Goal: Check status: Check status

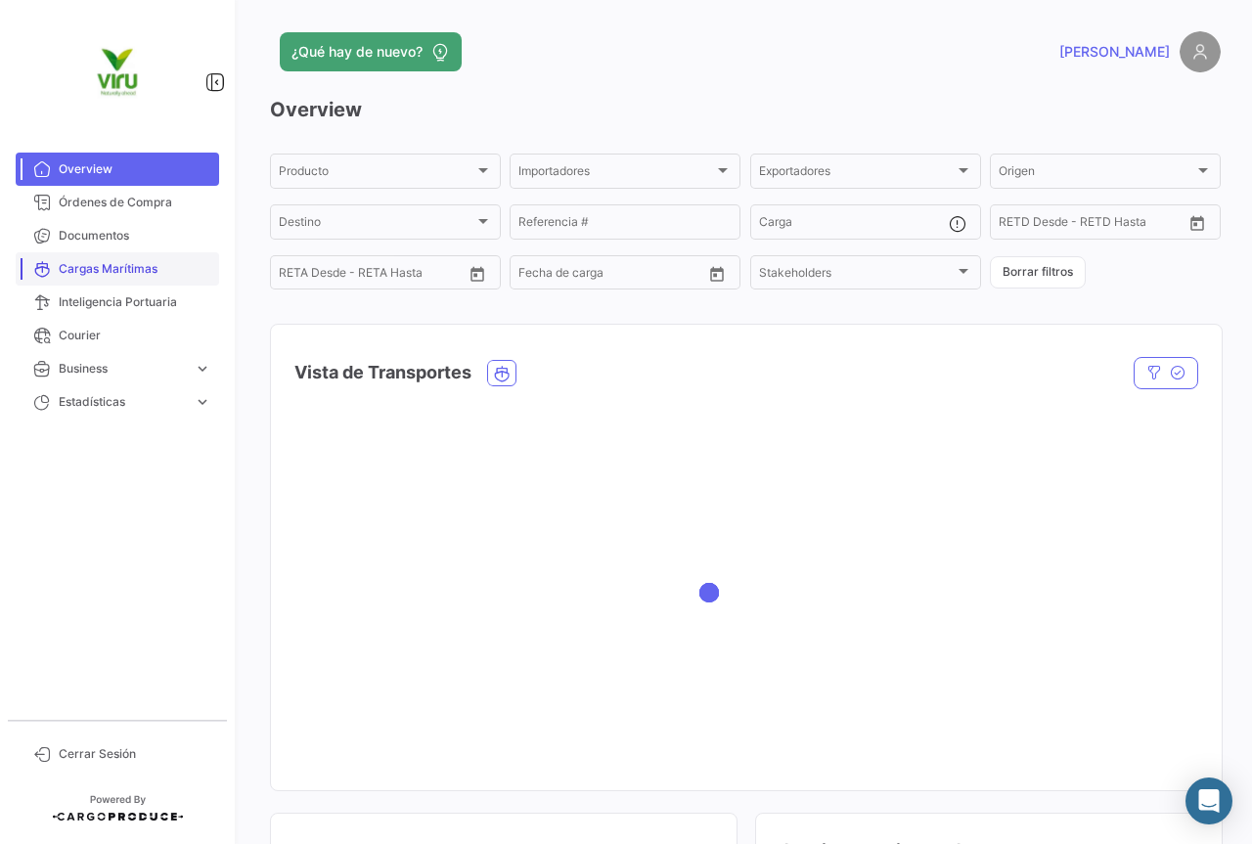
click at [91, 260] on span "Cargas Marítimas" at bounding box center [135, 269] width 153 height 18
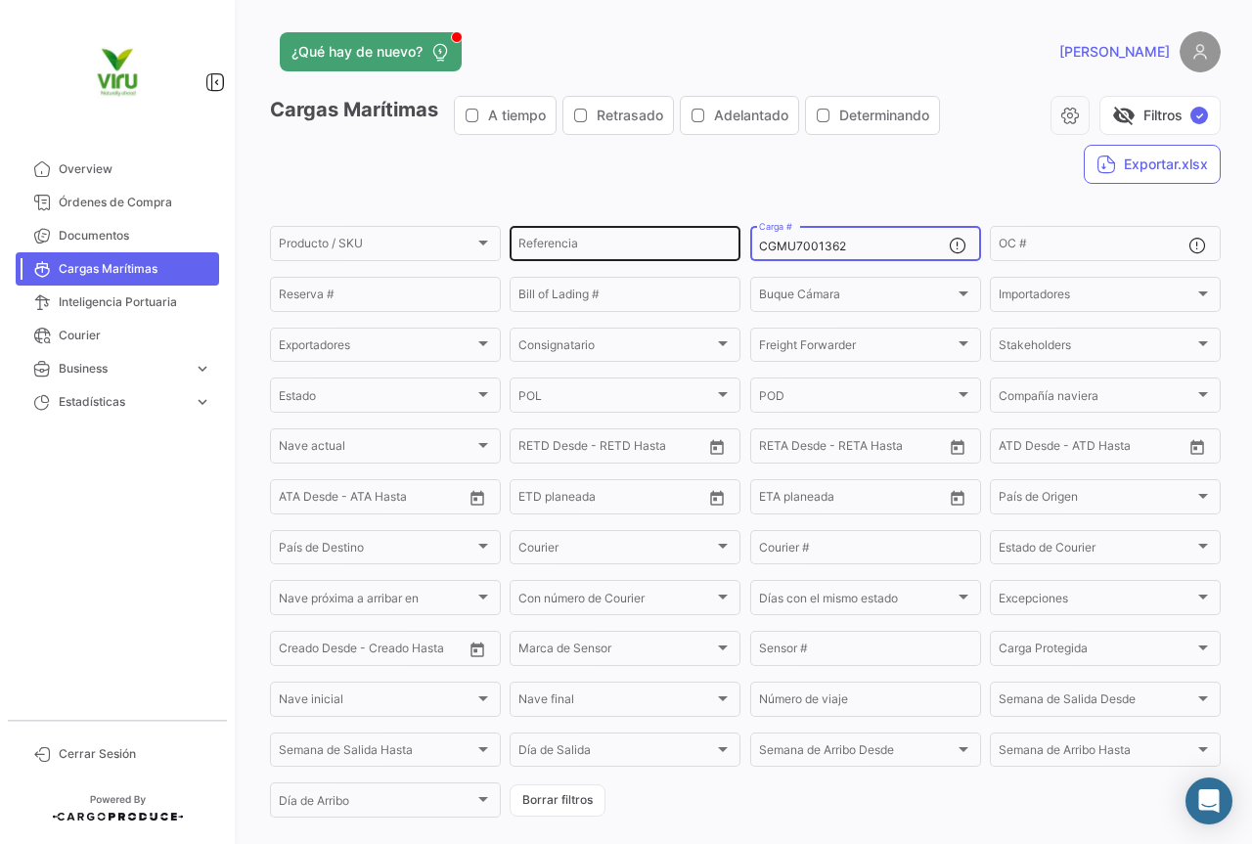
drag, startPoint x: 848, startPoint y: 252, endPoint x: 713, endPoint y: 249, distance: 135.0
click at [0, 0] on div "Producto / SKU Producto / SKU Referencia CGMU7001362 Carga # OC # Reserva # Bil…" at bounding box center [0, 0] width 0 height 0
paste input "OTPU6109197"
type input "OTPU6109197"
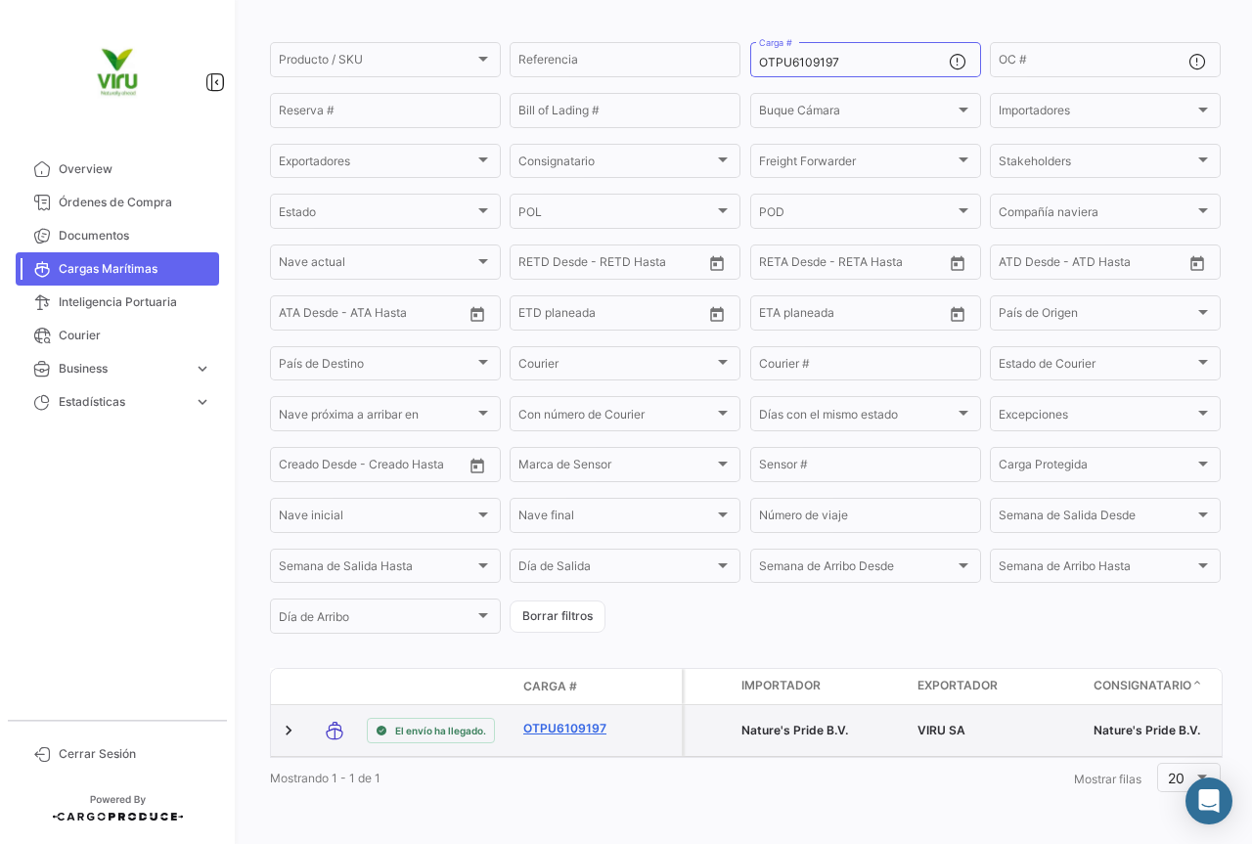
click at [589, 720] on link "OTPU6109197" at bounding box center [574, 729] width 102 height 18
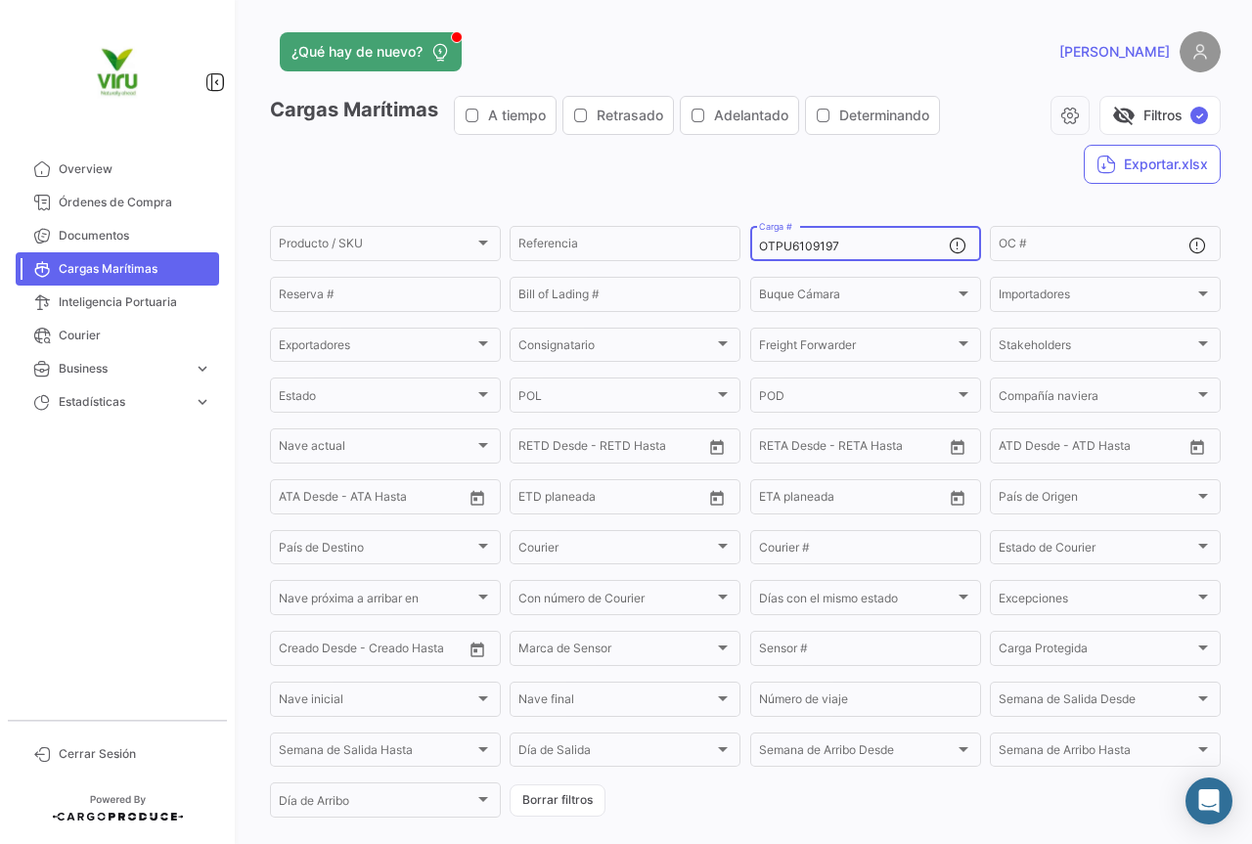
drag, startPoint x: 843, startPoint y: 247, endPoint x: 743, endPoint y: 252, distance: 99.9
click at [743, 252] on form "Producto / SKU Producto / SKU Referencia OTPU6109197 Carga # OC # Reserva # Bil…" at bounding box center [745, 521] width 951 height 597
paste input "TTNU8716469"
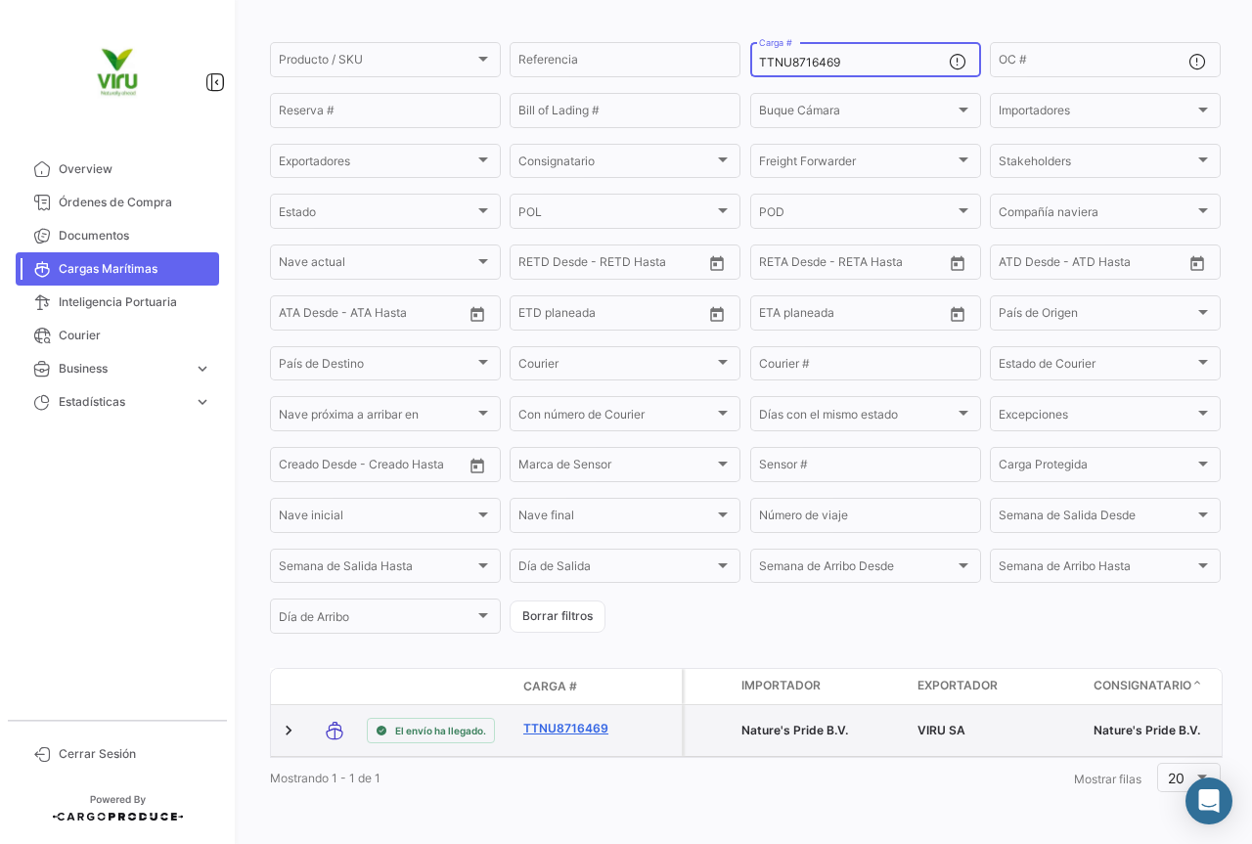
type input "TTNU8716469"
click at [543, 720] on link "TTNU8716469" at bounding box center [574, 729] width 102 height 18
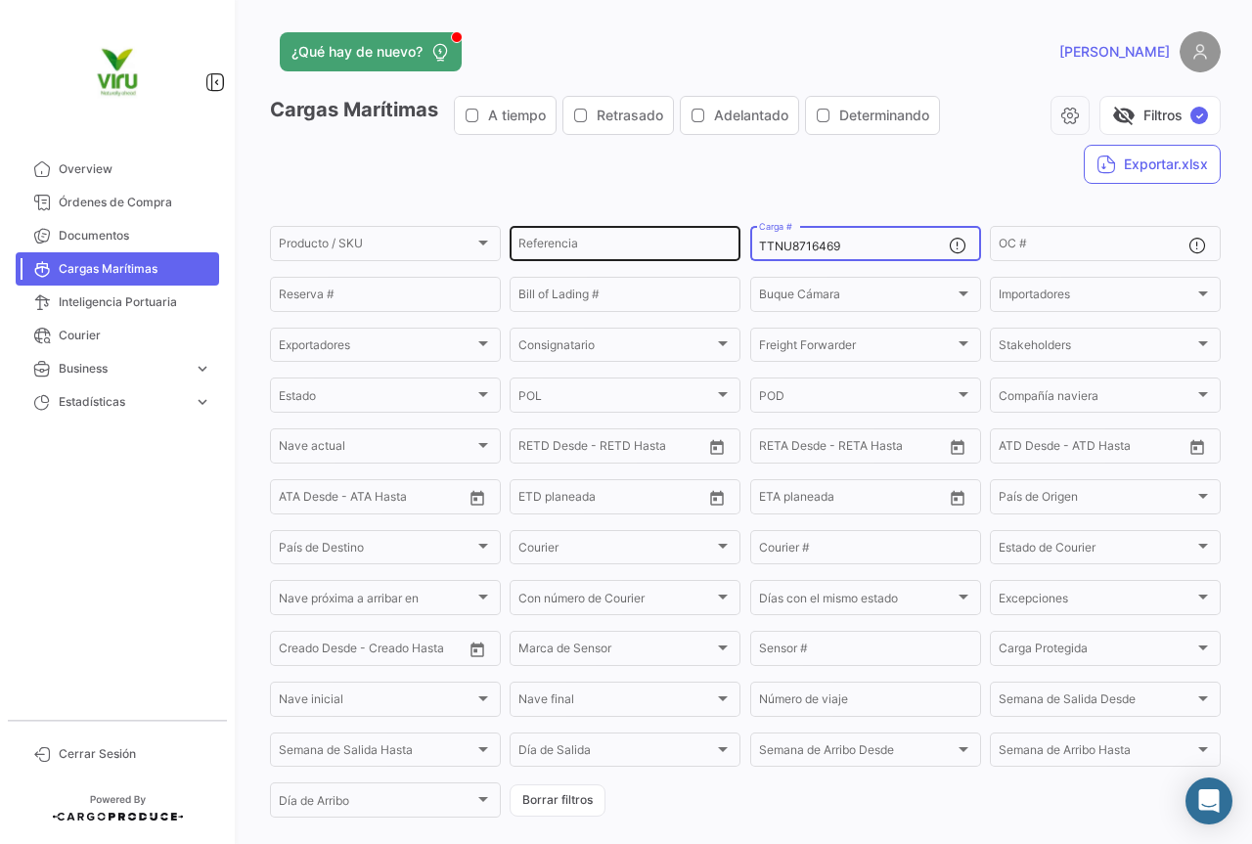
drag, startPoint x: 858, startPoint y: 243, endPoint x: 732, endPoint y: 243, distance: 125.2
click at [0, 0] on div "Producto / SKU Producto / SKU Referencia TTNU8716469 Carga # OC # Reserva # Bil…" at bounding box center [0, 0] width 0 height 0
paste input "OTPU6449598"
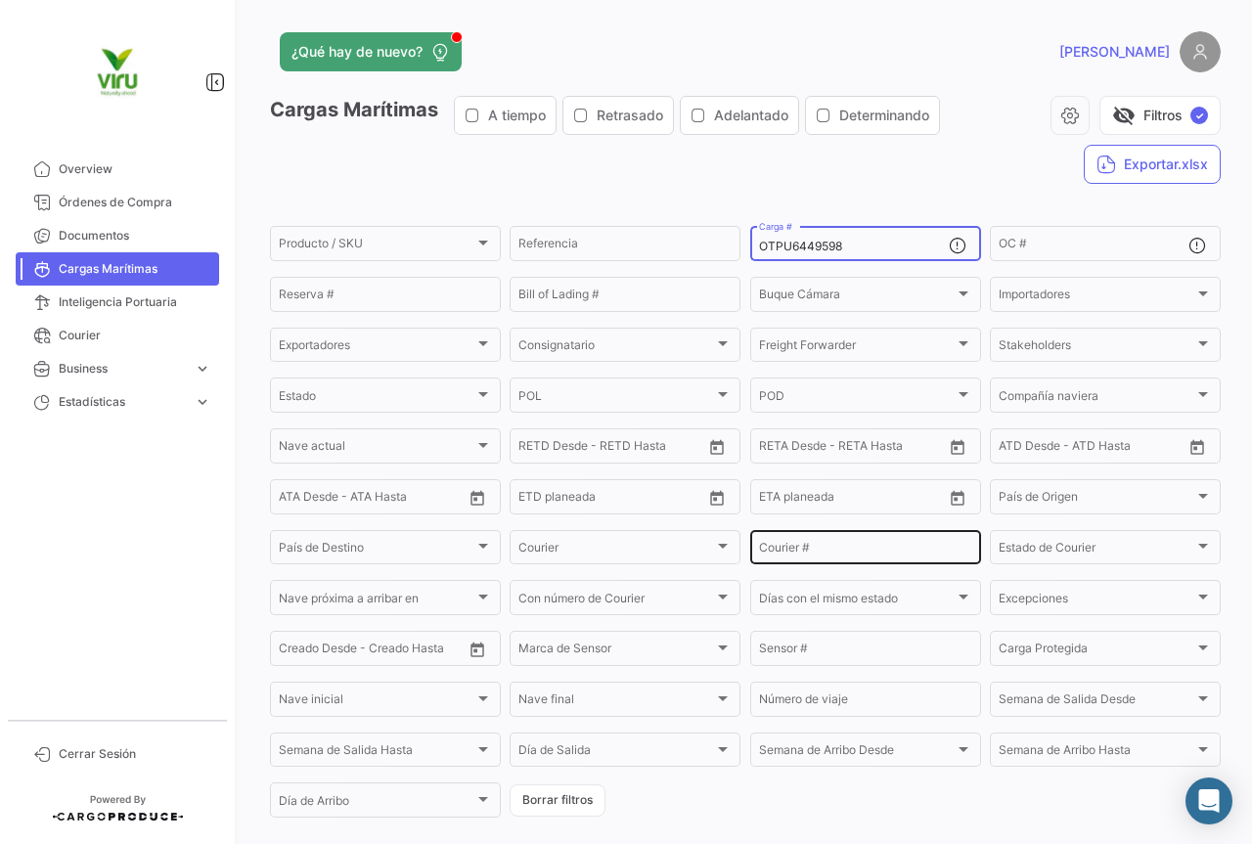
scroll to position [196, 0]
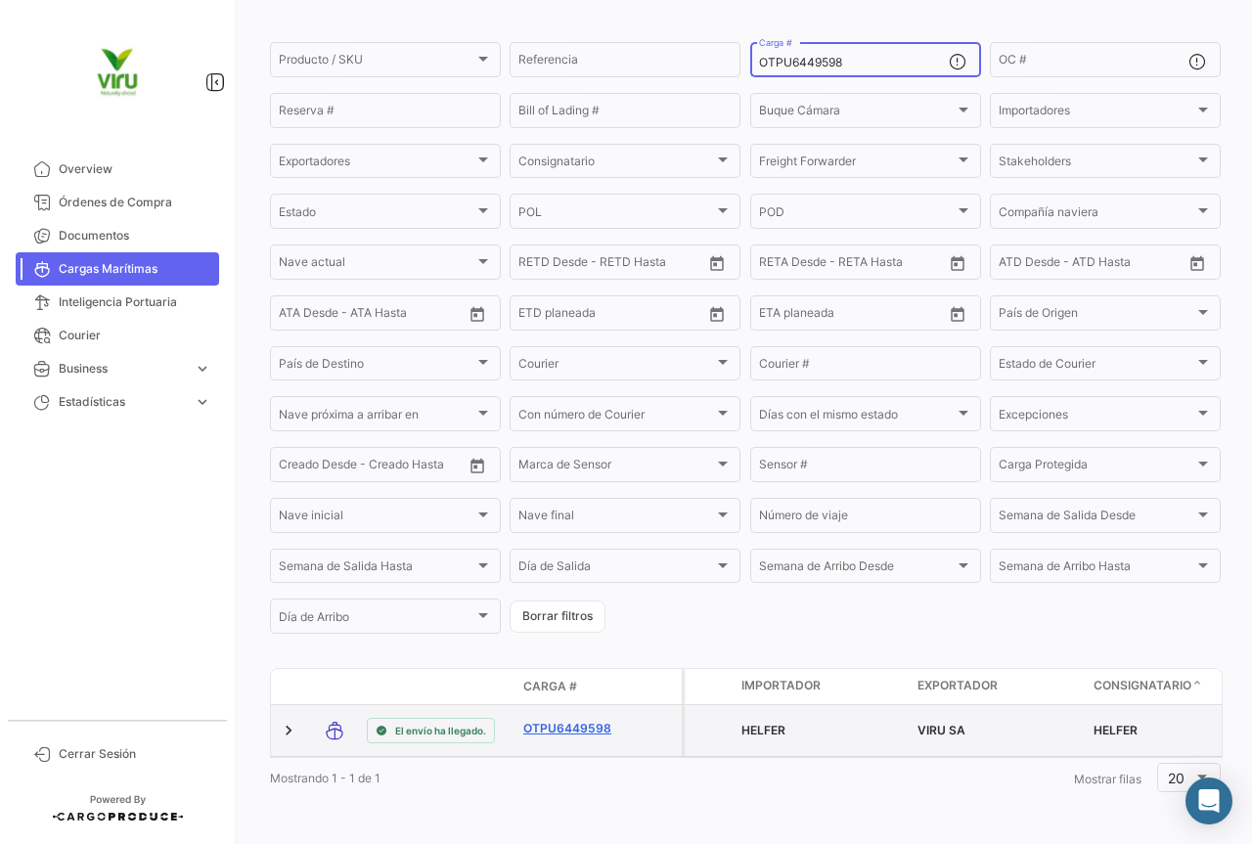
type input "OTPU6449598"
click at [578, 720] on link "OTPU6449598" at bounding box center [574, 729] width 102 height 18
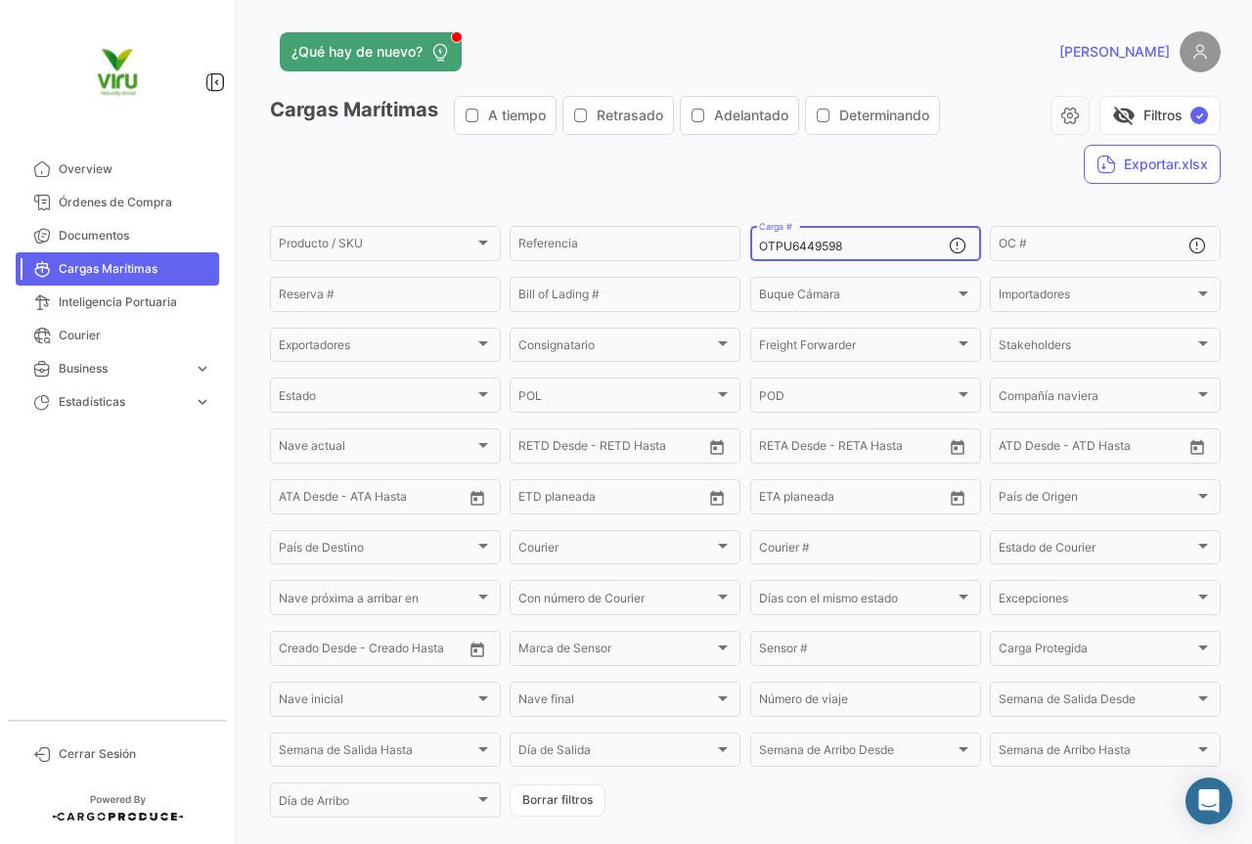
drag, startPoint x: 846, startPoint y: 248, endPoint x: 741, endPoint y: 247, distance: 104.6
click at [741, 247] on form "Producto / SKU Producto / SKU Referencia OTPU6449598 Carga # OC # Reserva # Bil…" at bounding box center [745, 521] width 951 height 597
paste input "SZLU9252794"
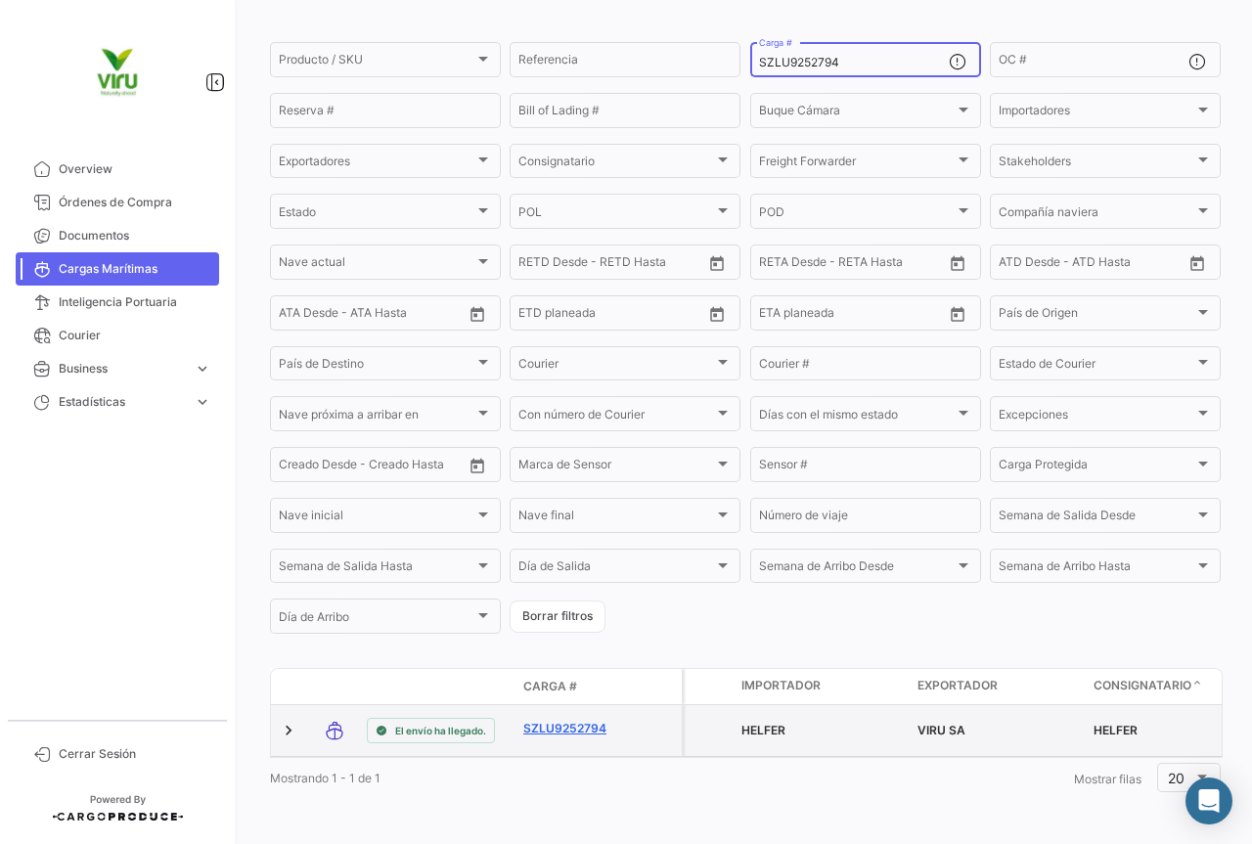
type input "SZLU9252794"
click at [597, 720] on link "SZLU9252794" at bounding box center [574, 729] width 102 height 18
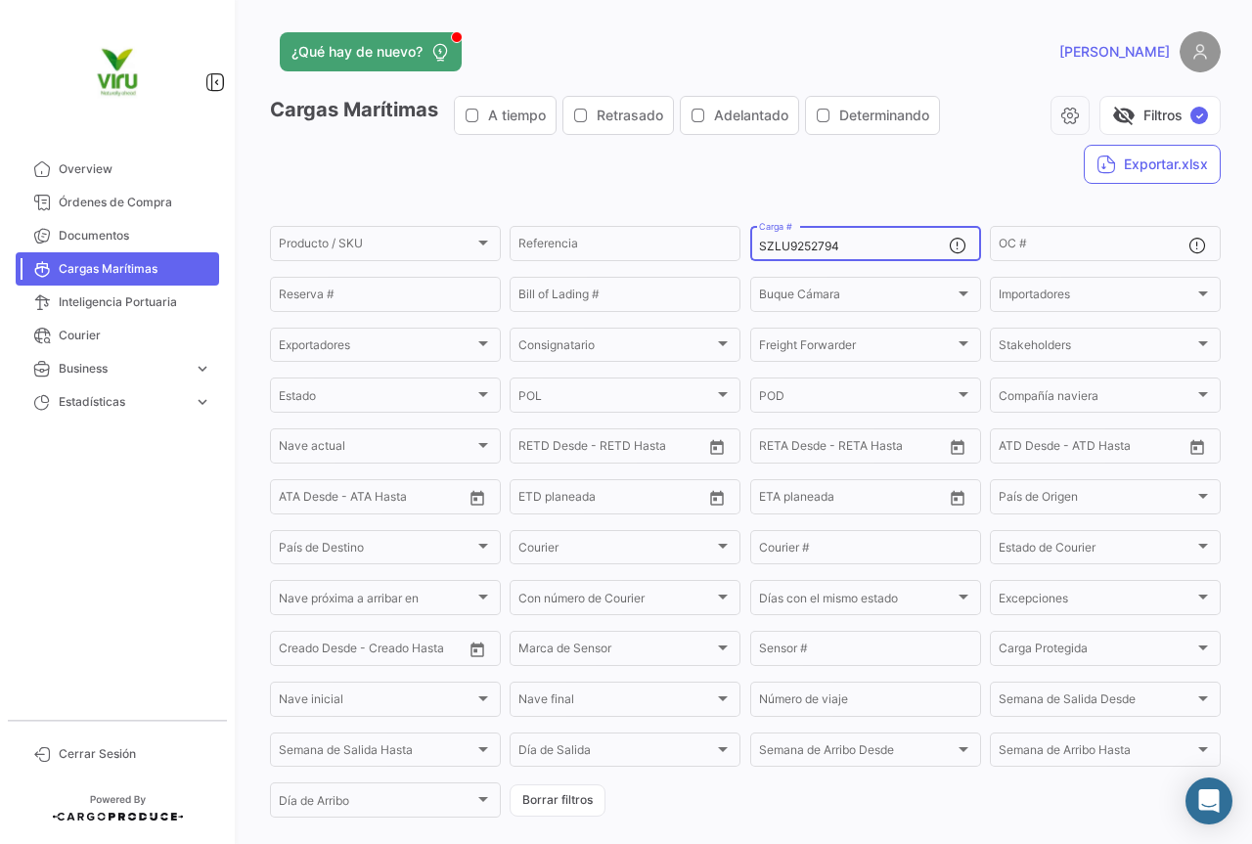
drag, startPoint x: 854, startPoint y: 243, endPoint x: 758, endPoint y: 245, distance: 95.9
click at [759, 245] on input "SZLU9252794" at bounding box center [854, 247] width 190 height 14
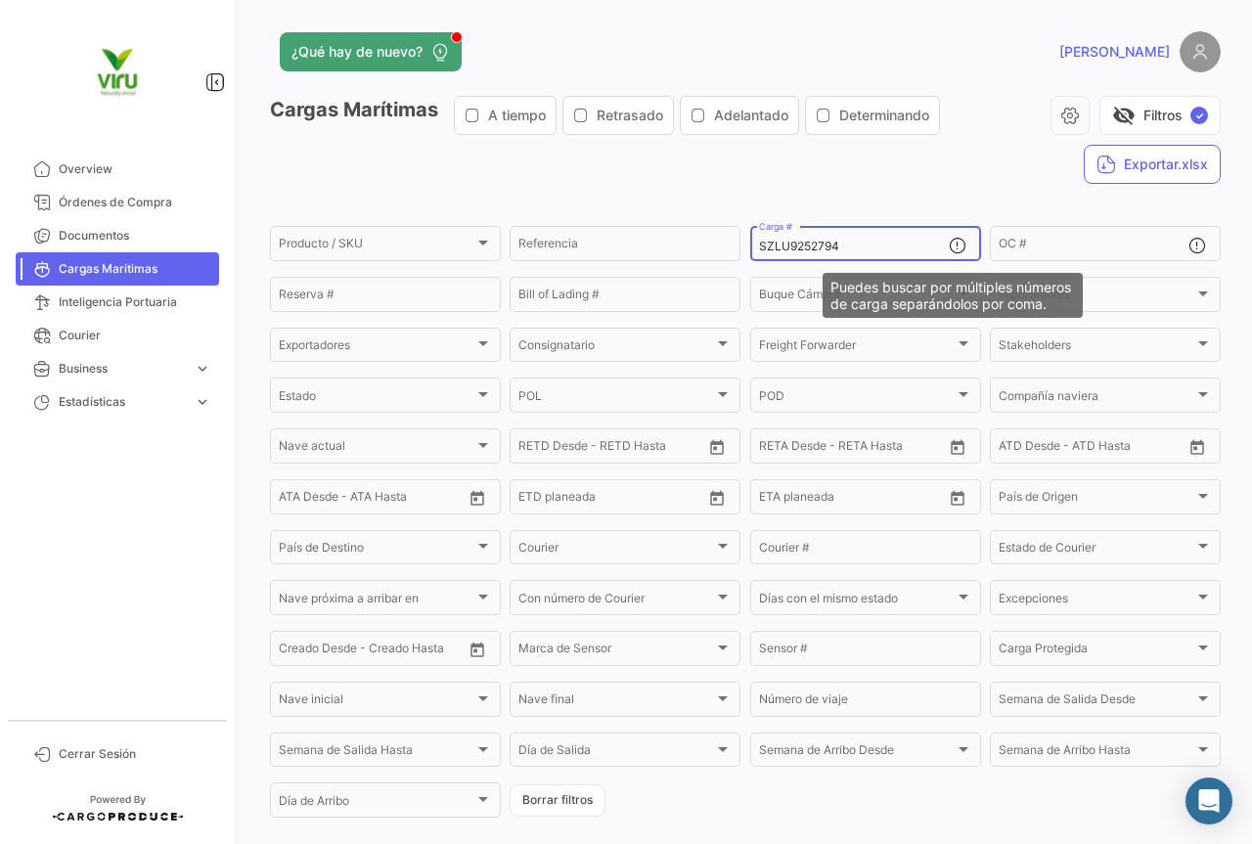
type input "S"
paste input "SEGU9992267"
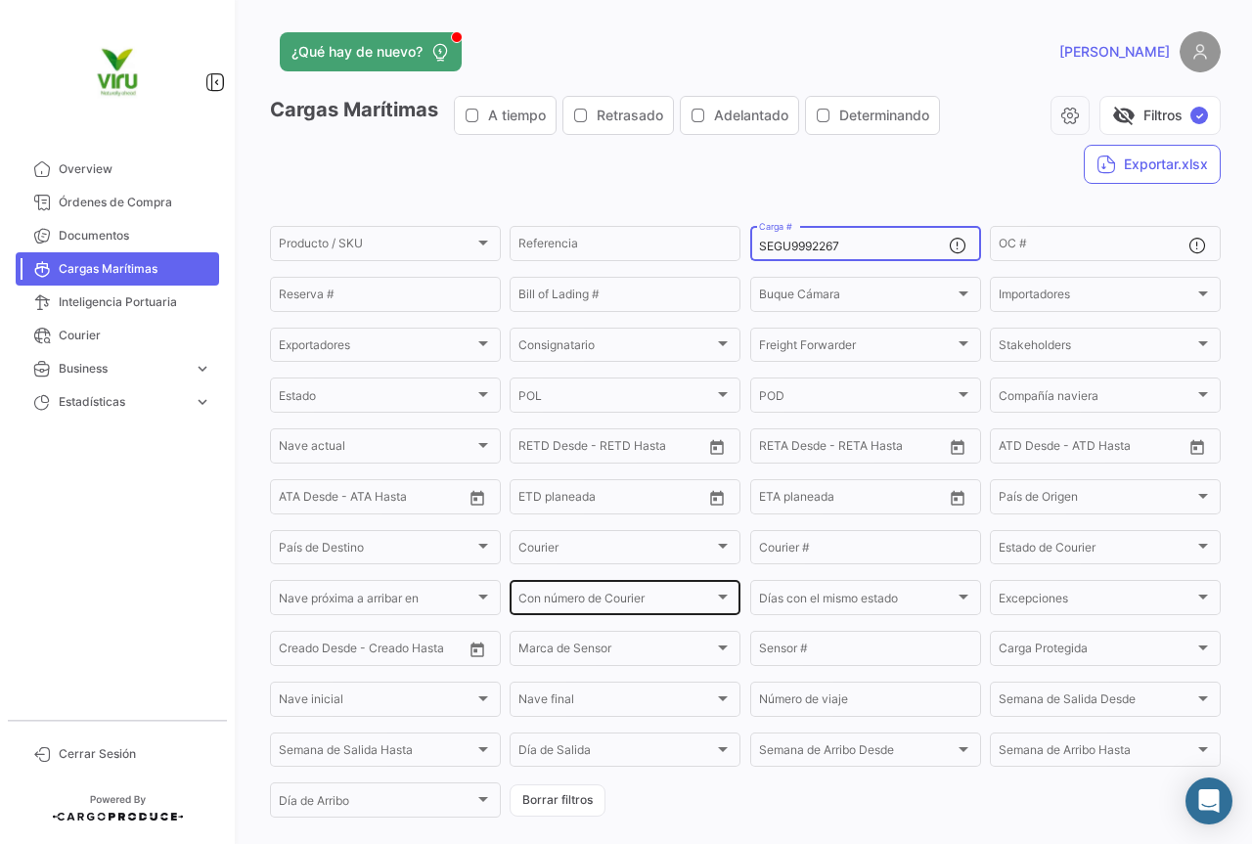
scroll to position [196, 0]
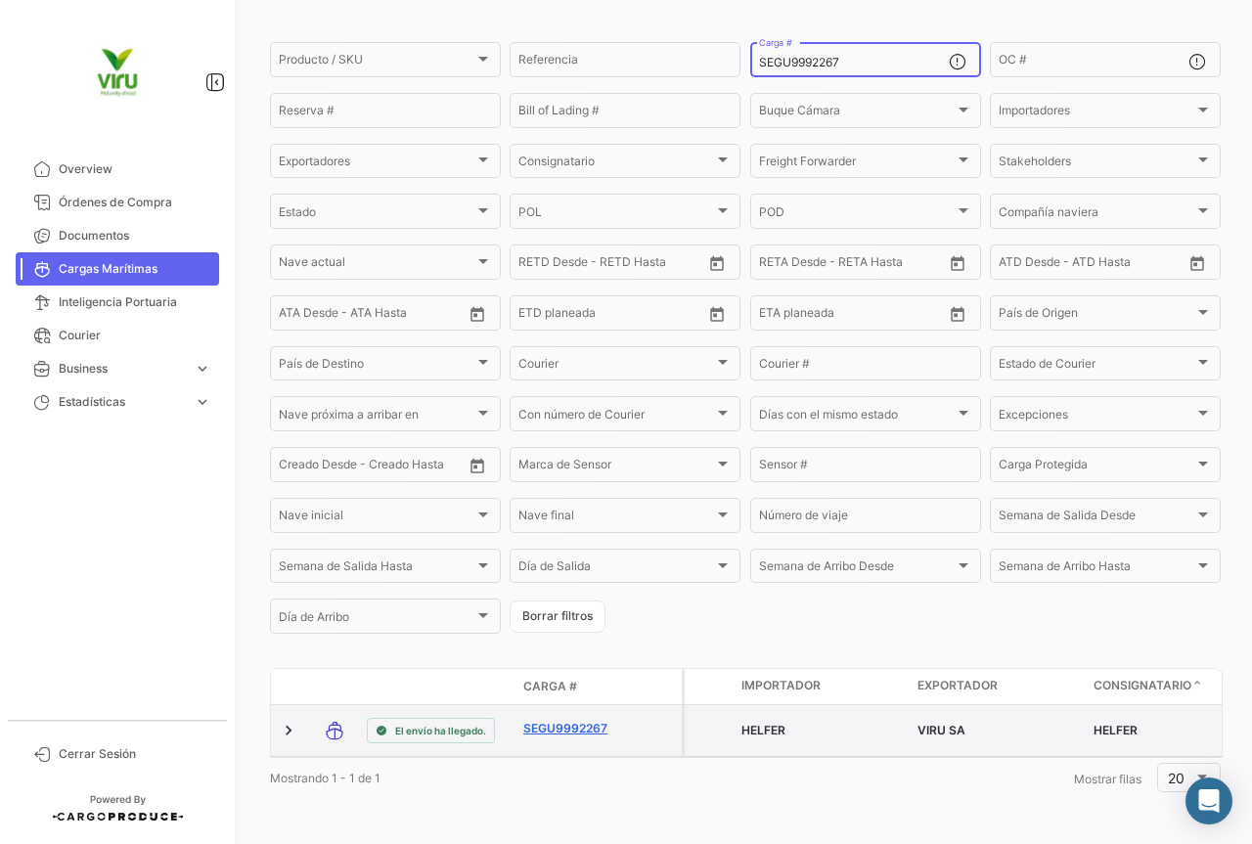
type input "SEGU9992267"
click at [604, 720] on link "SEGU9992267" at bounding box center [574, 729] width 102 height 18
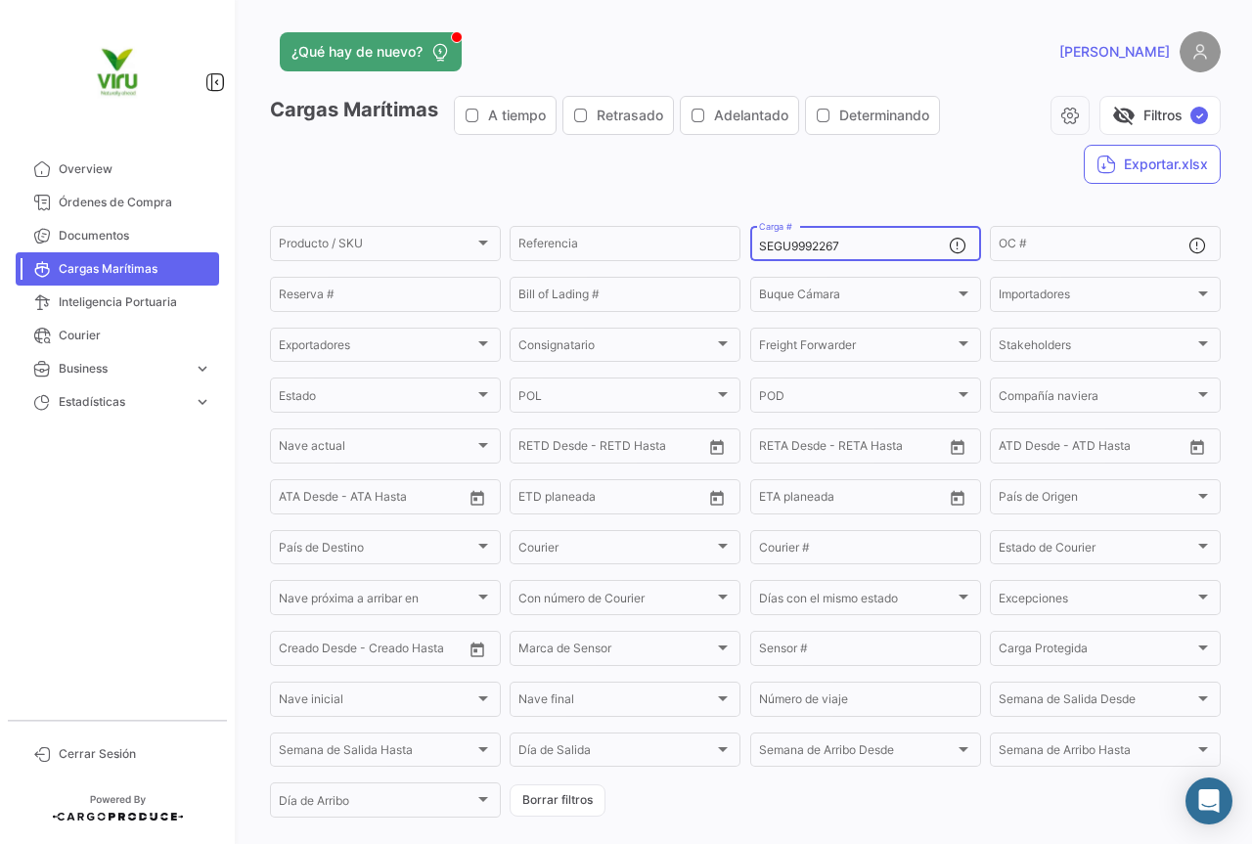
drag, startPoint x: 851, startPoint y: 243, endPoint x: 749, endPoint y: 246, distance: 101.7
click at [750, 246] on div "SEGU9992267 Carga #" at bounding box center [865, 242] width 231 height 38
paste input "MEDU9644476"
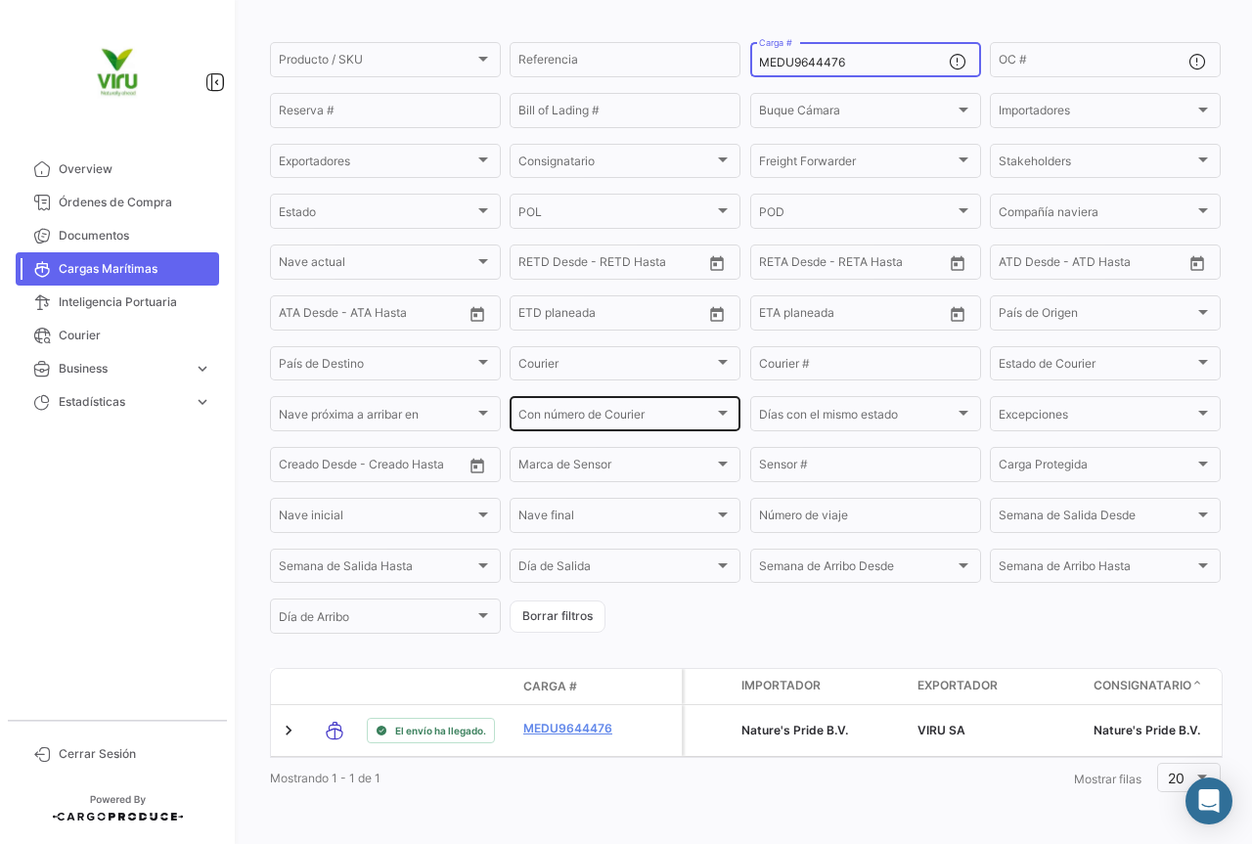
scroll to position [199, 0]
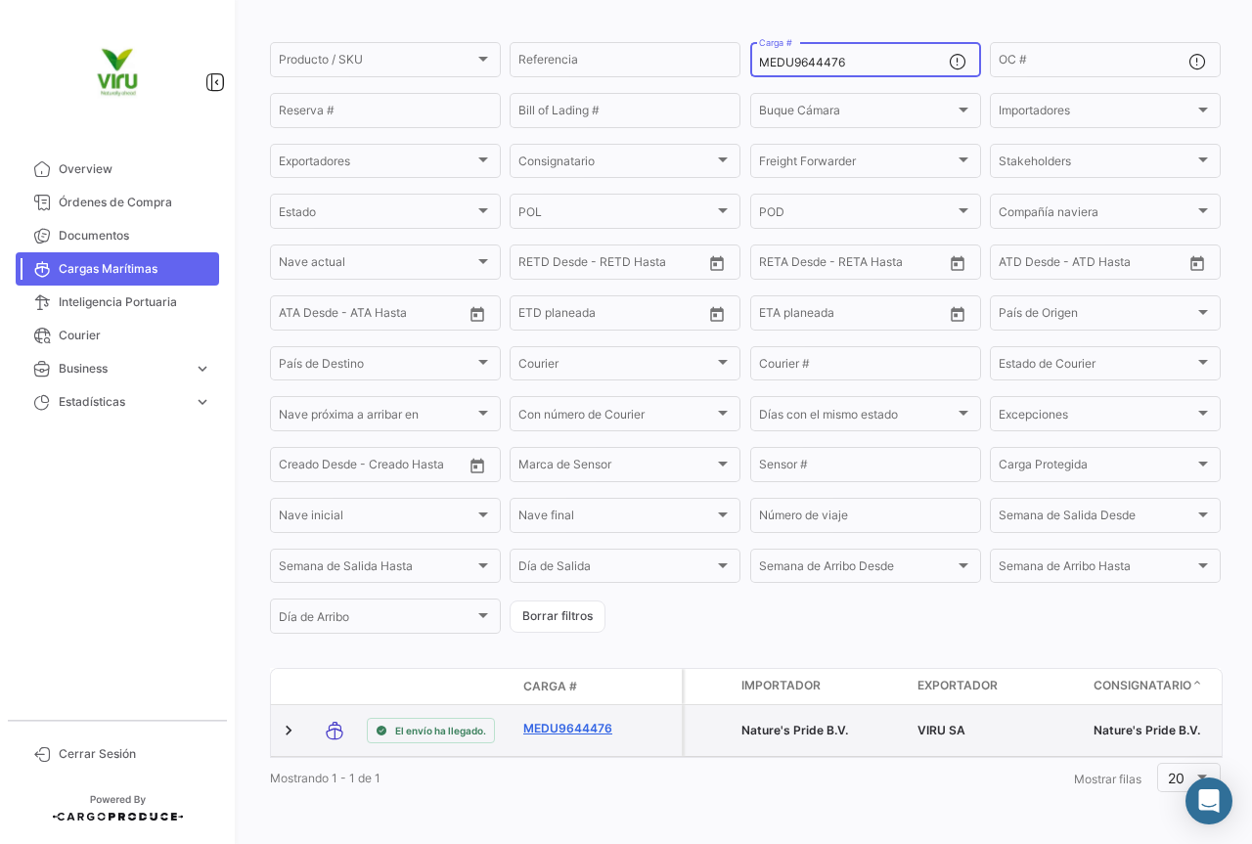
type input "MEDU9644476"
click at [587, 720] on link "MEDU9644476" at bounding box center [574, 729] width 102 height 18
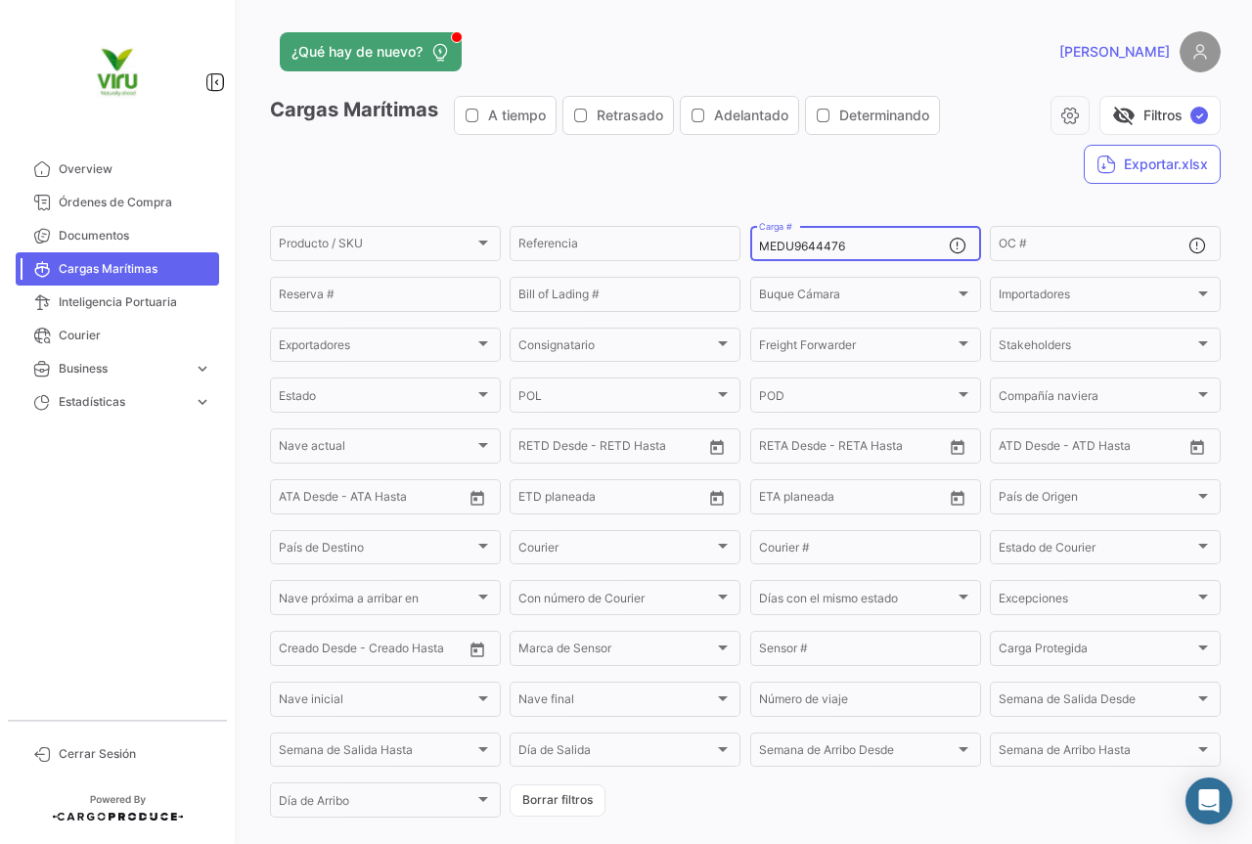
drag, startPoint x: 850, startPoint y: 246, endPoint x: 749, endPoint y: 251, distance: 100.8
click at [750, 251] on div "MEDU9644476 Carga #" at bounding box center [865, 242] width 231 height 38
paste input "SDU9742309"
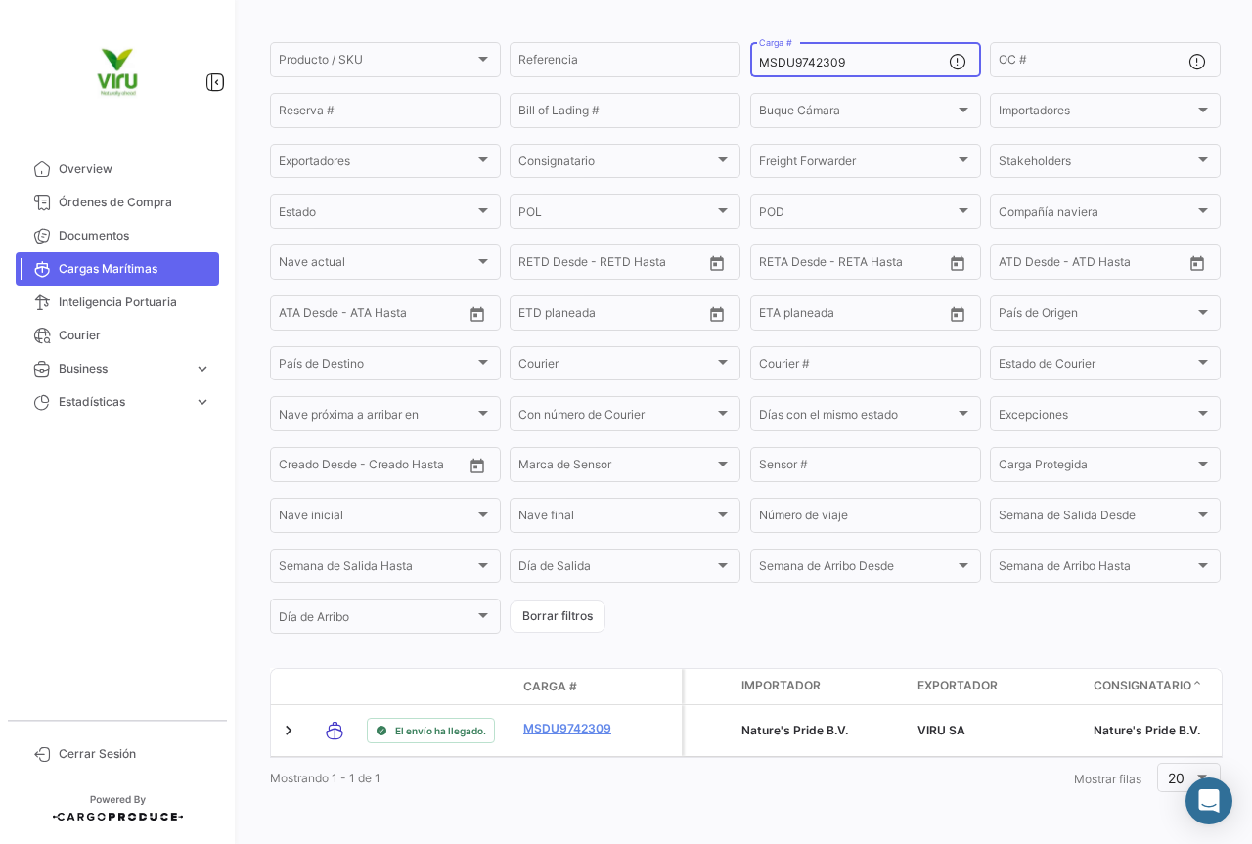
scroll to position [199, 0]
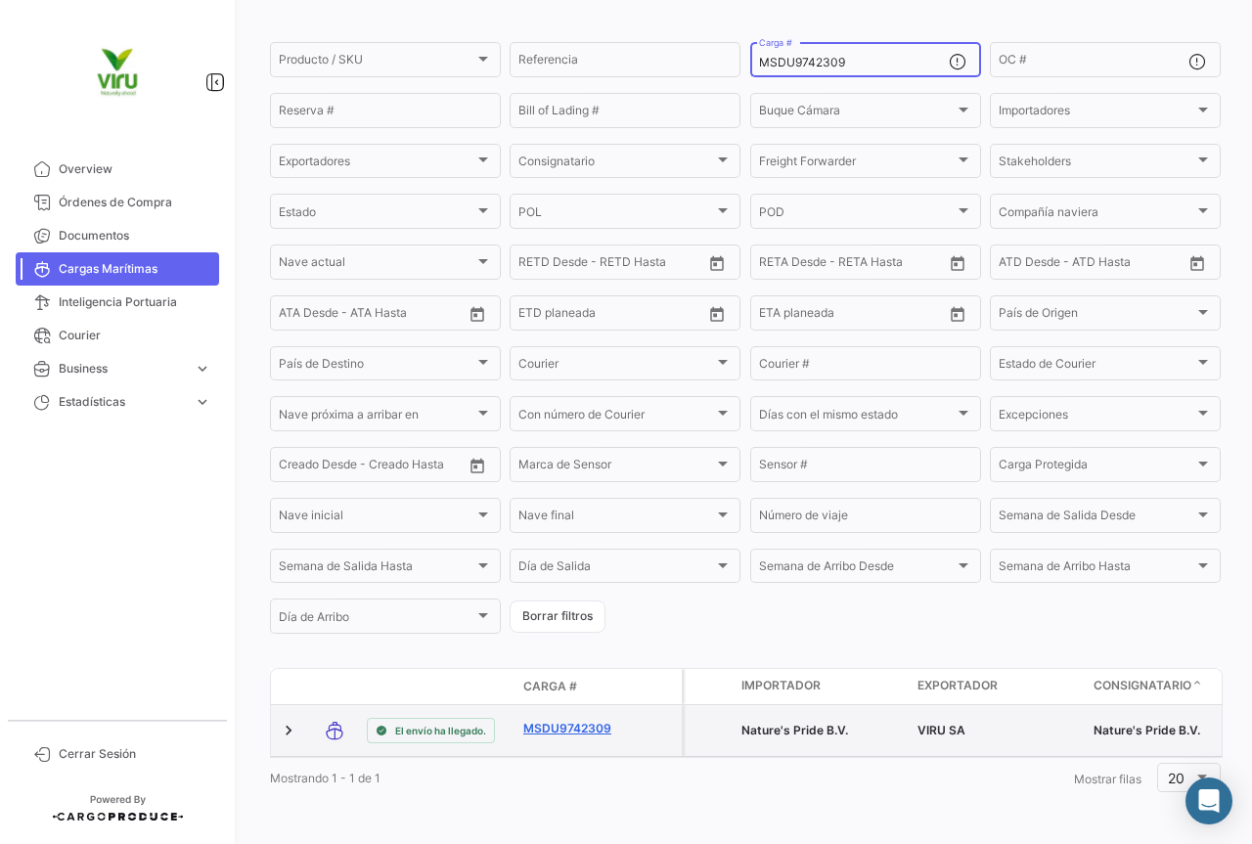
type input "MSDU9742309"
click at [570, 720] on link "MSDU9742309" at bounding box center [574, 729] width 102 height 18
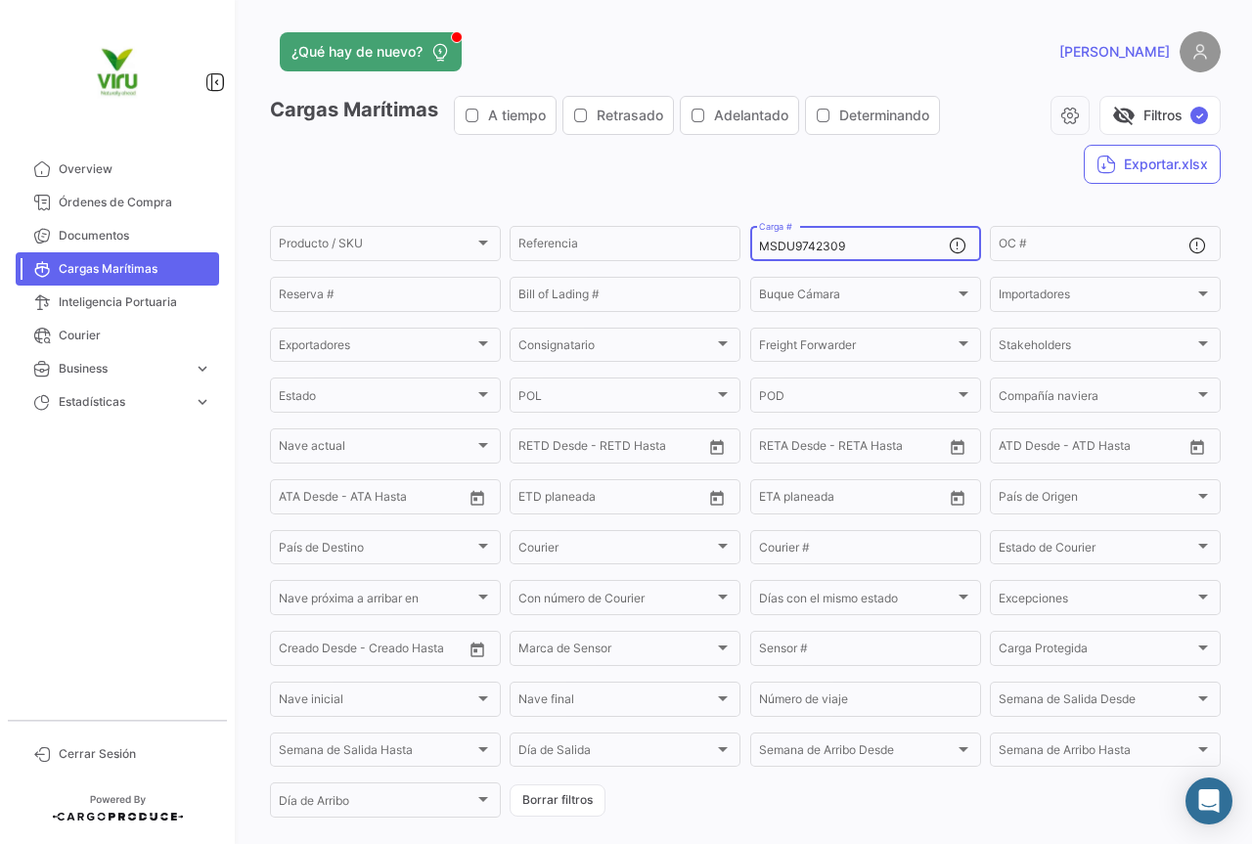
drag, startPoint x: 853, startPoint y: 245, endPoint x: 752, endPoint y: 248, distance: 100.8
click at [752, 248] on div "MSDU9742309 Carga #" at bounding box center [865, 242] width 231 height 38
paste input "CGMU6942857 CGMU6915255 CGMU6915229 MMAU1305360 MMAU1405060 CGMU7006282 CGMU699…"
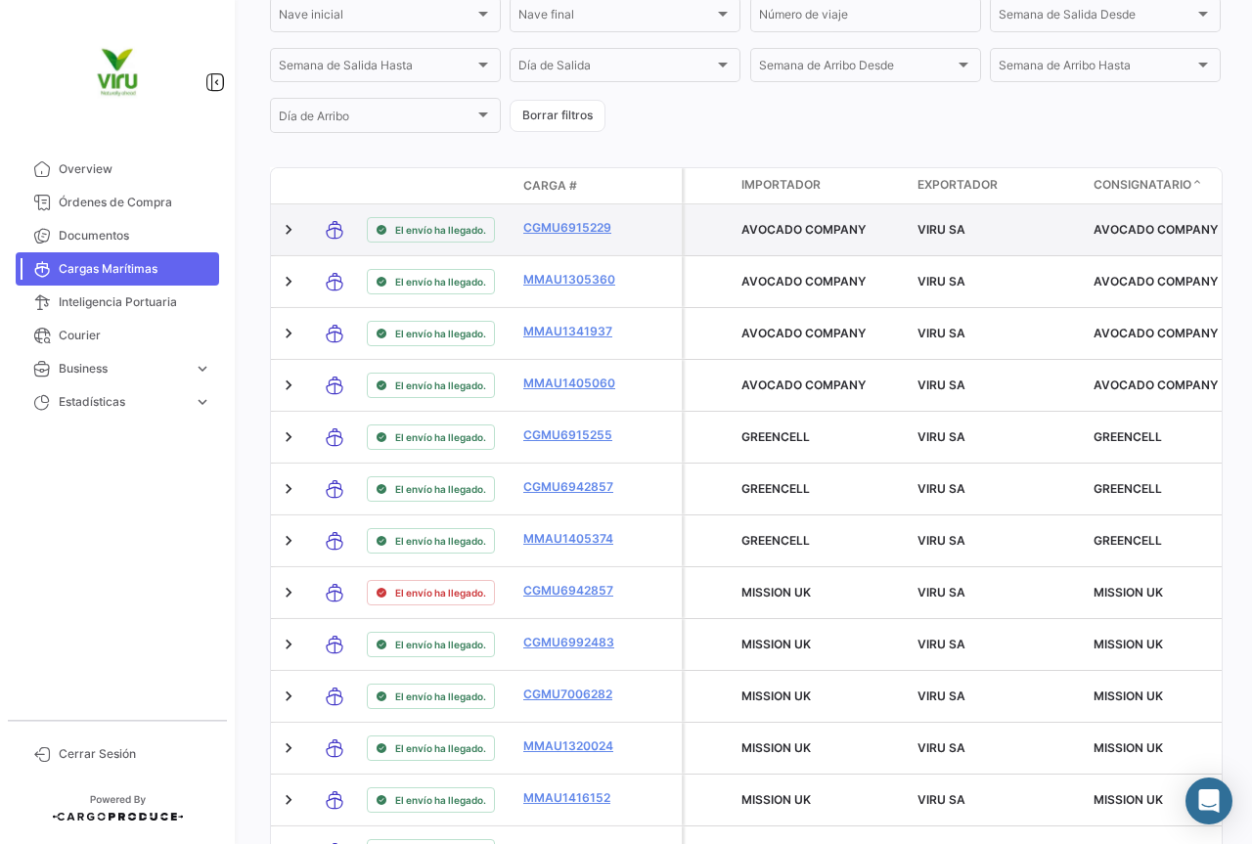
scroll to position [782, 0]
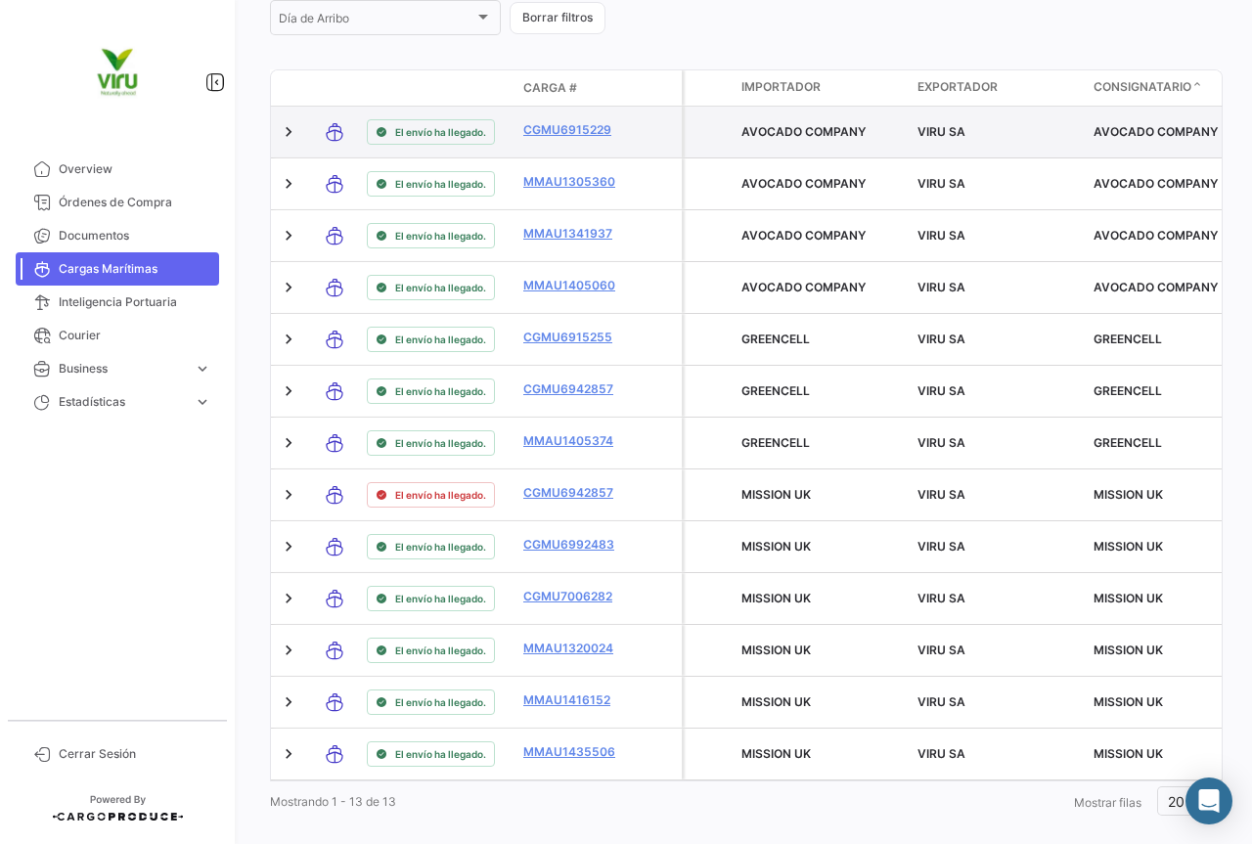
type input "CGMU6942857, CGMU6915255, CGMU6915229, MMAU1305360, MMAU1405060, CGMU7006282, C…"
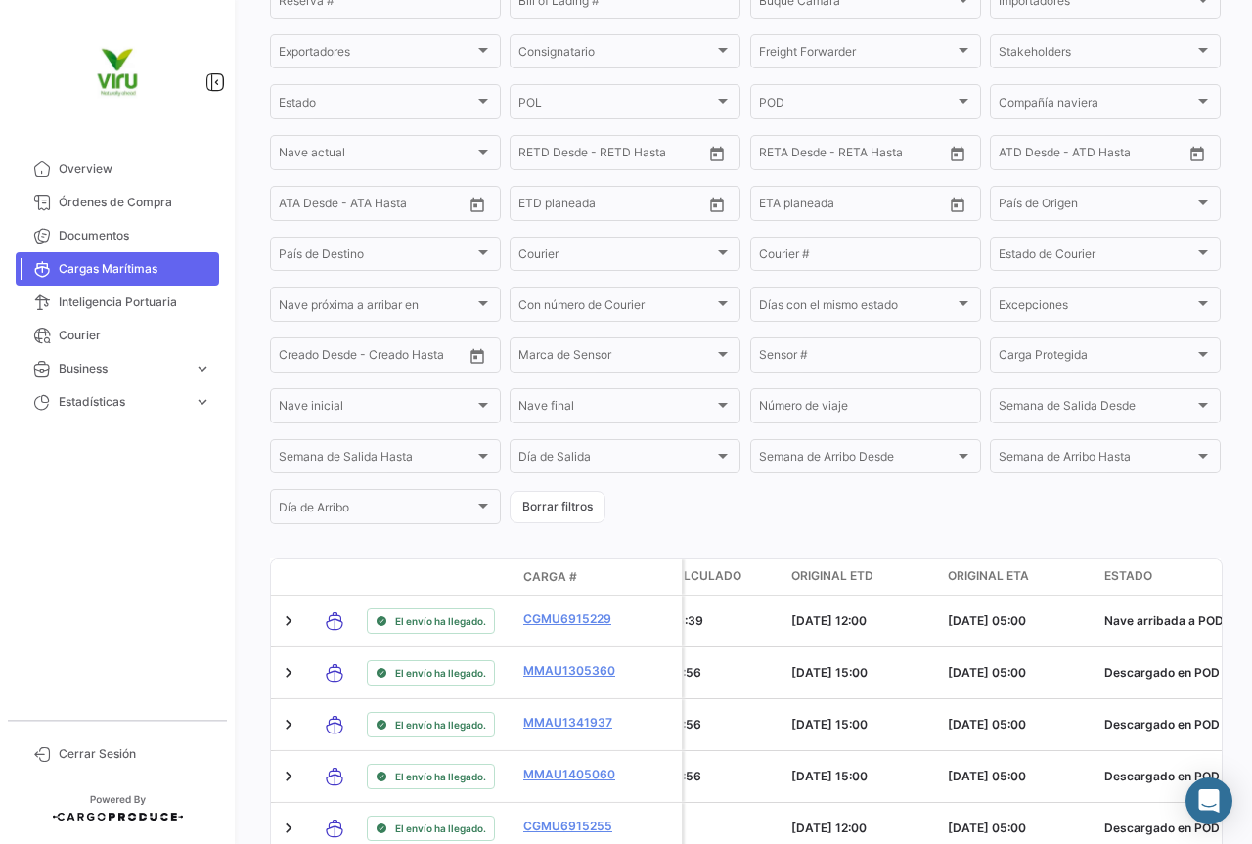
scroll to position [0, 0]
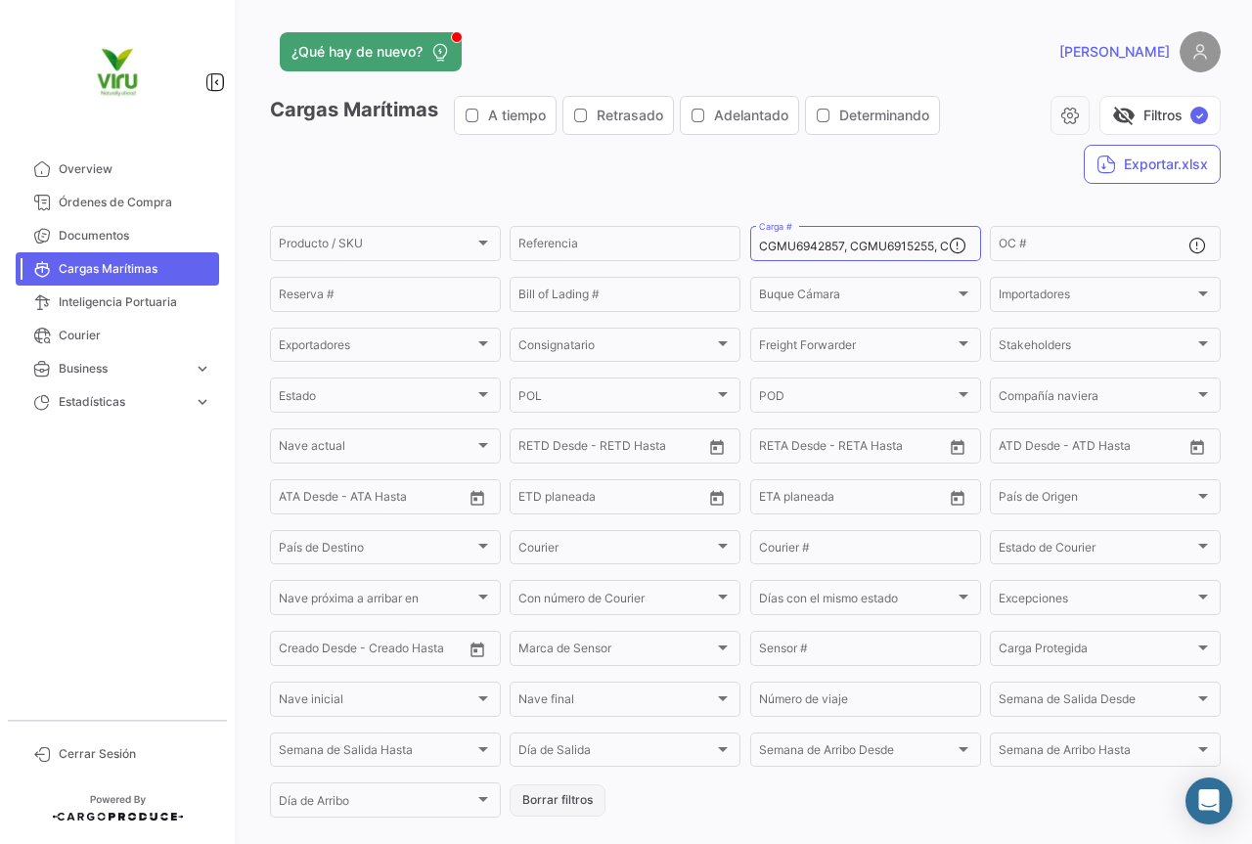
click at [553, 795] on button "Borrar filtros" at bounding box center [557, 800] width 96 height 32
click at [816, 241] on input "Carga #" at bounding box center [854, 247] width 190 height 14
click at [802, 246] on input "Carga #" at bounding box center [854, 247] width 190 height 14
paste input "CGMU6942857"
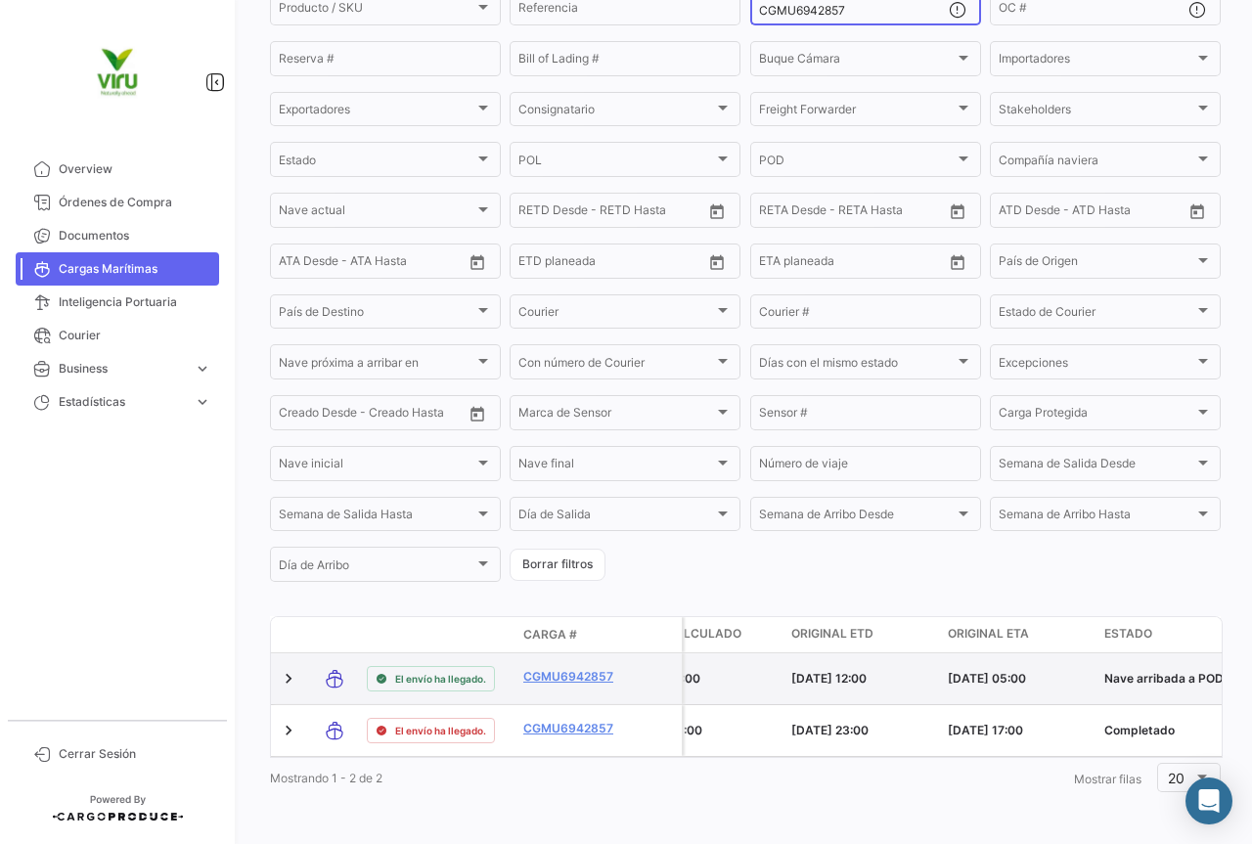
scroll to position [250, 0]
type input "CGMU6942857"
click at [580, 668] on link "CGMU6942857" at bounding box center [574, 677] width 102 height 18
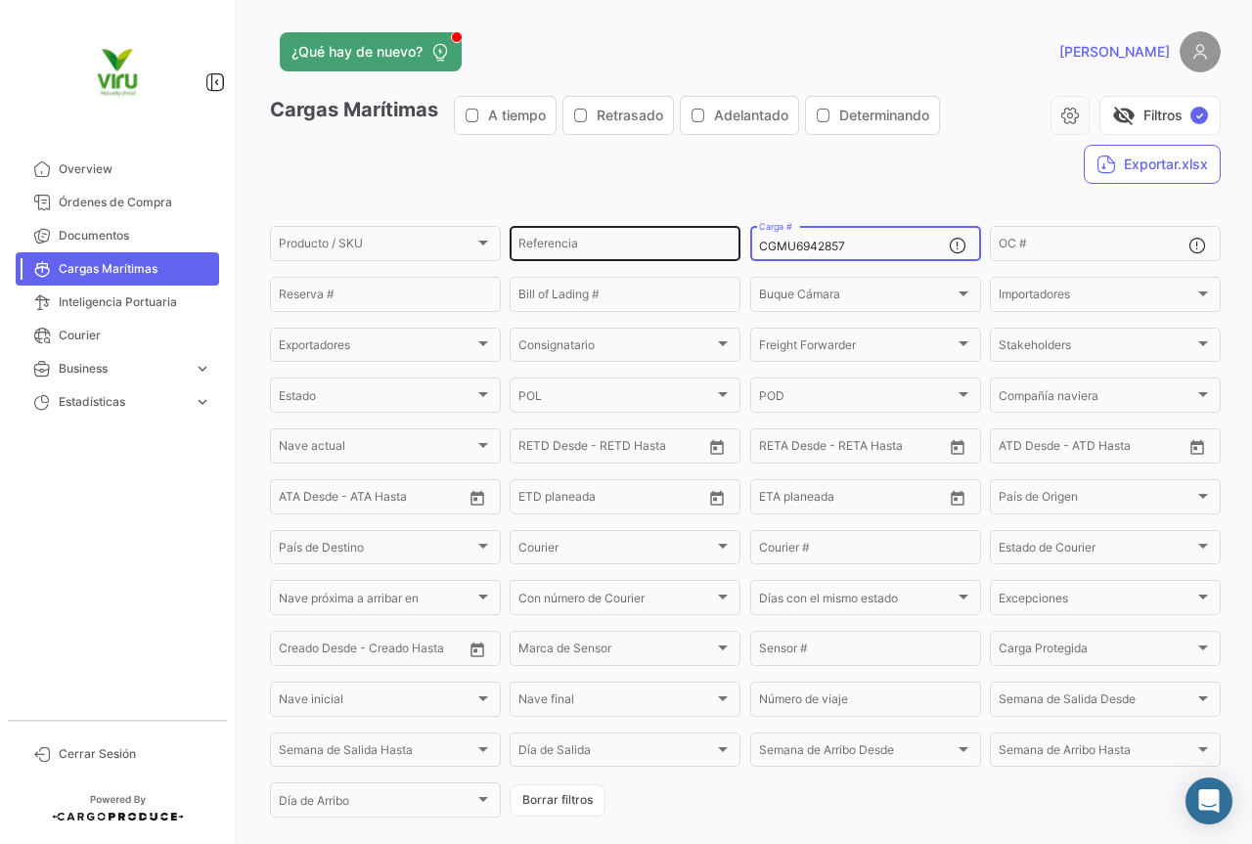
drag, startPoint x: 867, startPoint y: 245, endPoint x: 731, endPoint y: 244, distance: 135.9
click at [0, 0] on div "Producto / SKU Producto / SKU Referencia CGMU6942857 Carga # OC # Reserva # Bil…" at bounding box center [0, 0] width 0 height 0
paste input "15255"
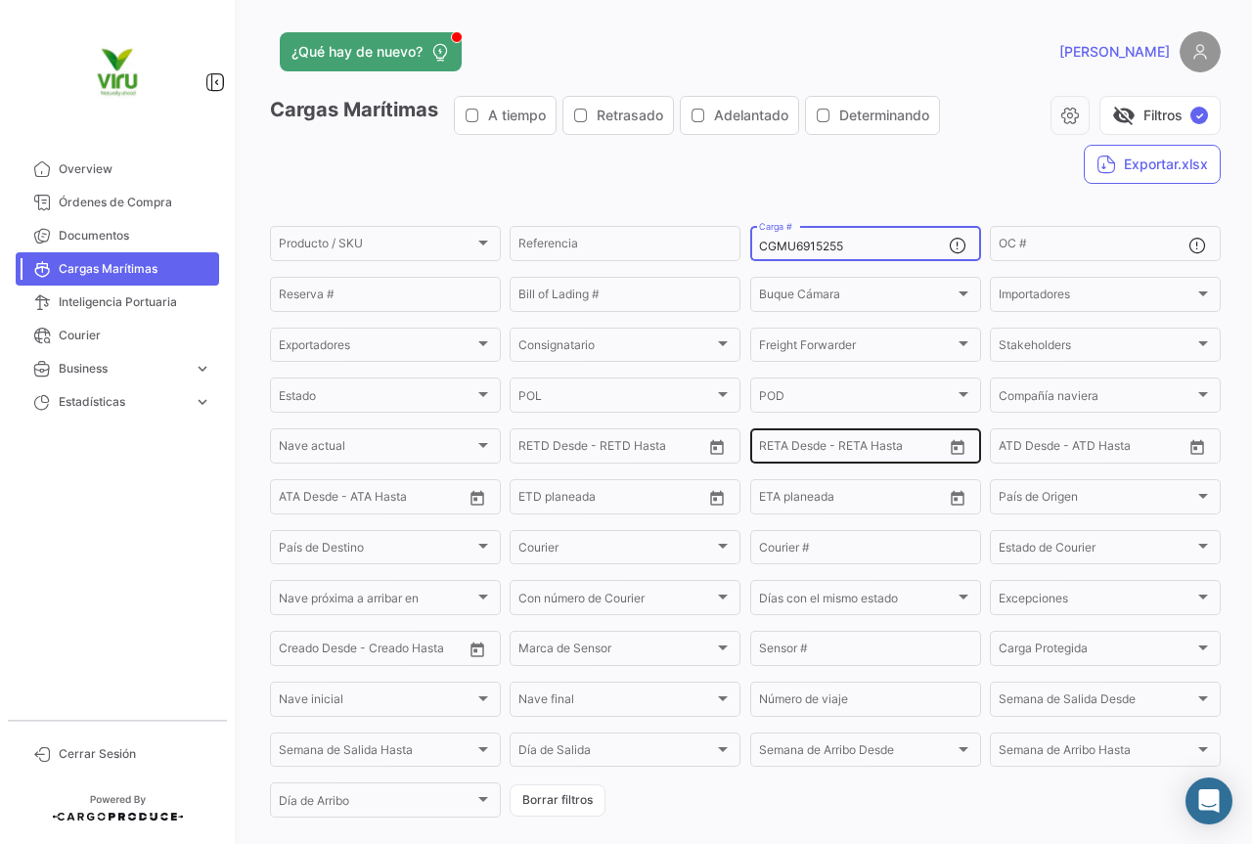
scroll to position [98, 0]
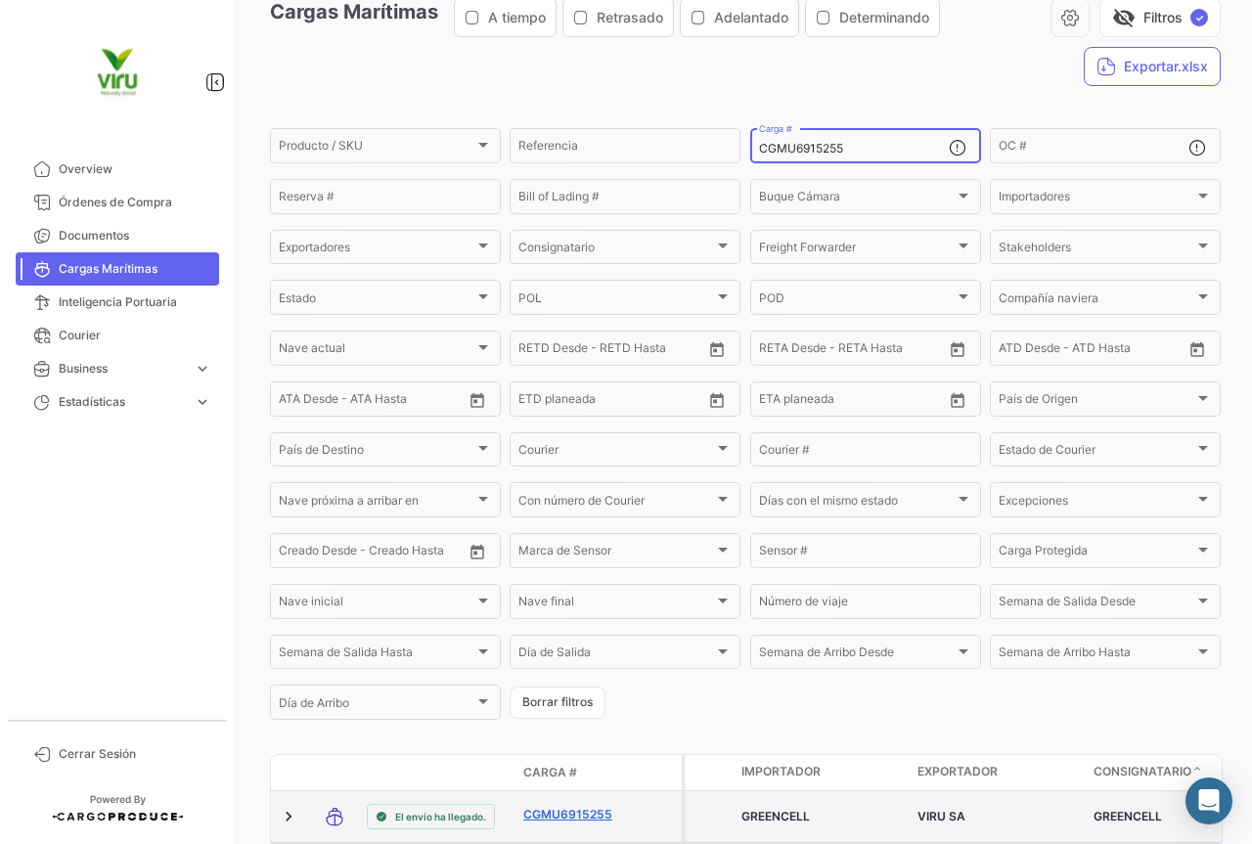
type input "CGMU6915255"
click at [566, 812] on link "CGMU6915255" at bounding box center [574, 815] width 102 height 18
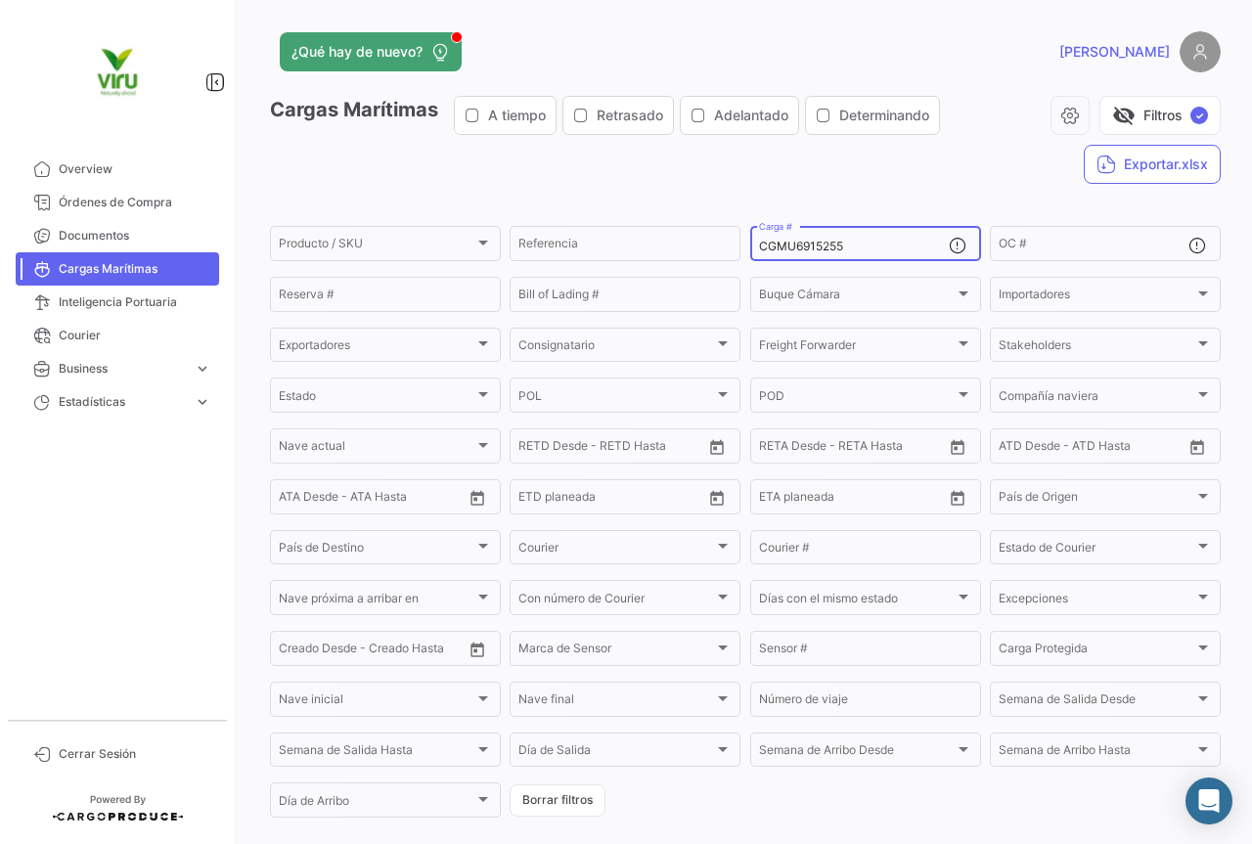
drag, startPoint x: 872, startPoint y: 248, endPoint x: 757, endPoint y: 249, distance: 115.4
click at [759, 249] on input "CGMU6915255" at bounding box center [854, 247] width 190 height 14
paste input "29"
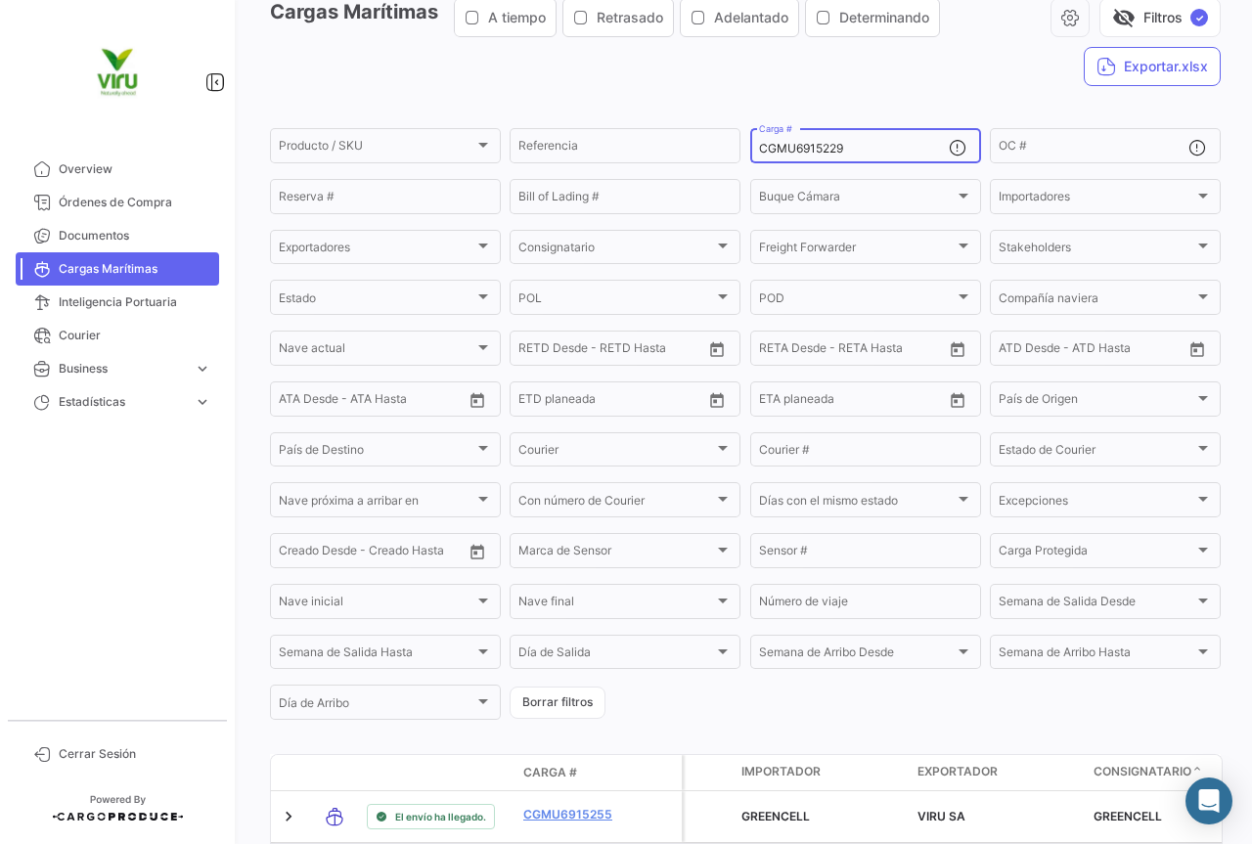
scroll to position [196, 0]
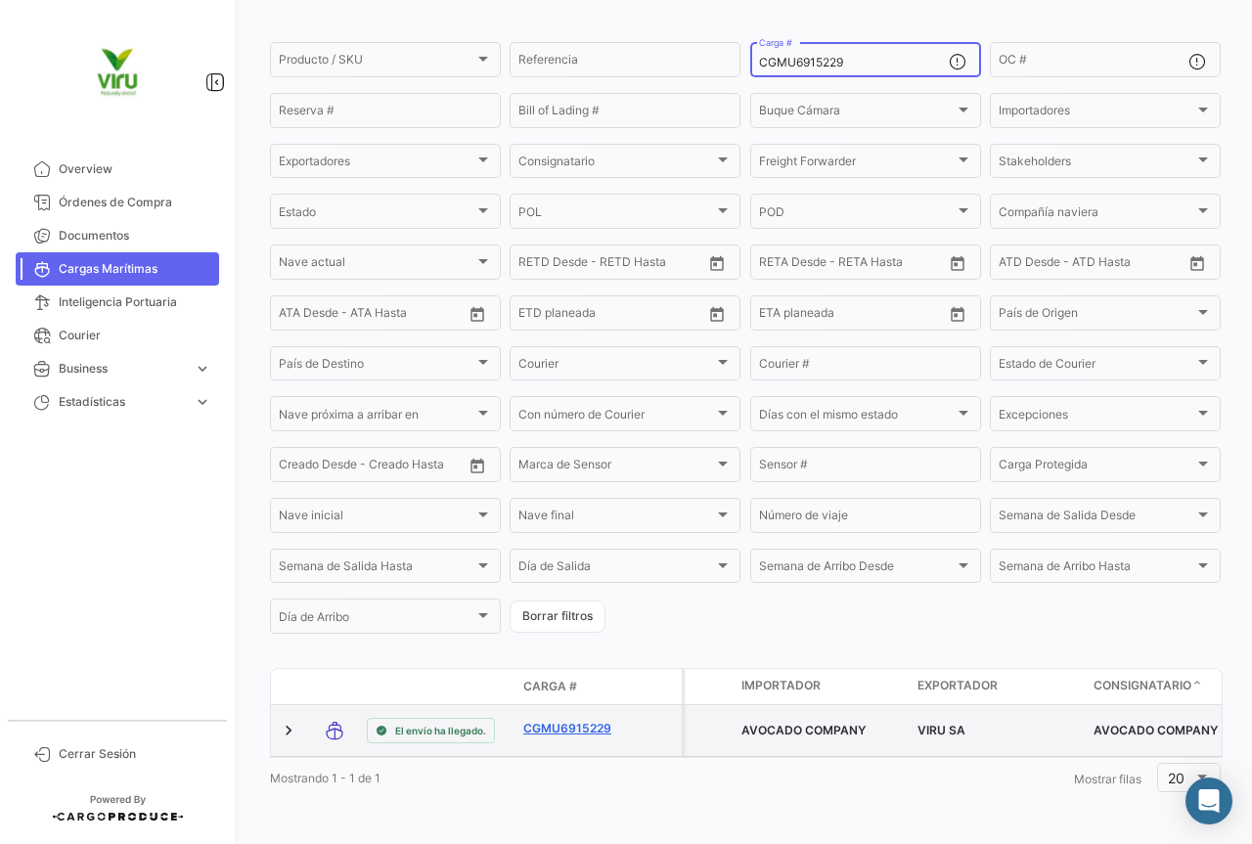
type input "CGMU6915229"
click at [592, 723] on link "CGMU6915229" at bounding box center [574, 729] width 102 height 18
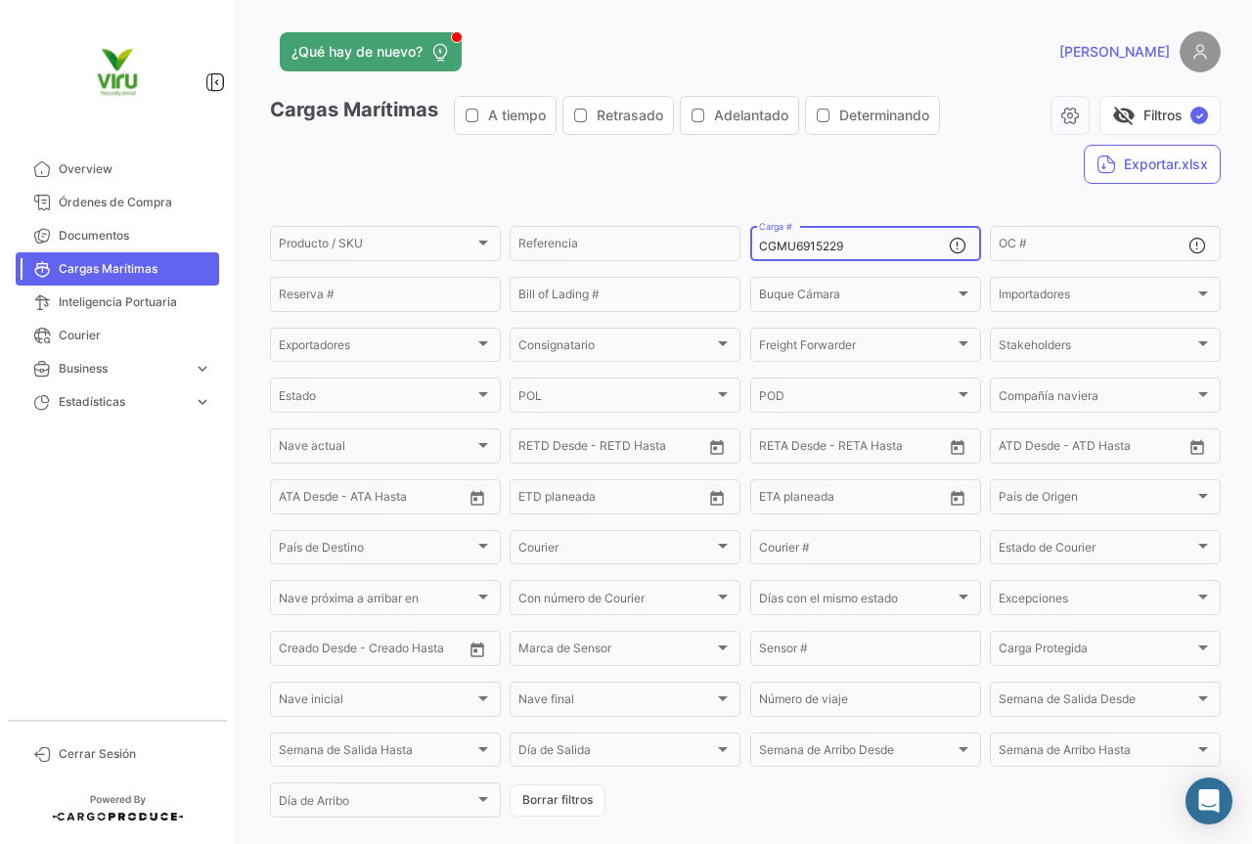
drag, startPoint x: 847, startPoint y: 247, endPoint x: 736, endPoint y: 245, distance: 110.5
click at [736, 245] on form "Producto / SKU Producto / SKU Referencia CGMU6915229 Carga # OC # Reserva # Bil…" at bounding box center [745, 521] width 951 height 597
paste input "MMAU1305360"
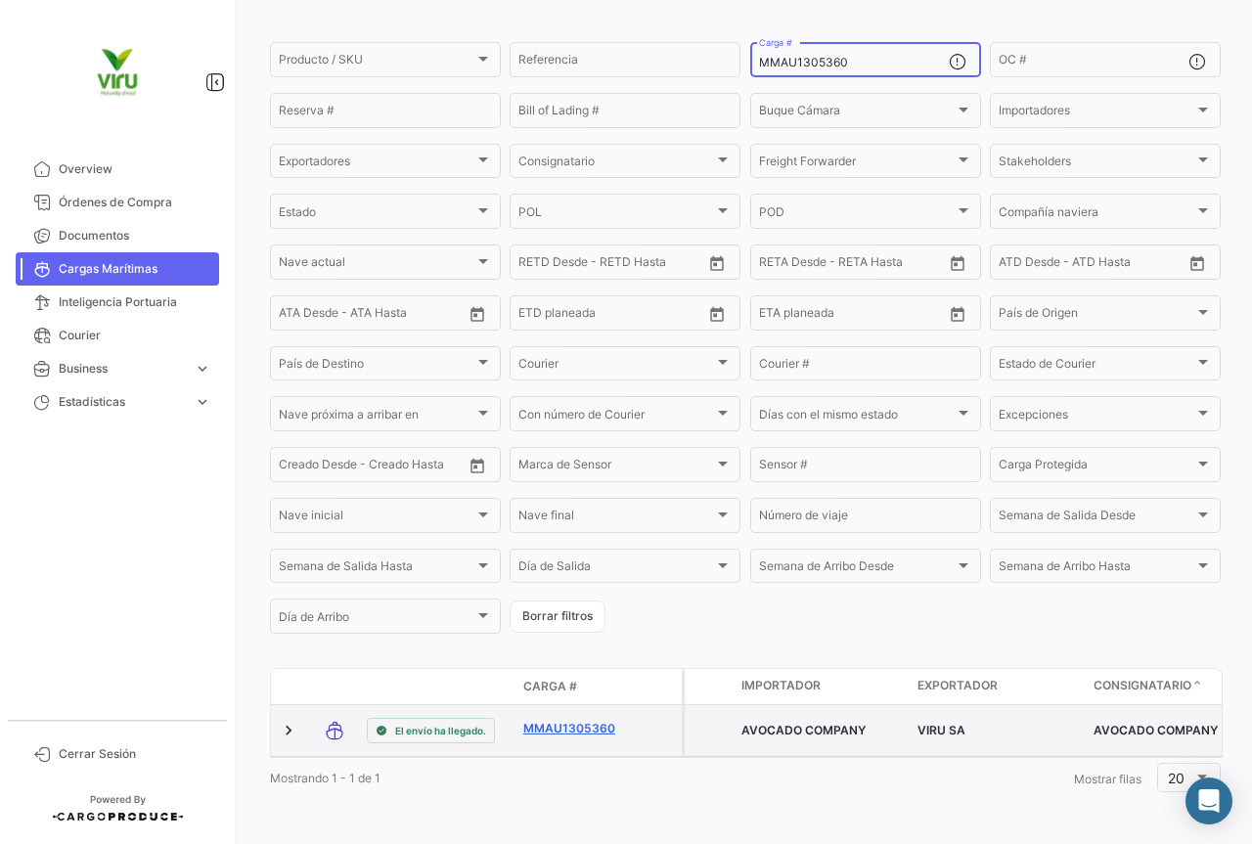
type input "MMAU1305360"
click at [583, 720] on link "MMAU1305360" at bounding box center [574, 729] width 102 height 18
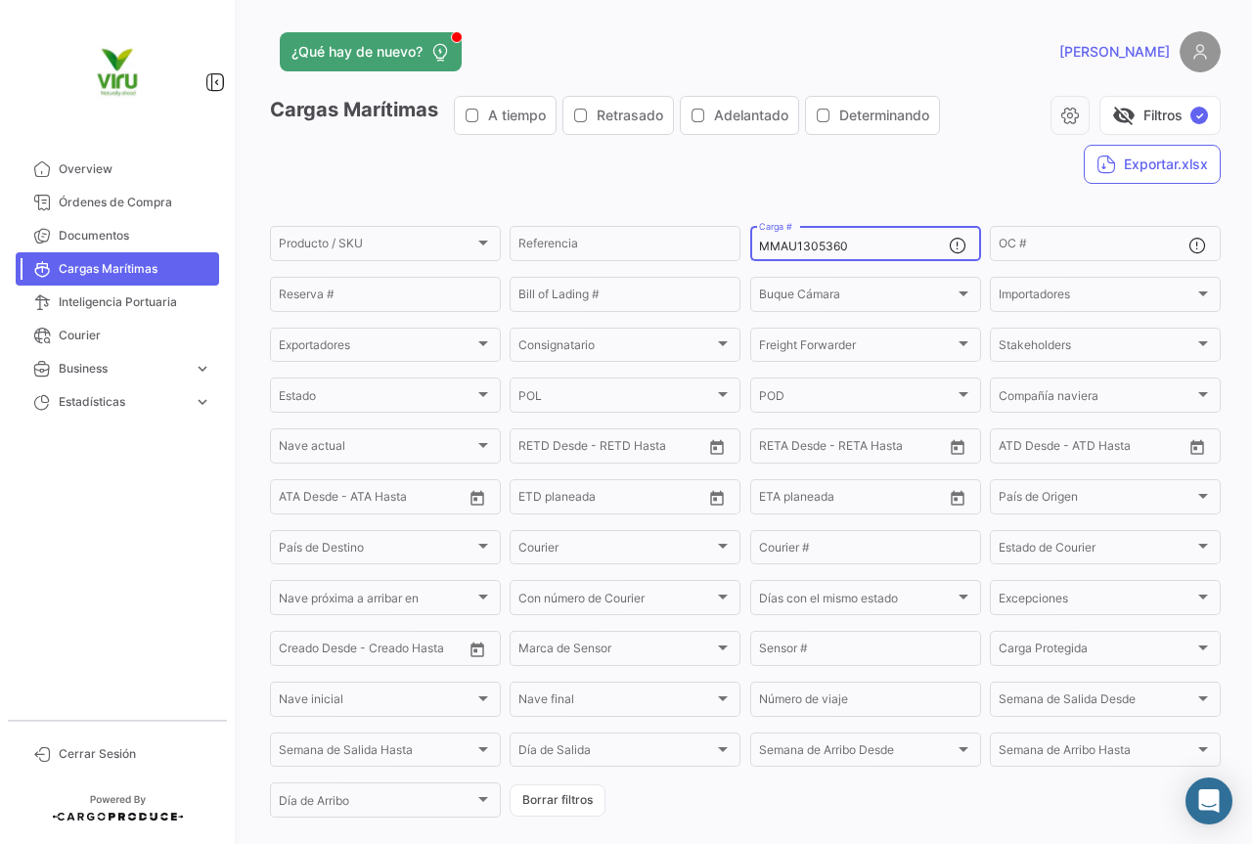
drag, startPoint x: 867, startPoint y: 243, endPoint x: 755, endPoint y: 247, distance: 112.6
click at [759, 247] on input "MMAU1305360" at bounding box center [854, 247] width 190 height 14
paste input "4050"
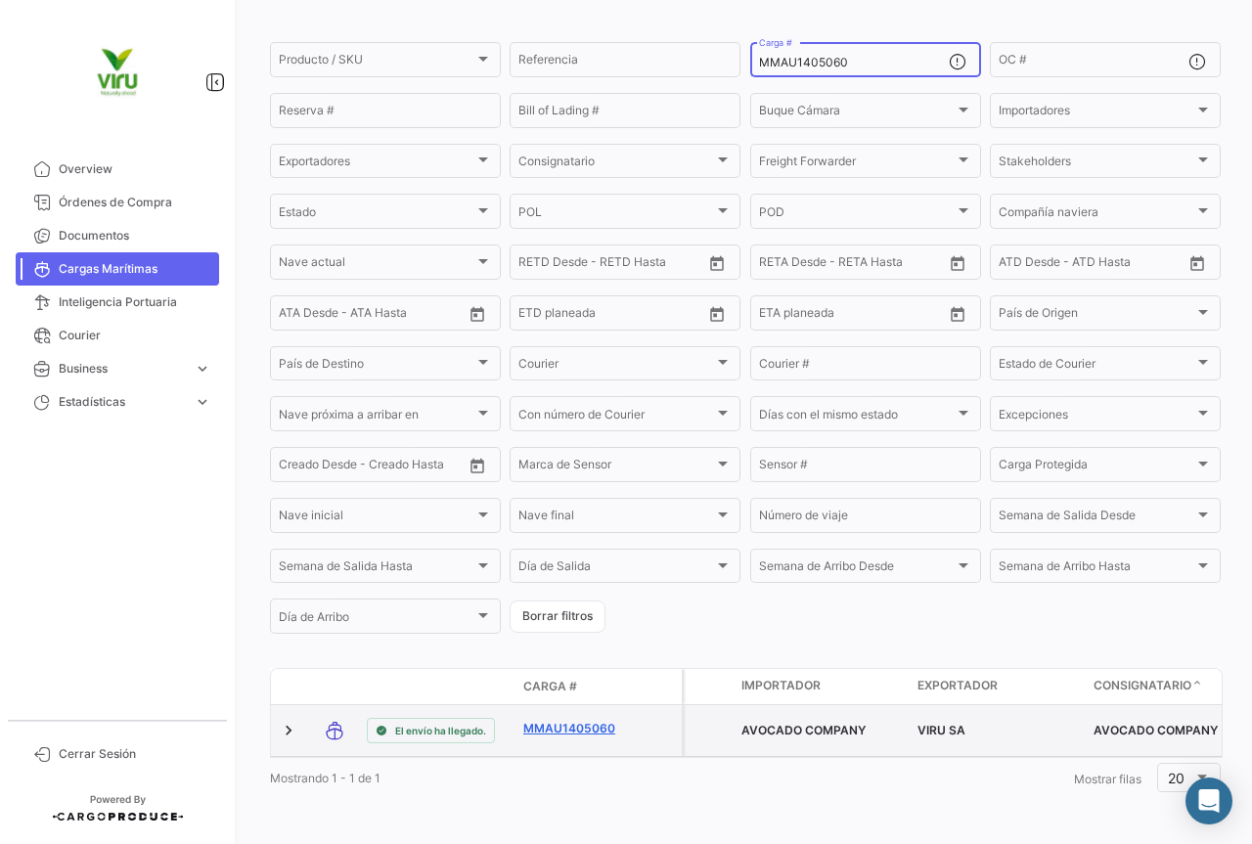
type input "MMAU1405060"
click at [563, 723] on link "MMAU1405060" at bounding box center [574, 729] width 102 height 18
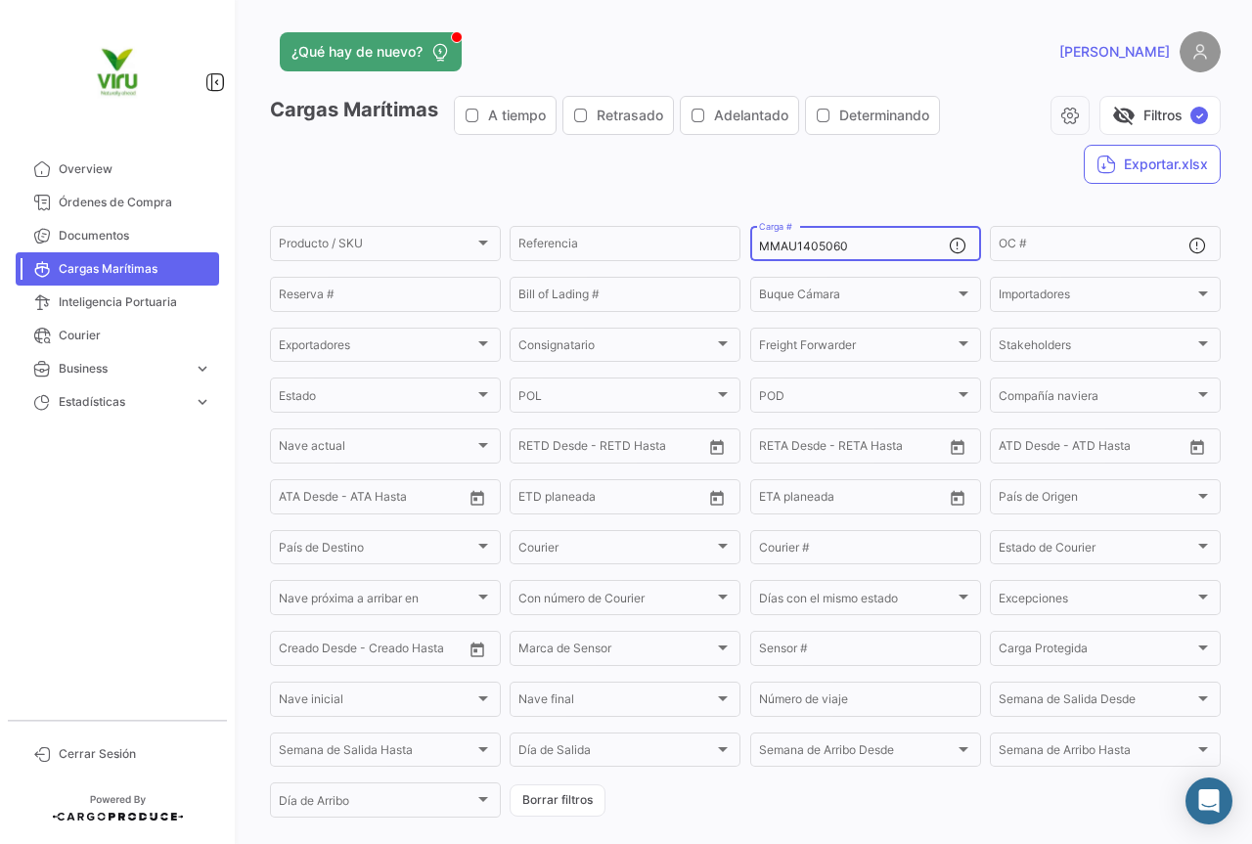
drag, startPoint x: 853, startPoint y: 240, endPoint x: 738, endPoint y: 241, distance: 114.4
click at [738, 241] on form "Producto / SKU Producto / SKU Referencia MMAU1405060 Carga # OC # Reserva # Bil…" at bounding box center [745, 521] width 951 height 597
paste input "CGMU7006282"
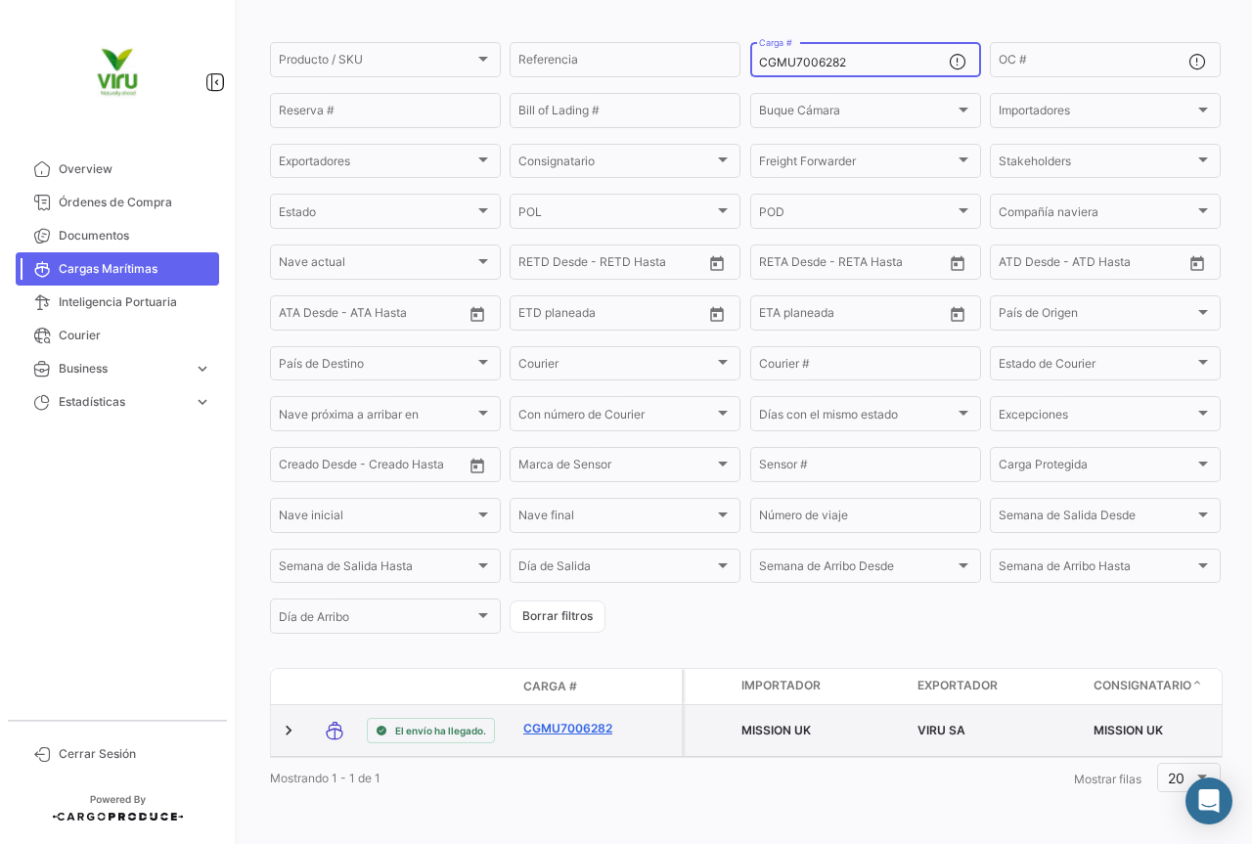
type input "CGMU7006282"
click at [584, 720] on link "CGMU7006282" at bounding box center [574, 729] width 102 height 18
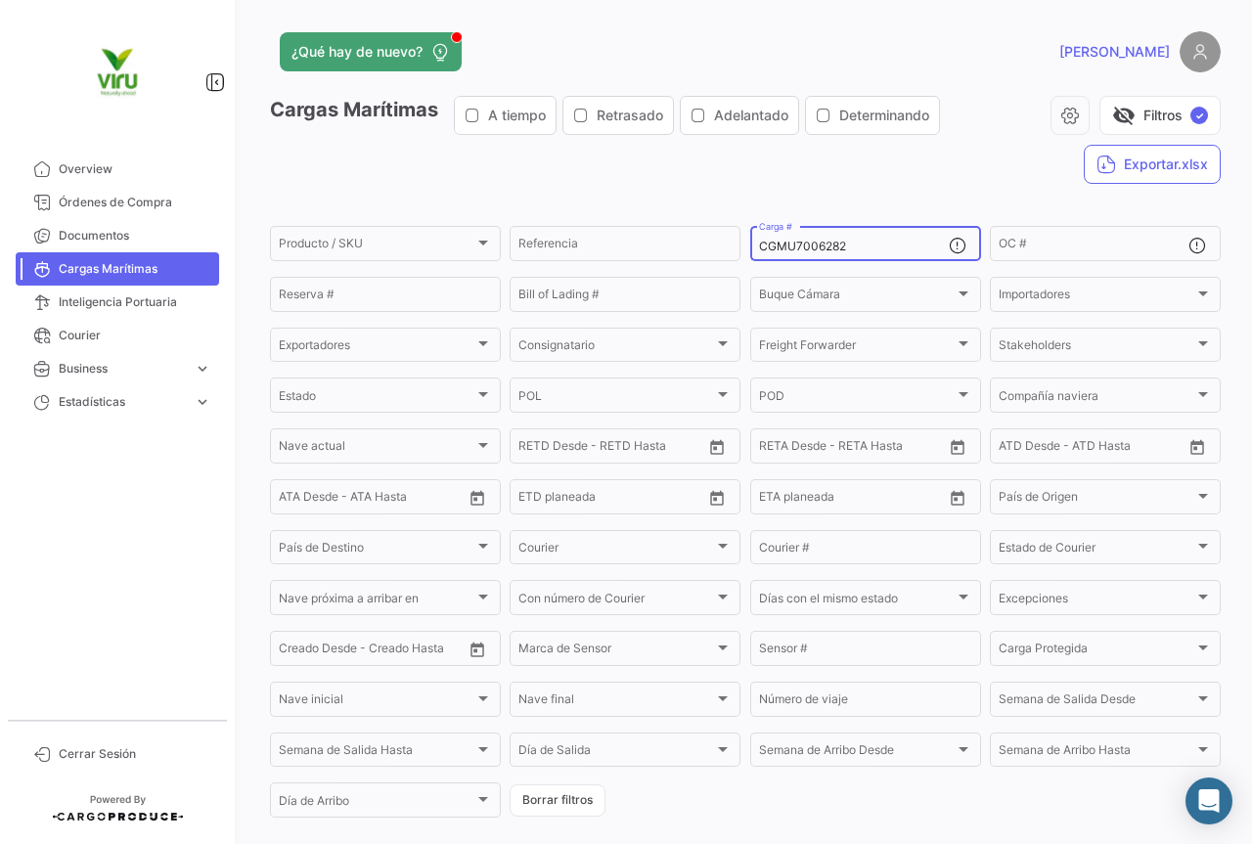
drag, startPoint x: 850, startPoint y: 253, endPoint x: 758, endPoint y: 252, distance: 91.9
click at [759, 252] on input "CGMU7006282" at bounding box center [854, 247] width 190 height 14
paste input "6992483"
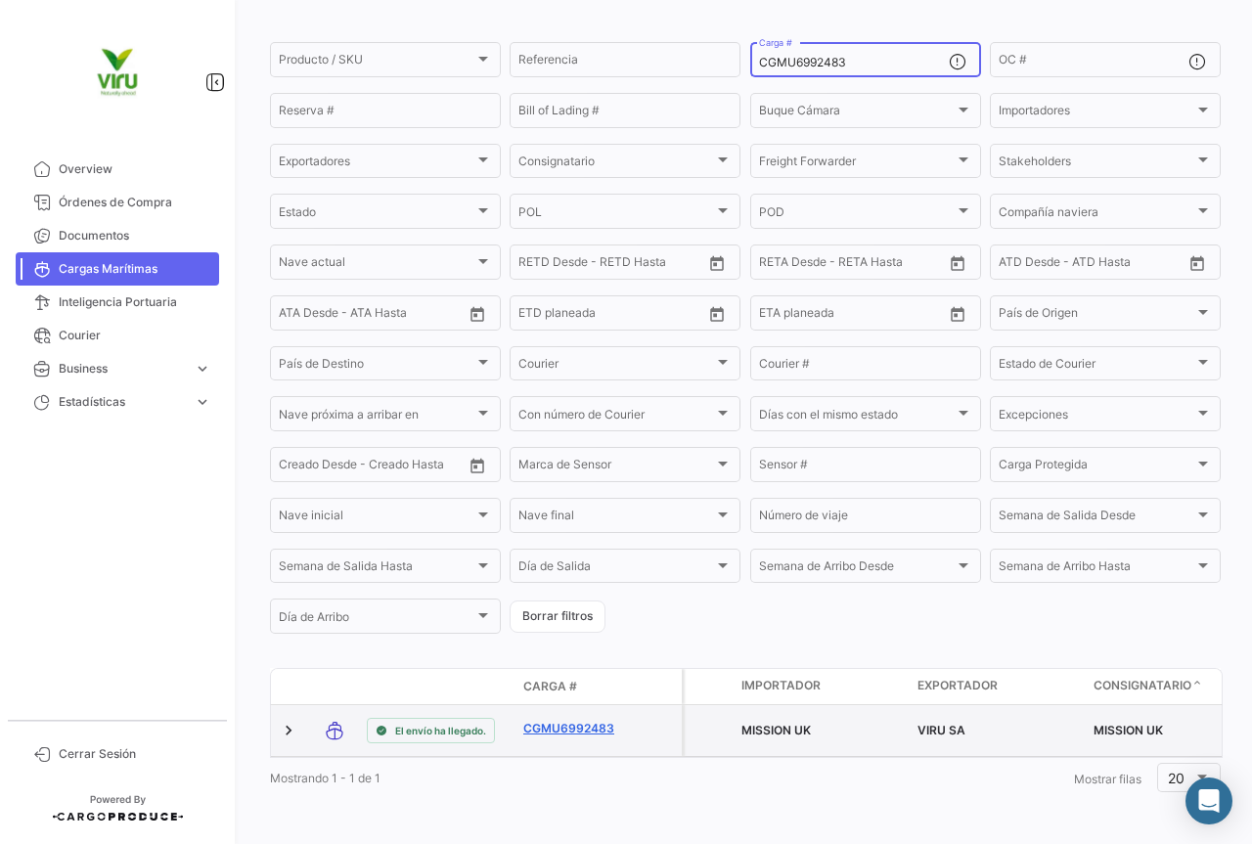
type input "CGMU6992483"
click at [598, 720] on link "CGMU6992483" at bounding box center [574, 729] width 102 height 18
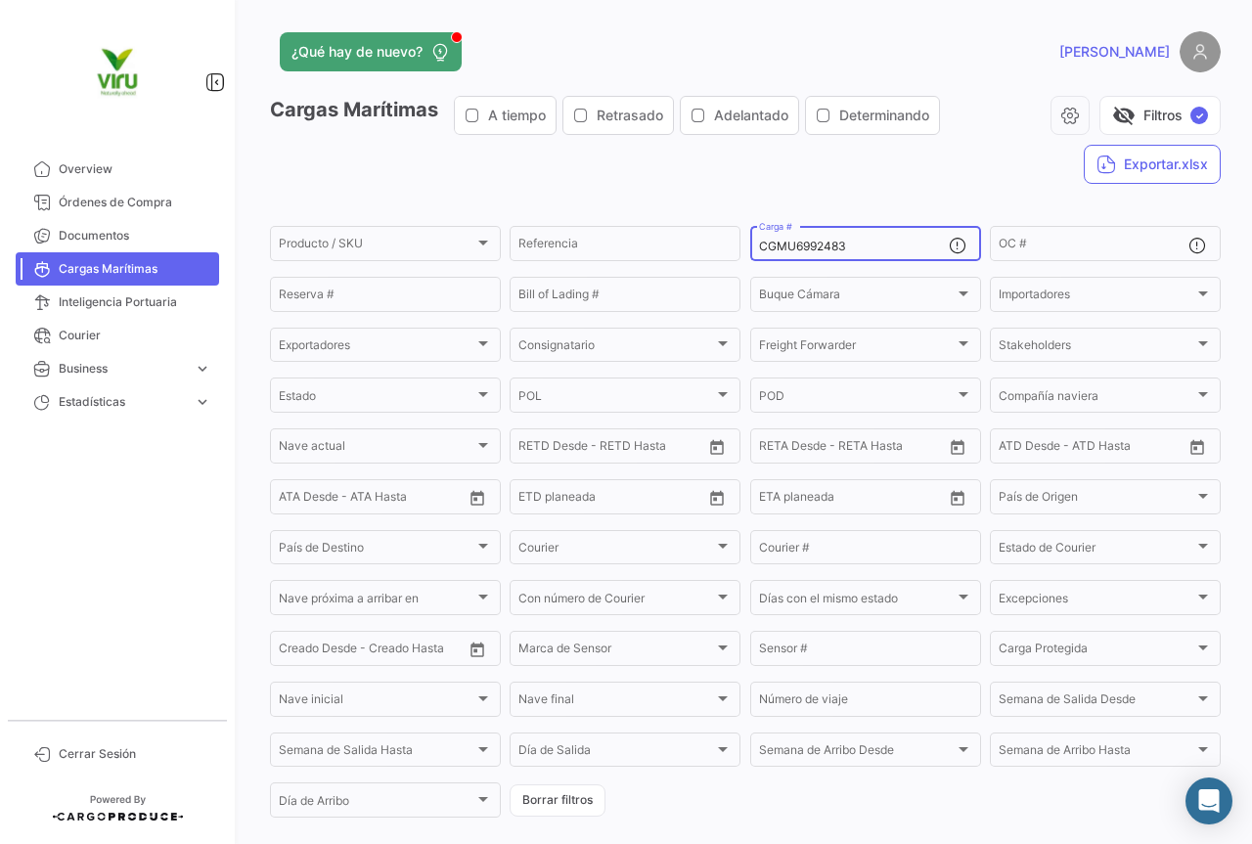
drag, startPoint x: 876, startPoint y: 245, endPoint x: 747, endPoint y: 226, distance: 130.6
click at [750, 226] on div "CGMU6992483 Carga #" at bounding box center [865, 242] width 231 height 38
paste input "MMAU1341937"
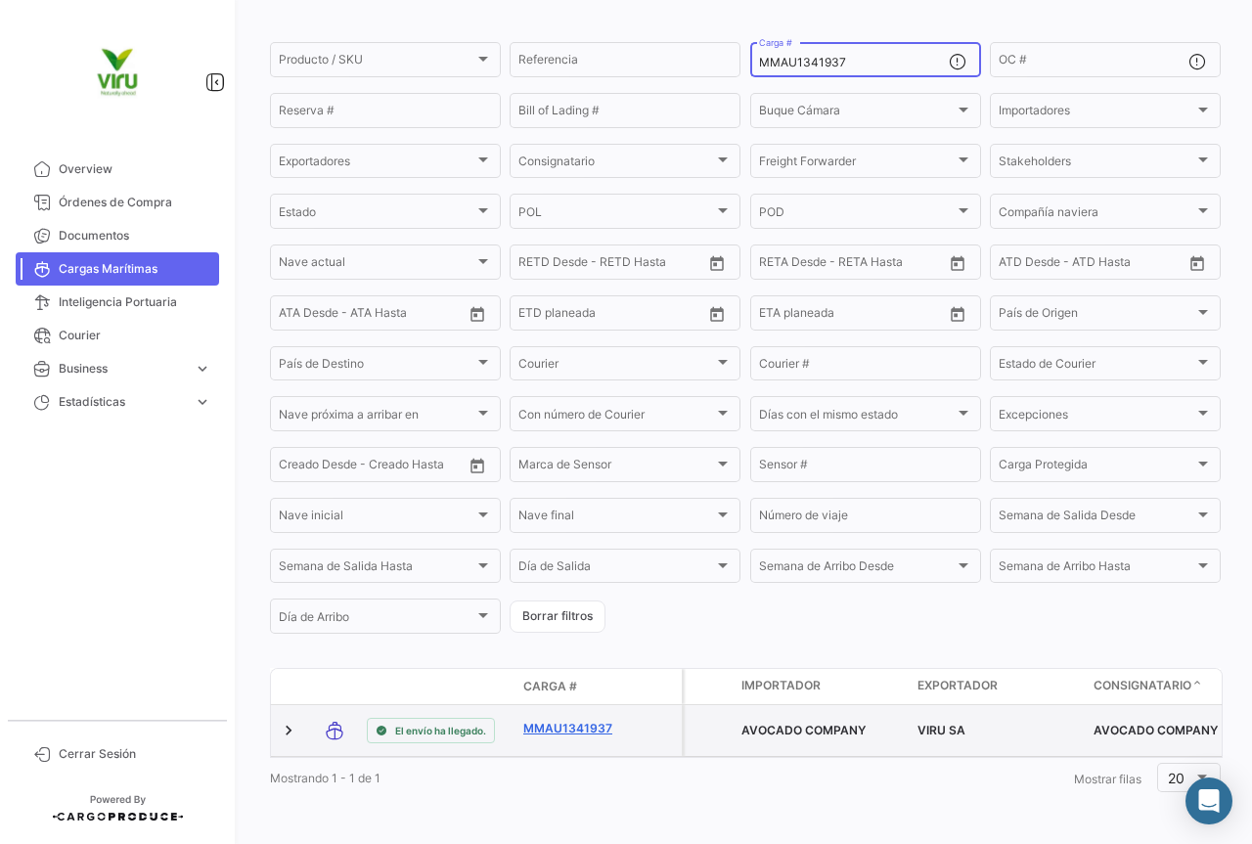
type input "MMAU1341937"
click at [599, 720] on link "MMAU1341937" at bounding box center [574, 729] width 102 height 18
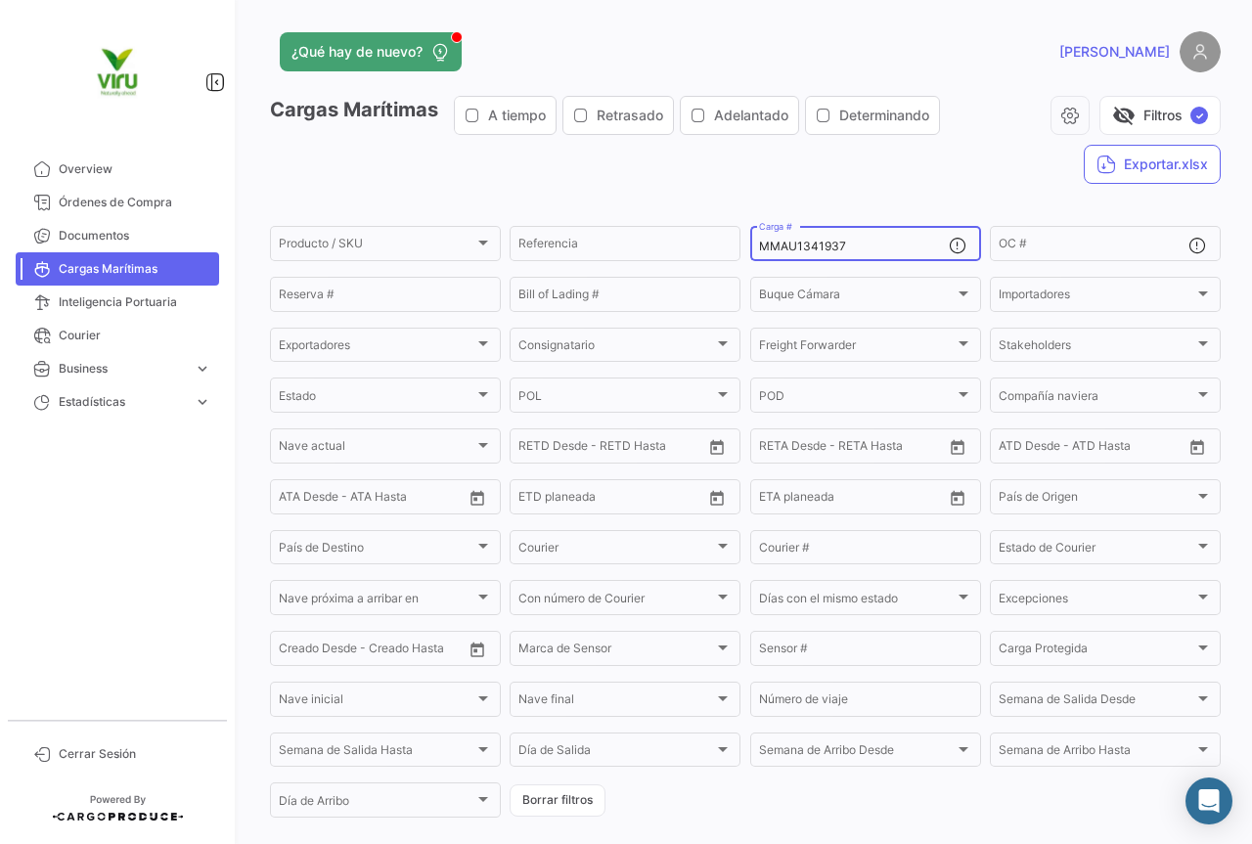
drag, startPoint x: 857, startPoint y: 248, endPoint x: 756, endPoint y: 250, distance: 100.7
click at [759, 250] on input "MMAU1341937" at bounding box center [854, 247] width 190 height 14
paste input "20024"
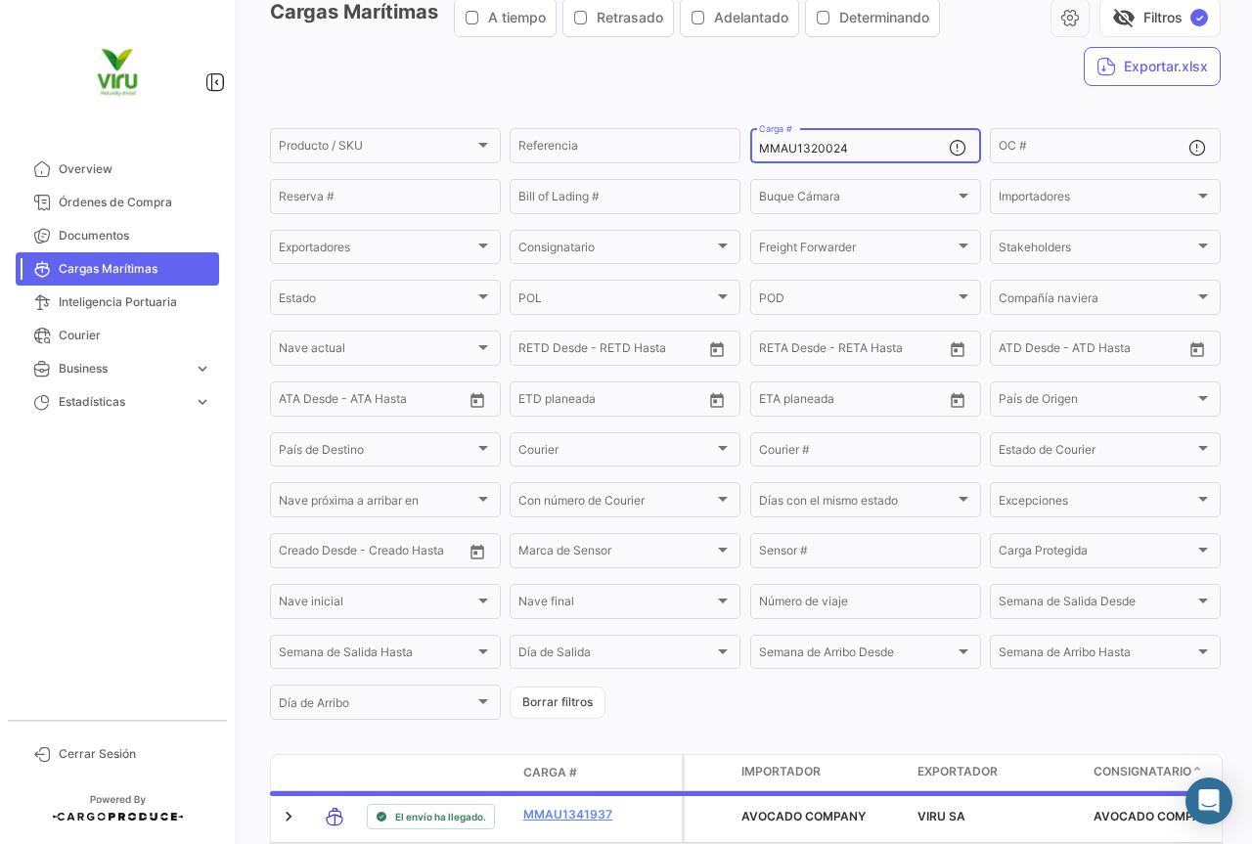
scroll to position [196, 0]
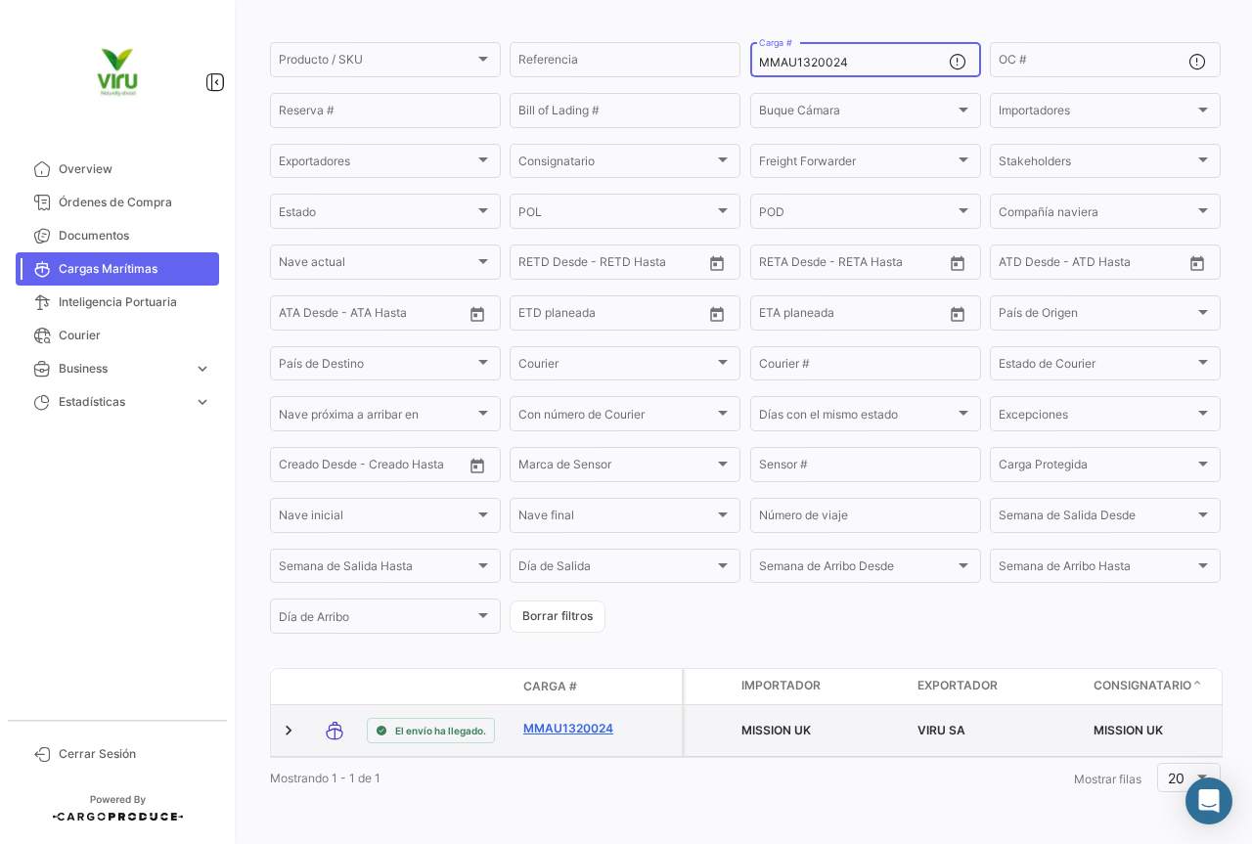
type input "MMAU1320024"
click at [591, 720] on link "MMAU1320024" at bounding box center [574, 729] width 102 height 18
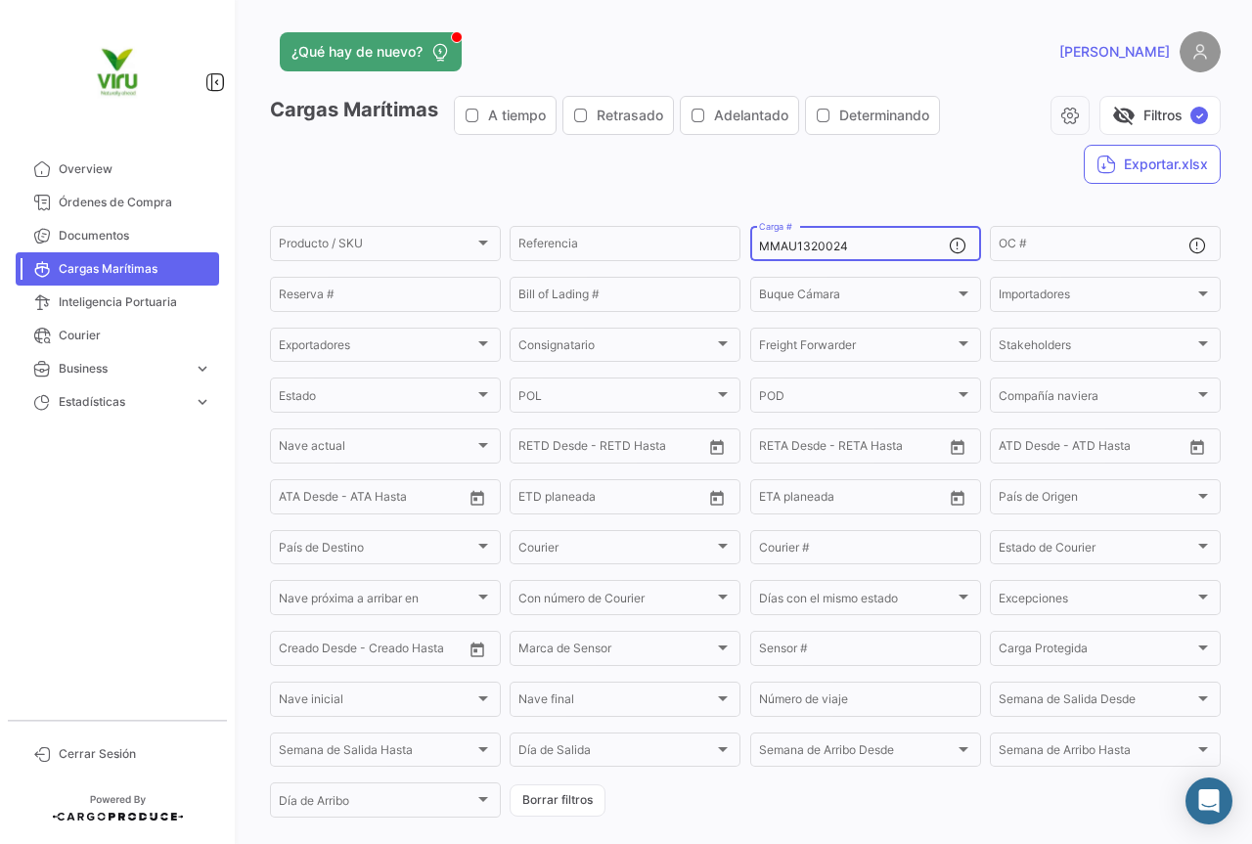
drag, startPoint x: 893, startPoint y: 247, endPoint x: 752, endPoint y: 247, distance: 140.8
click at [752, 247] on div "MMAU1320024 Carga #" at bounding box center [865, 242] width 231 height 38
paste input "416152"
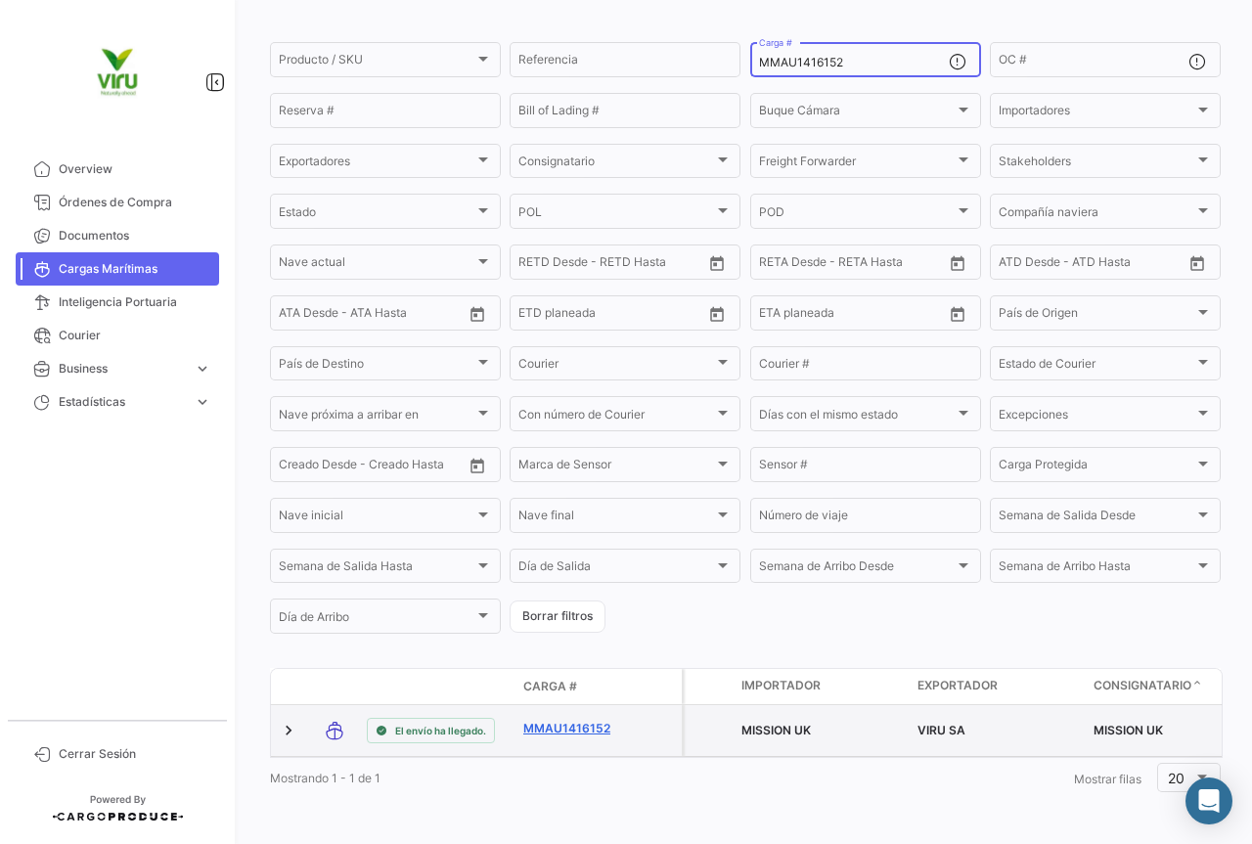
type input "MMAU1416152"
click at [583, 720] on link "MMAU1416152" at bounding box center [574, 729] width 102 height 18
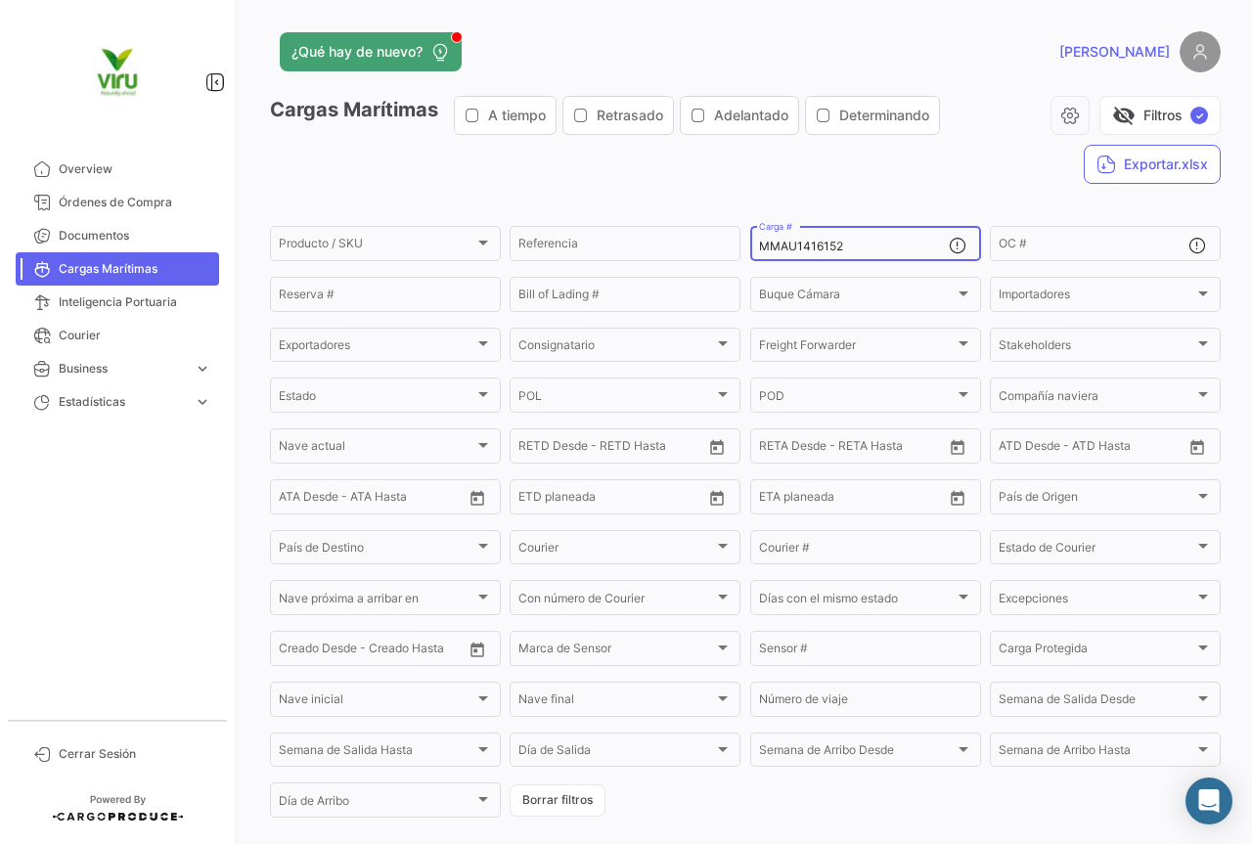
drag, startPoint x: 882, startPoint y: 240, endPoint x: 758, endPoint y: 237, distance: 124.2
click at [759, 237] on div "MMAU1416152 Carga #" at bounding box center [854, 242] width 190 height 38
paste input "05374"
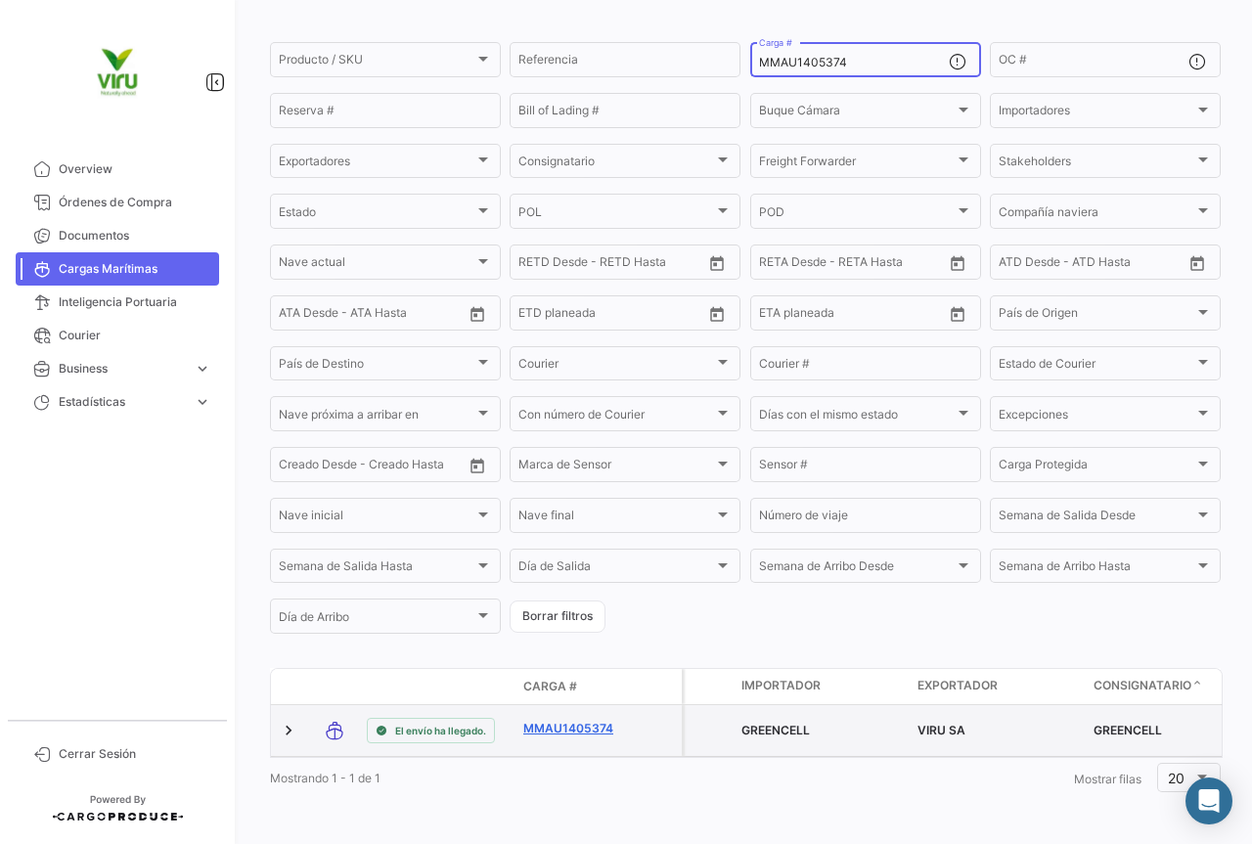
type input "MMAU1405374"
click at [572, 720] on link "MMAU1405374" at bounding box center [574, 729] width 102 height 18
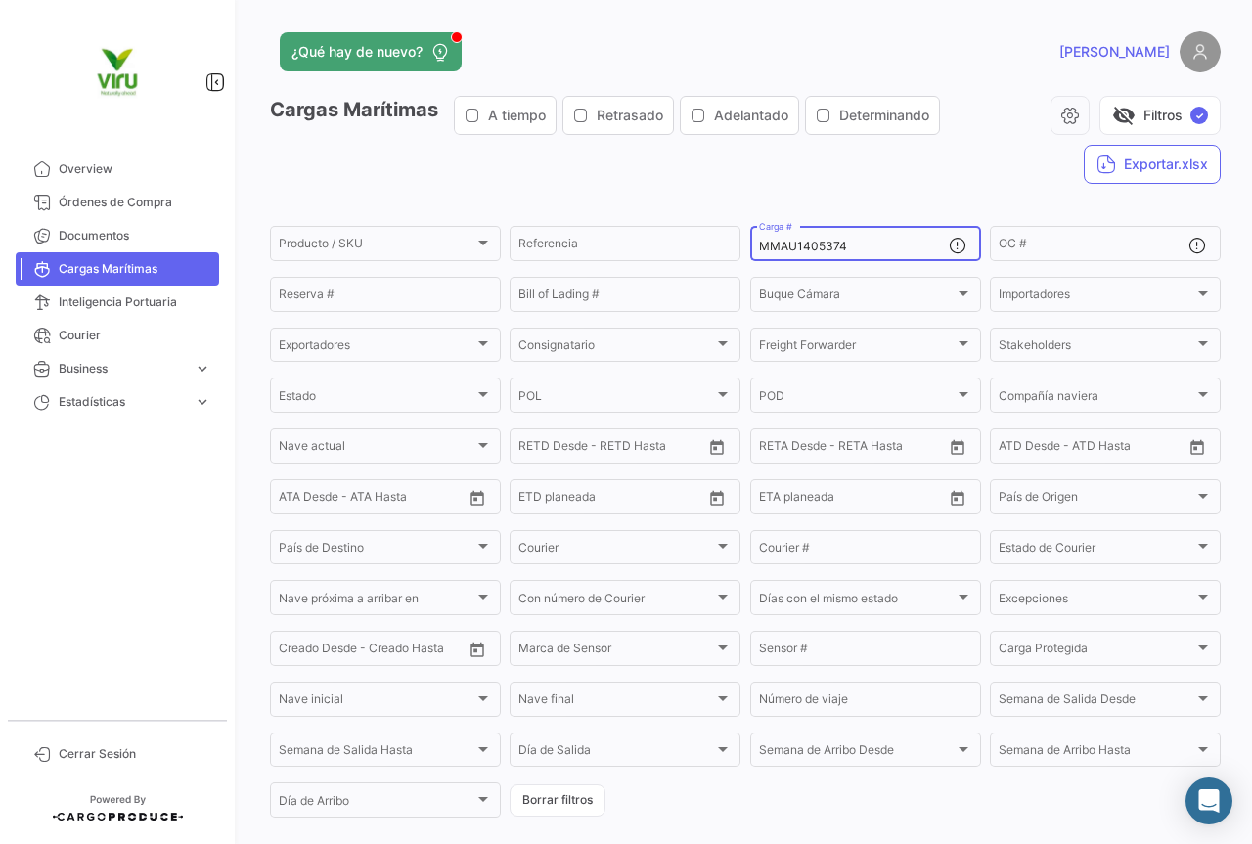
drag, startPoint x: 868, startPoint y: 245, endPoint x: 743, endPoint y: 245, distance: 125.2
click at [743, 245] on form "Producto / SKU Producto / SKU Referencia MMAU1405374 Carga # OC # Reserva # Bil…" at bounding box center [745, 521] width 951 height 597
paste input "35506"
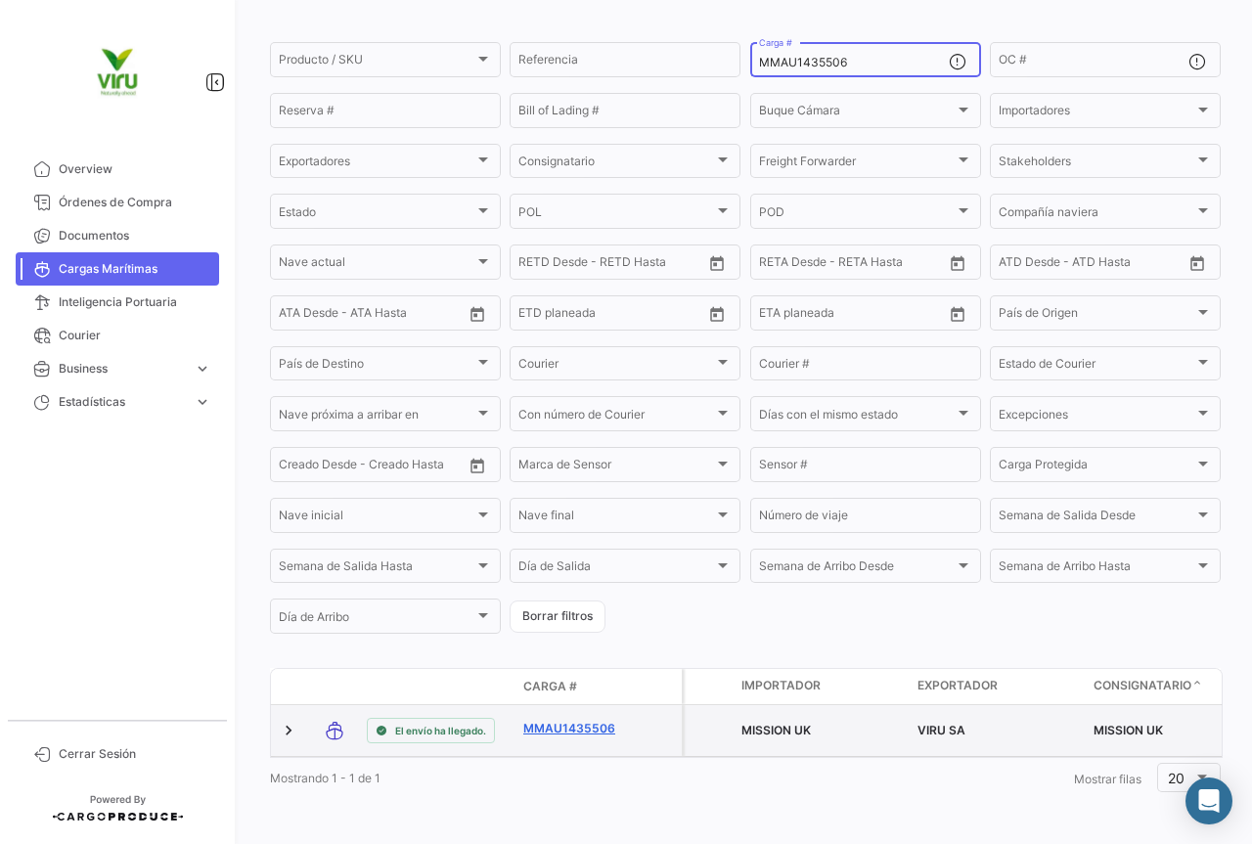
type input "MMAU1435506"
click at [572, 720] on link "MMAU1435506" at bounding box center [574, 729] width 102 height 18
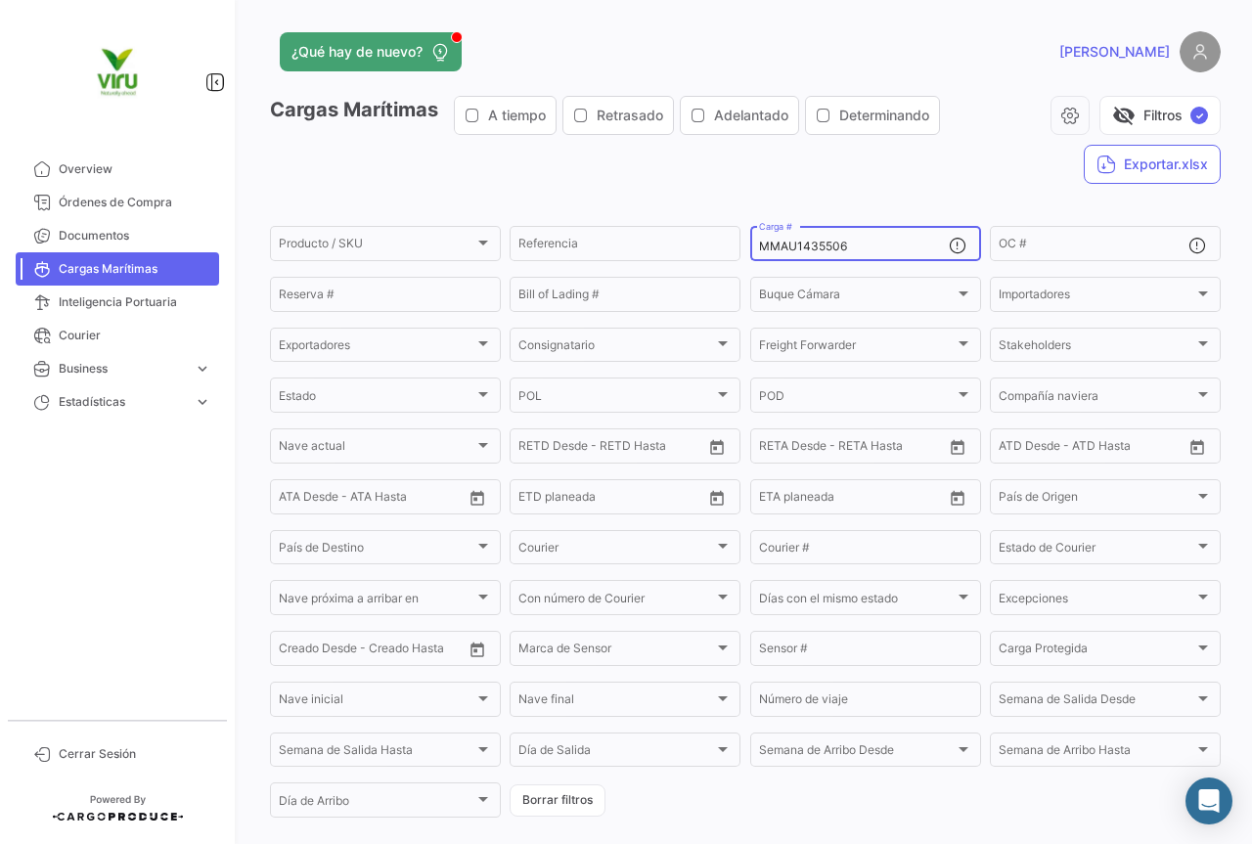
drag, startPoint x: 882, startPoint y: 246, endPoint x: 758, endPoint y: 247, distance: 124.2
click at [759, 247] on input "MMAU1435506" at bounding box center [854, 247] width 190 height 14
paste input "CGMU7031562"
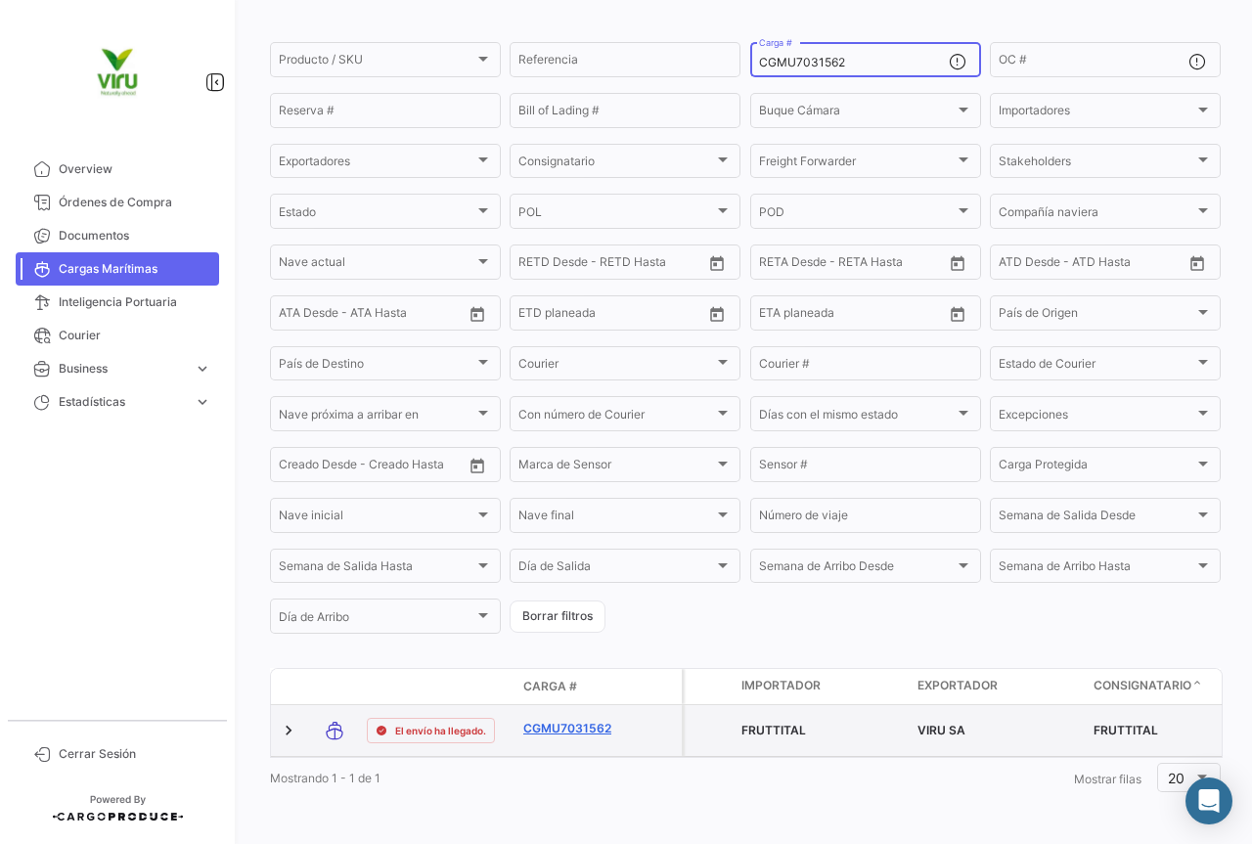
type input "CGMU7031562"
click at [570, 720] on link "CGMU7031562" at bounding box center [574, 729] width 102 height 18
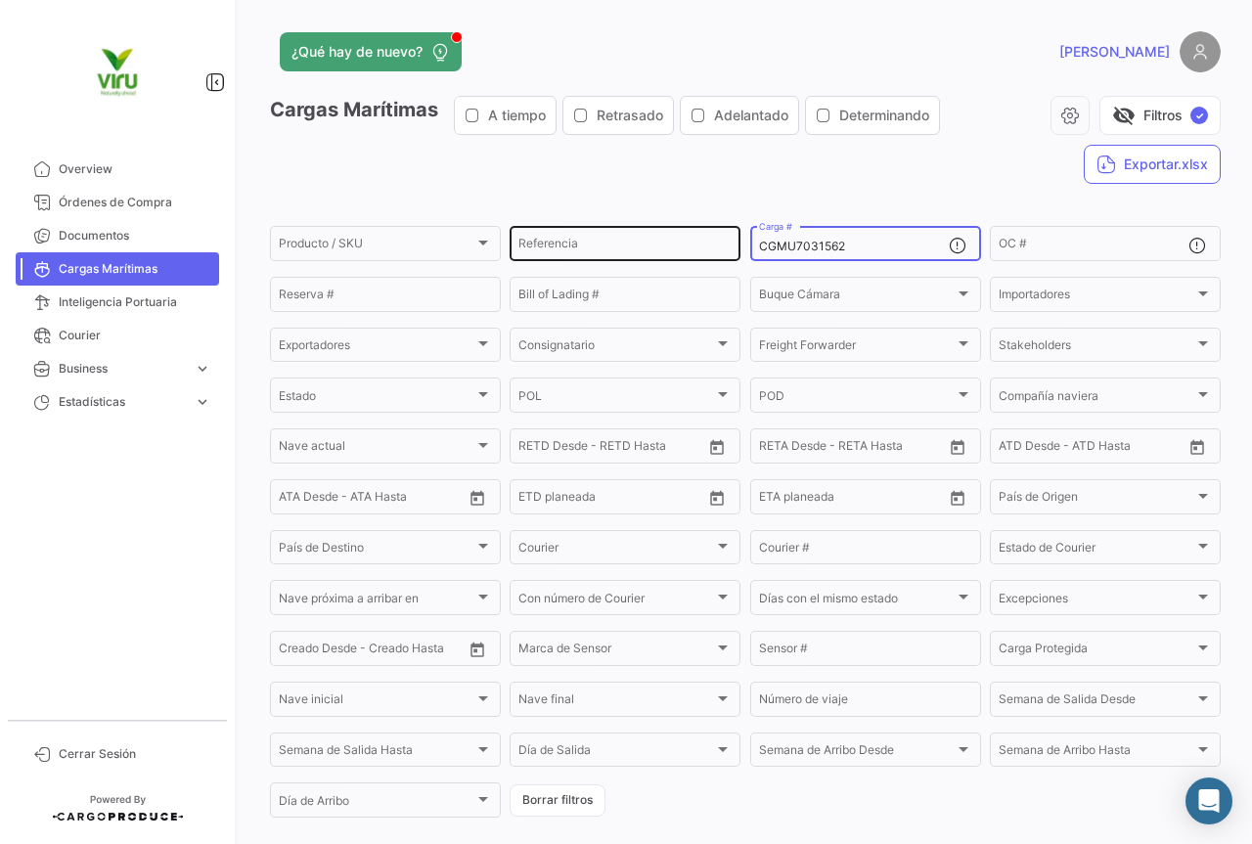
drag, startPoint x: 840, startPoint y: 246, endPoint x: 711, endPoint y: 247, distance: 129.1
click at [0, 0] on div "Producto / SKU Producto / SKU Referencia CGMU7031562 Carga # OC # Reserva # Bil…" at bounding box center [0, 0] width 0 height 0
paste input "698130"
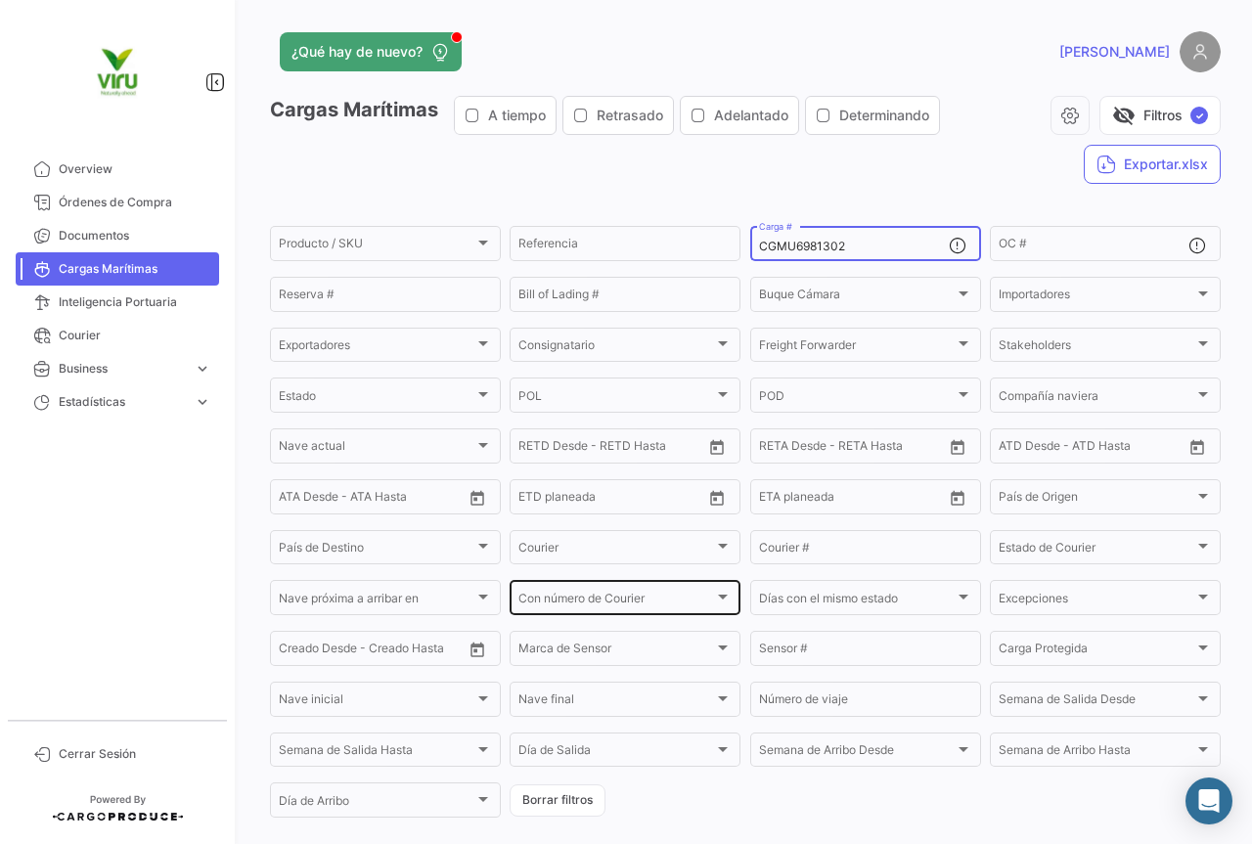
type input "CGMU6981302"
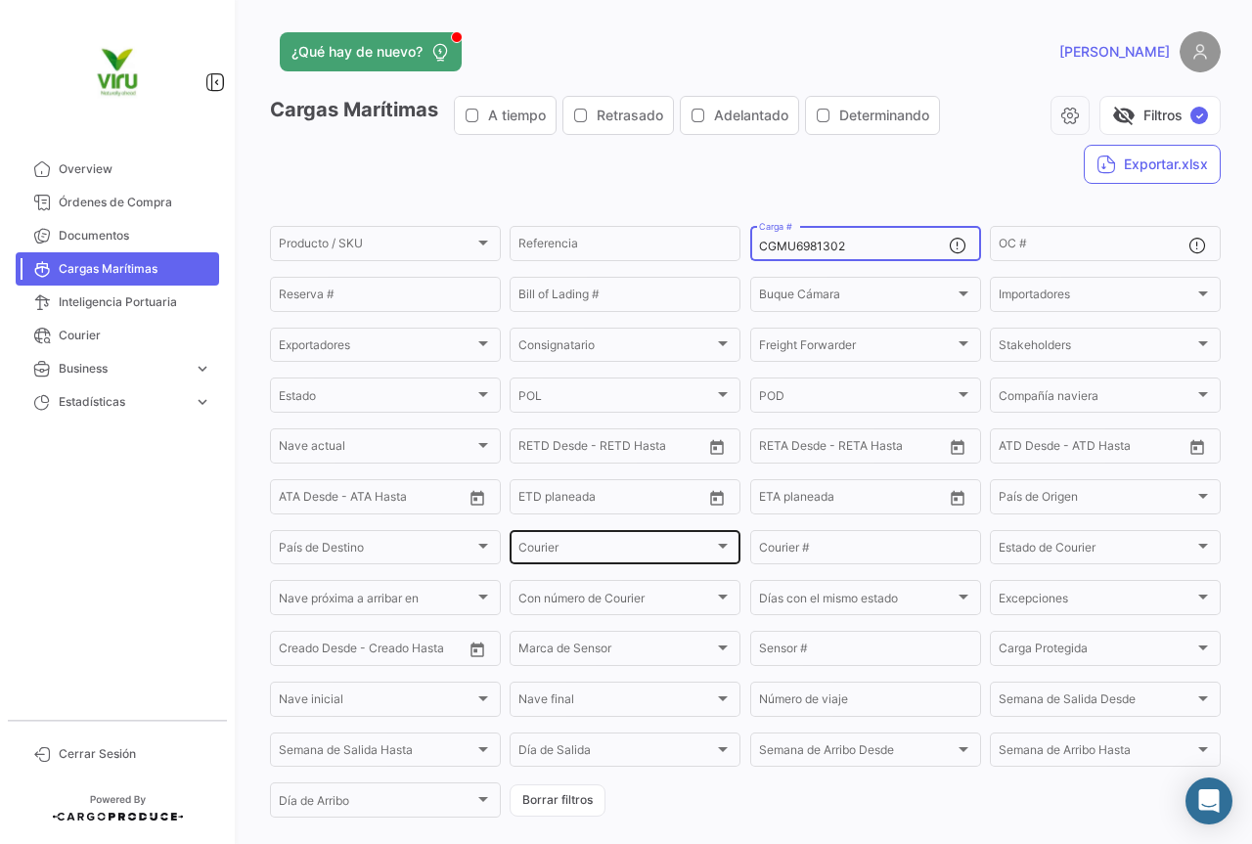
scroll to position [199, 0]
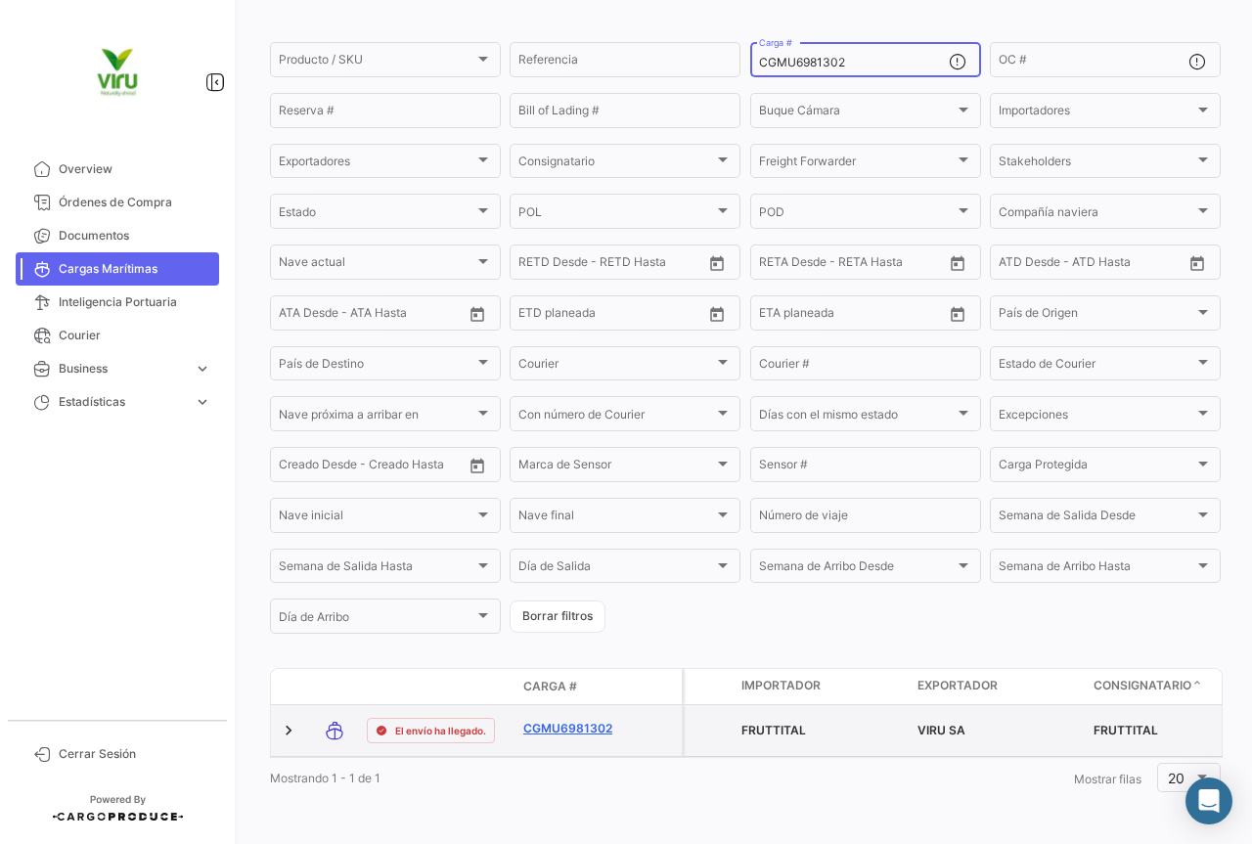
click at [587, 720] on link "CGMU6981302" at bounding box center [574, 729] width 102 height 18
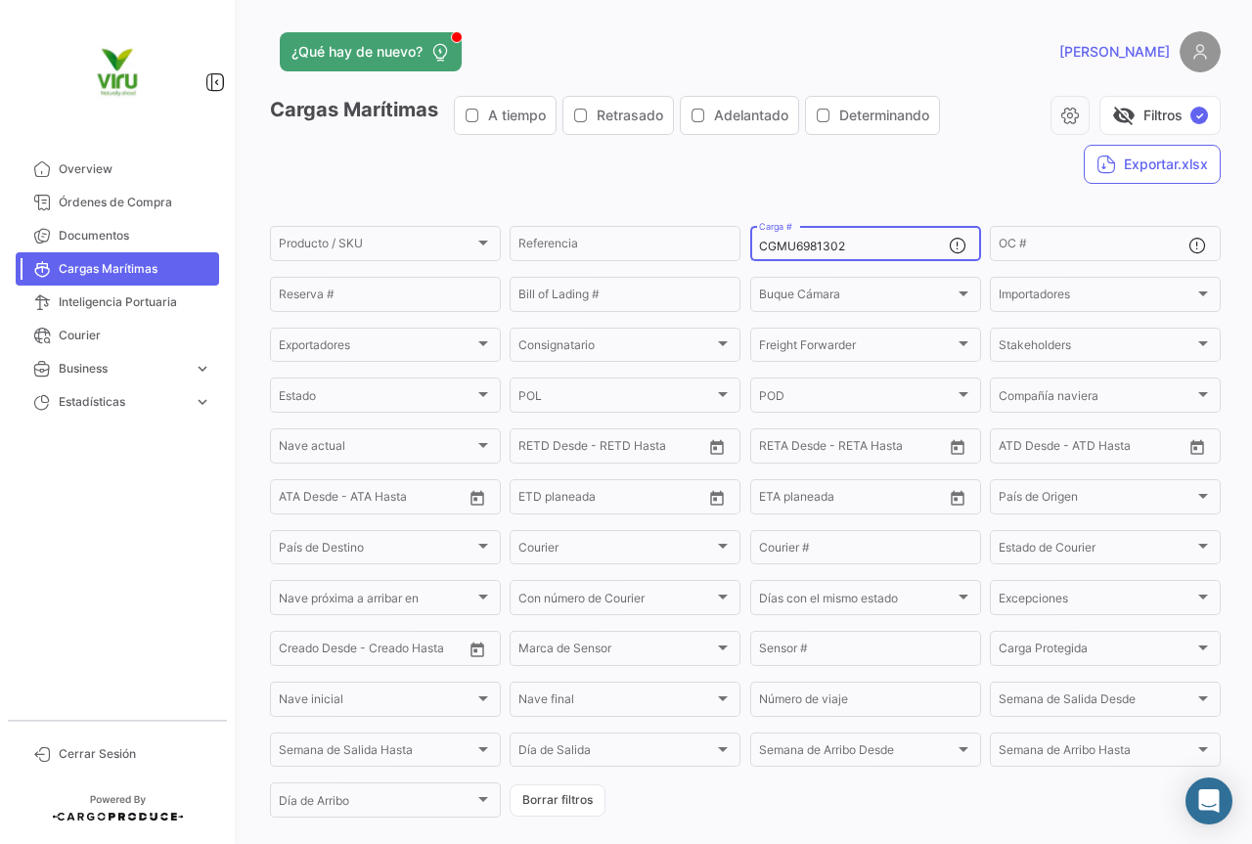
drag, startPoint x: 863, startPoint y: 243, endPoint x: 743, endPoint y: 240, distance: 120.3
click at [743, 240] on form "Producto / SKU Producto / SKU Referencia CGMU6981302 Carga # OC # Reserva # Bil…" at bounding box center [745, 521] width 951 height 597
paste input "98033"
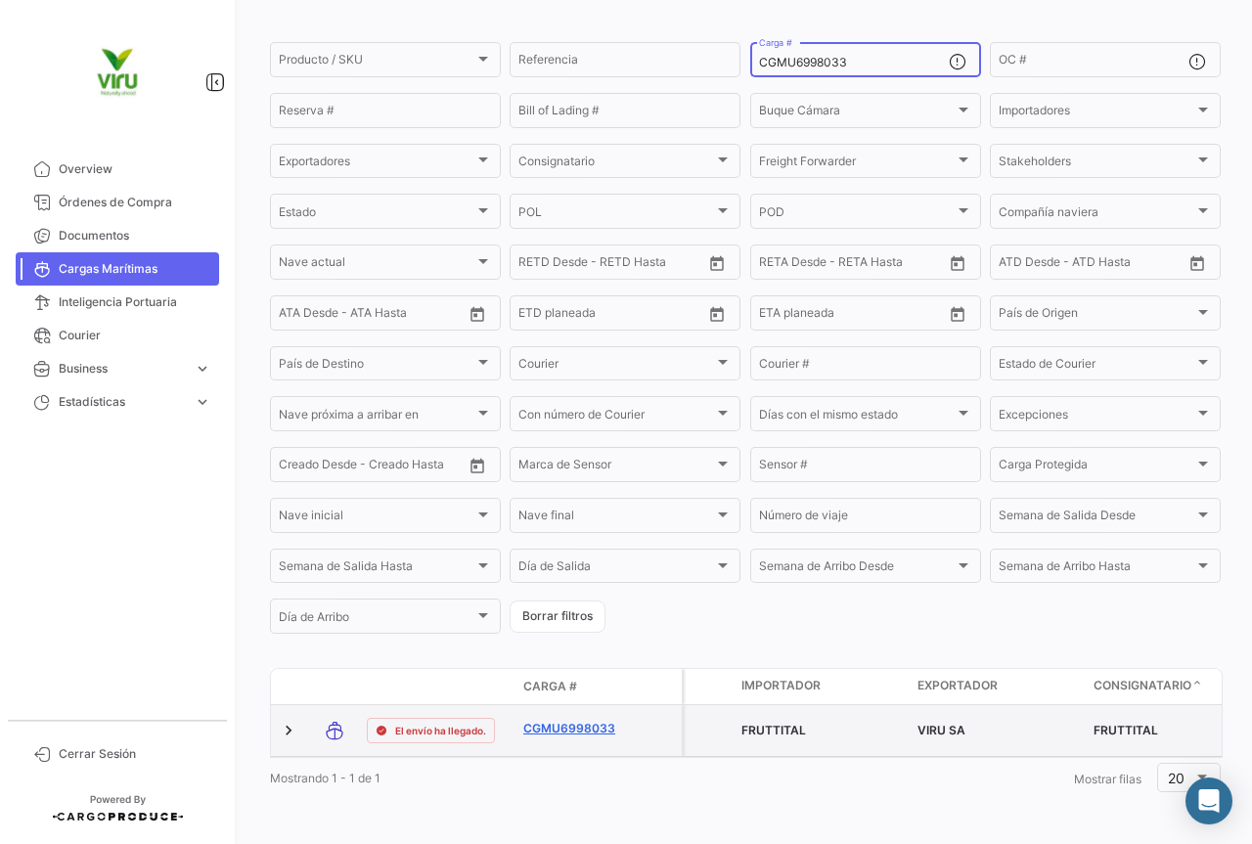
type input "CGMU6998033"
click at [574, 720] on link "CGMU6998033" at bounding box center [574, 729] width 102 height 18
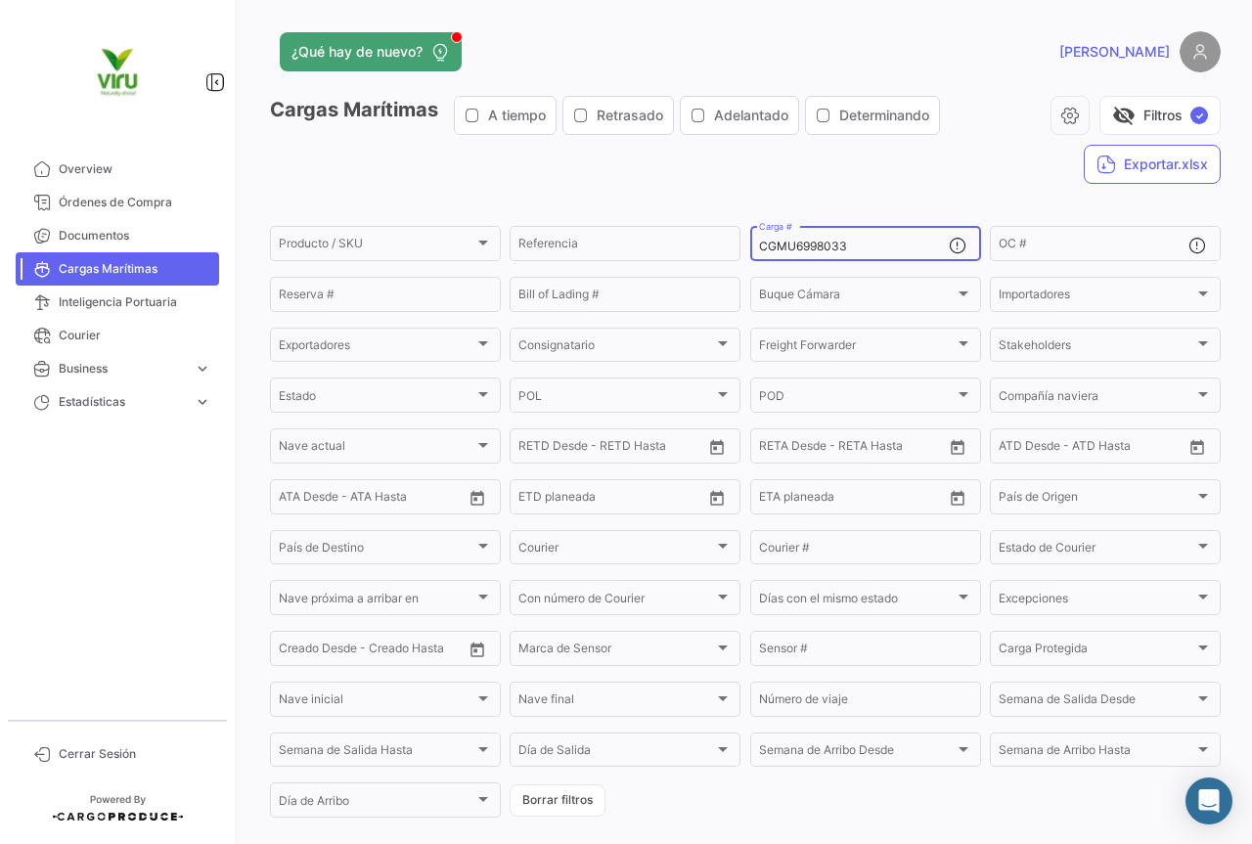
drag, startPoint x: 865, startPoint y: 244, endPoint x: 748, endPoint y: 246, distance: 117.4
click at [750, 246] on div "CGMU6998033 Carga #" at bounding box center [865, 242] width 231 height 38
paste input "16360"
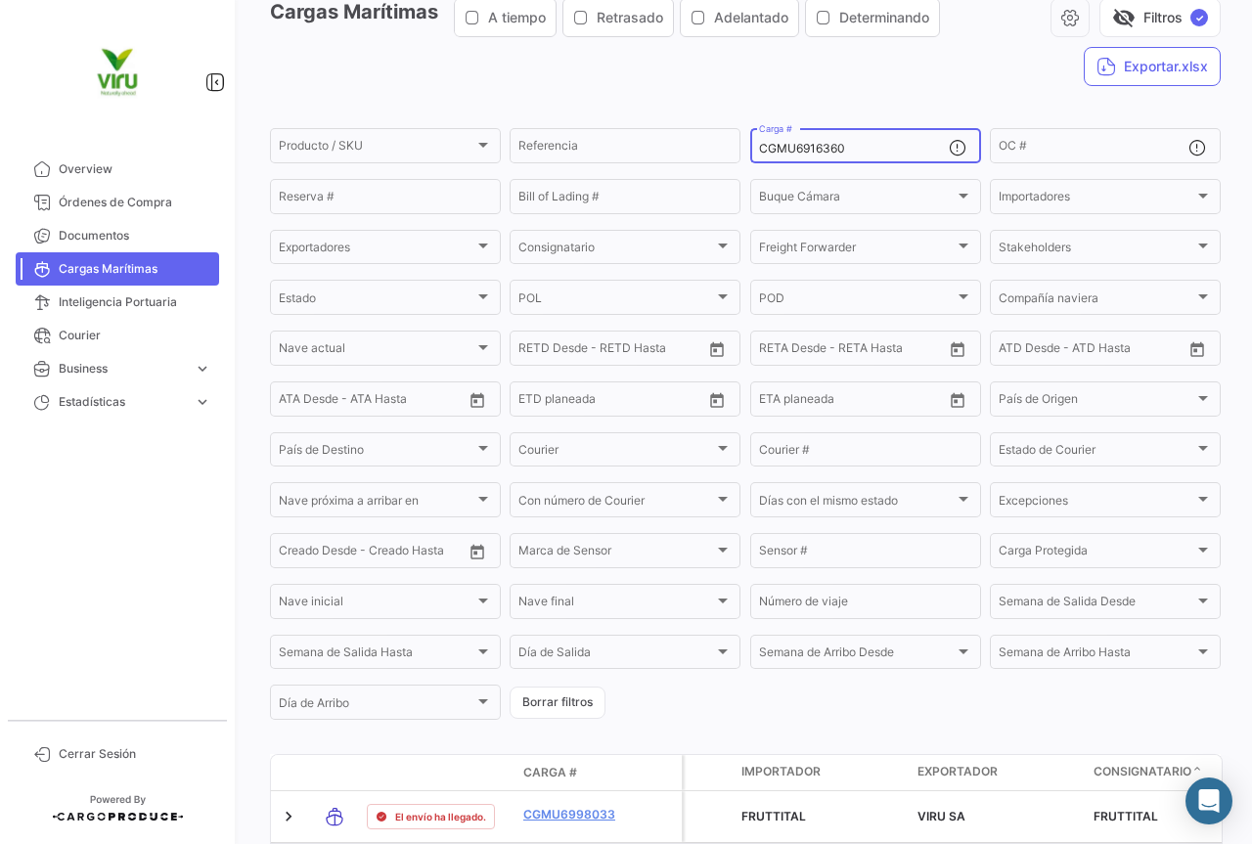
scroll to position [196, 0]
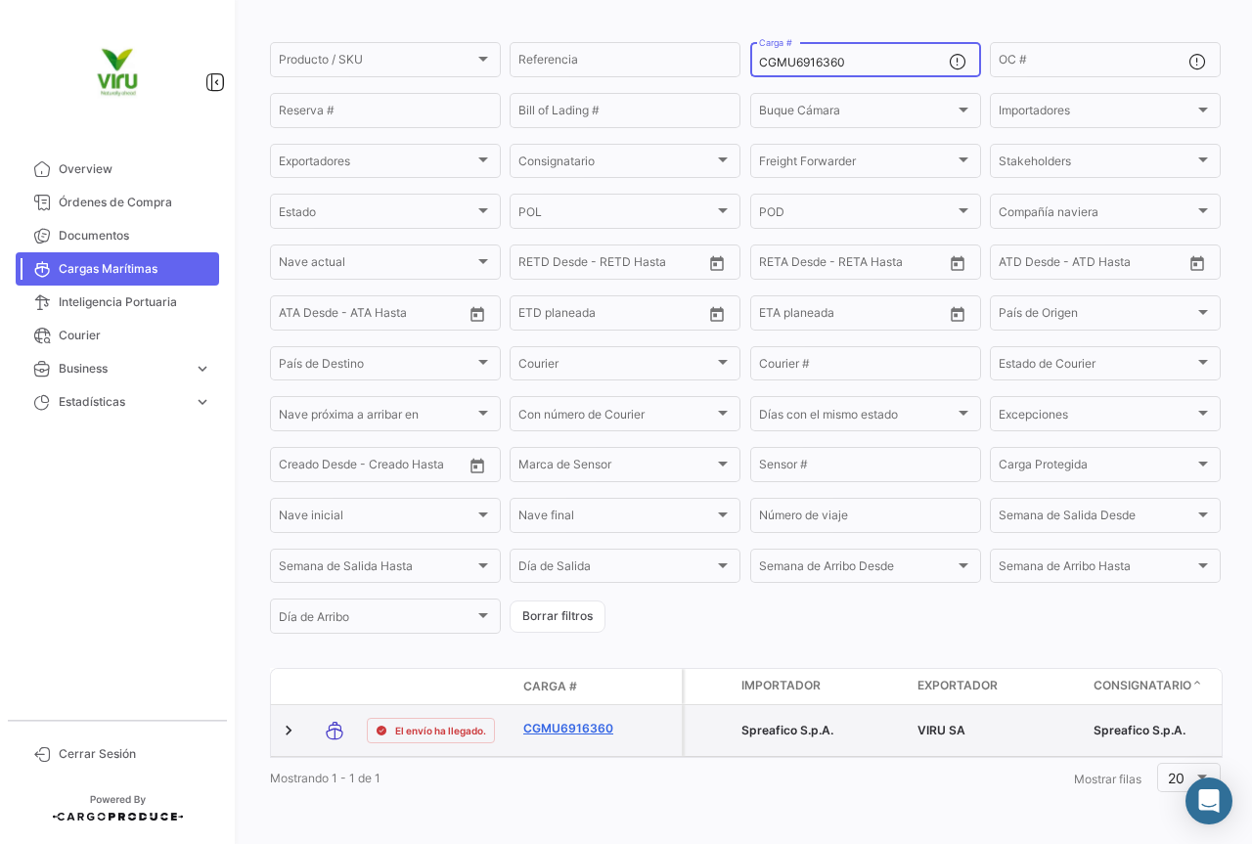
type input "CGMU6916360"
click at [578, 720] on link "CGMU6916360" at bounding box center [574, 729] width 102 height 18
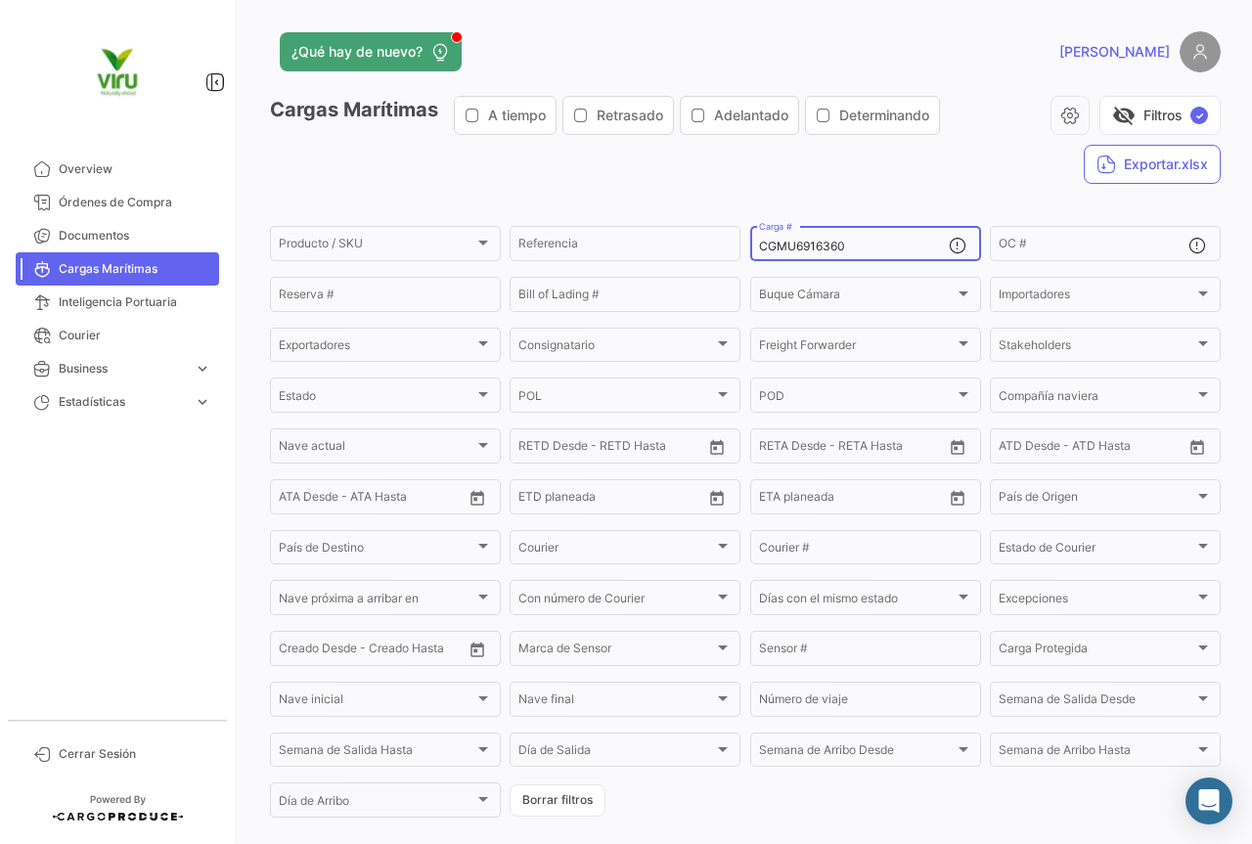
drag, startPoint x: 847, startPoint y: 247, endPoint x: 744, endPoint y: 243, distance: 102.8
click at [750, 243] on div "CGMU6916360 Carga #" at bounding box center [865, 242] width 231 height 38
paste input "0762"
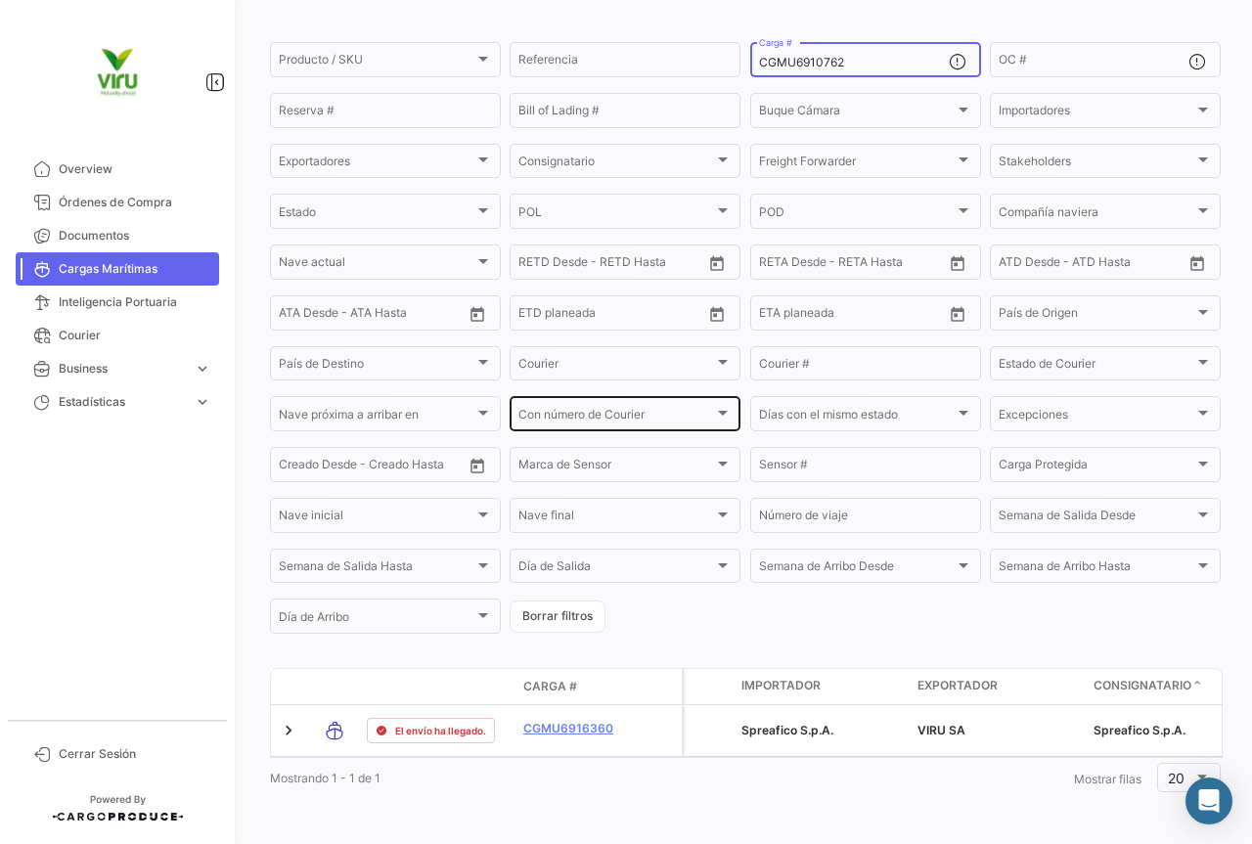
scroll to position [199, 0]
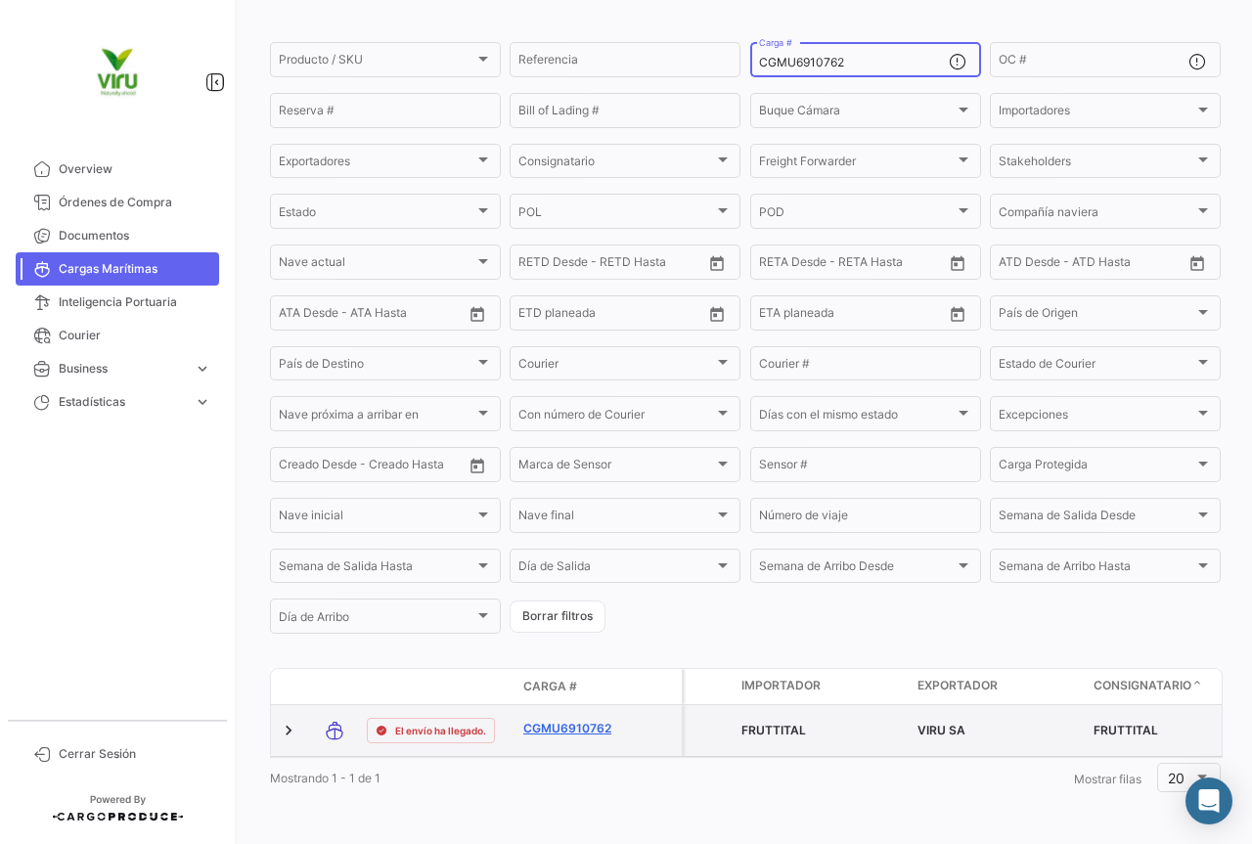
type input "CGMU6910762"
click at [597, 720] on link "CGMU6910762" at bounding box center [574, 729] width 102 height 18
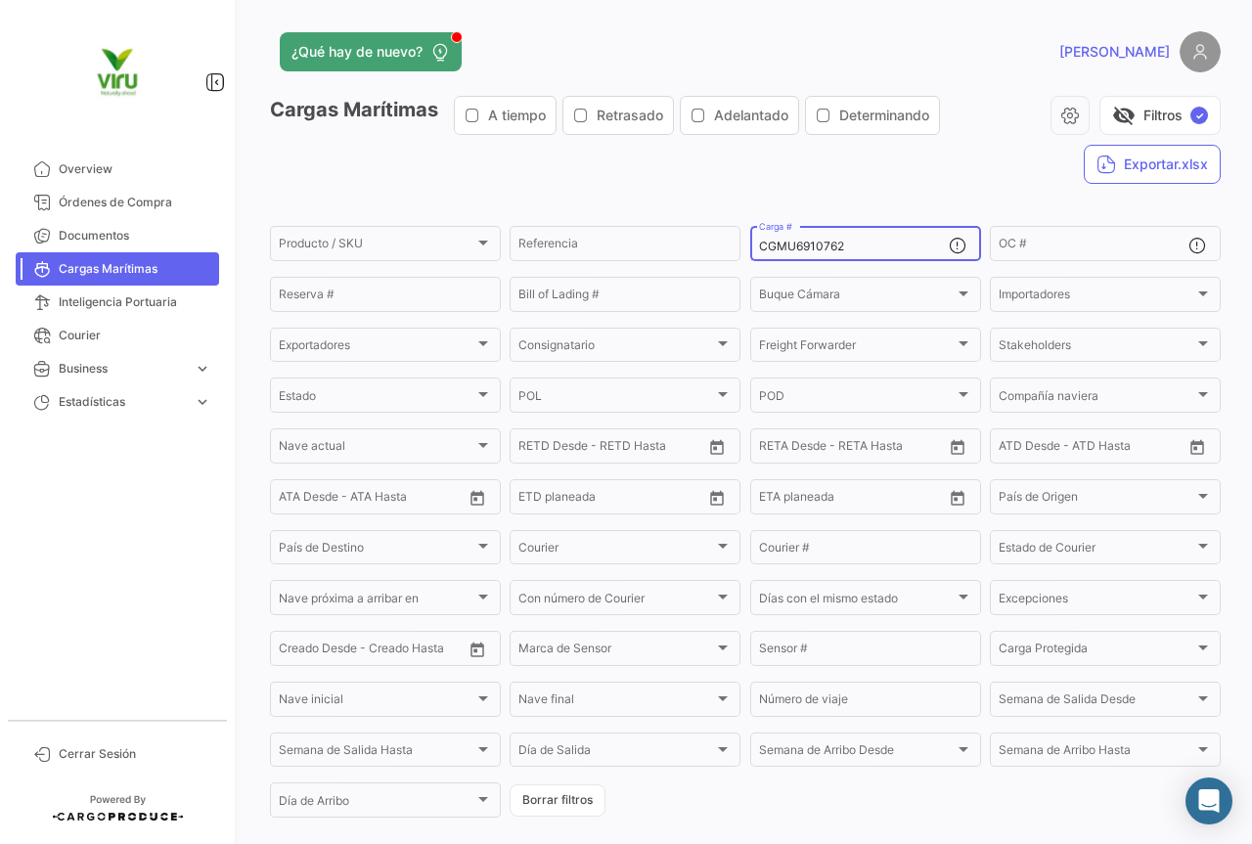
drag, startPoint x: 861, startPoint y: 243, endPoint x: 736, endPoint y: 249, distance: 124.3
click at [736, 249] on form "Producto / SKU Producto / SKU Referencia CGMU6910762 Carga # OC # Reserva # Bil…" at bounding box center [745, 521] width 951 height 597
paste input "99889"
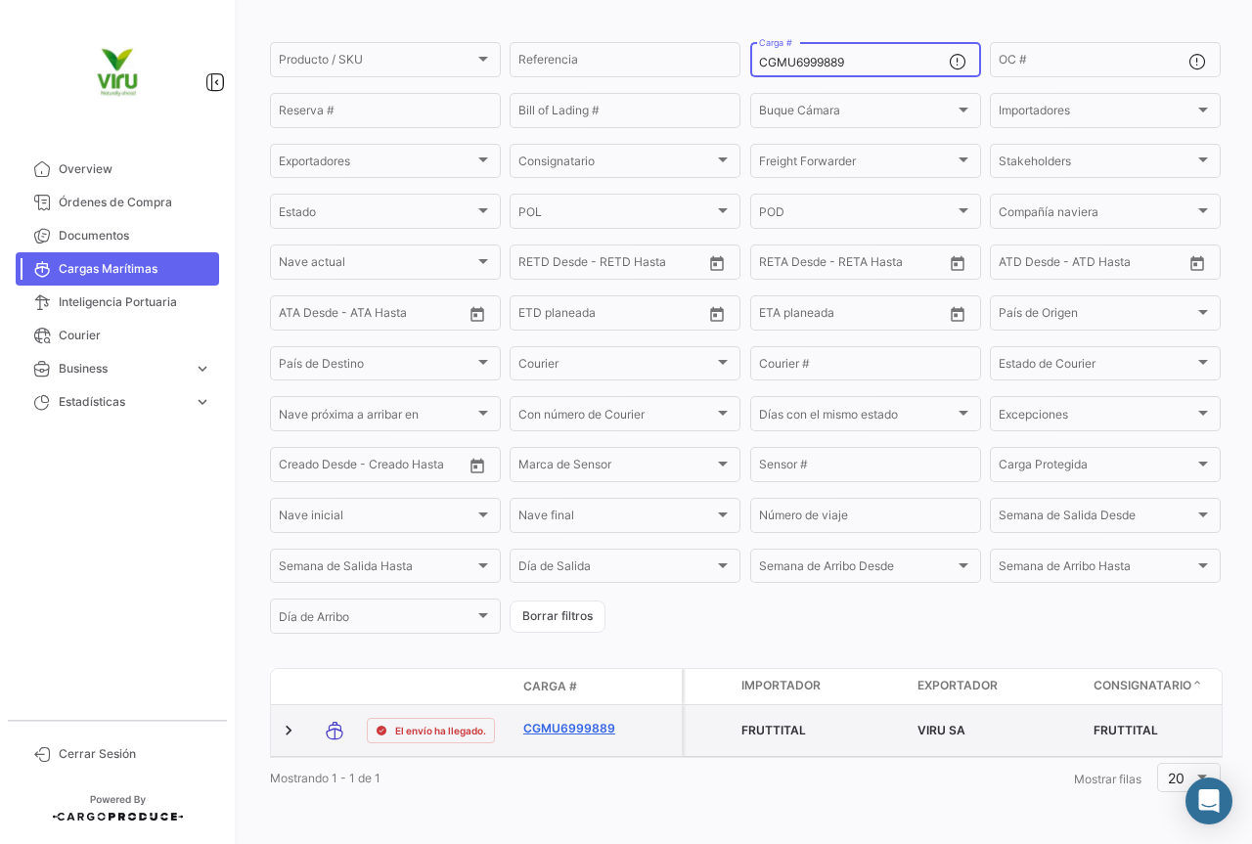
type input "CGMU6999889"
click at [589, 720] on link "CGMU6999889" at bounding box center [574, 729] width 102 height 18
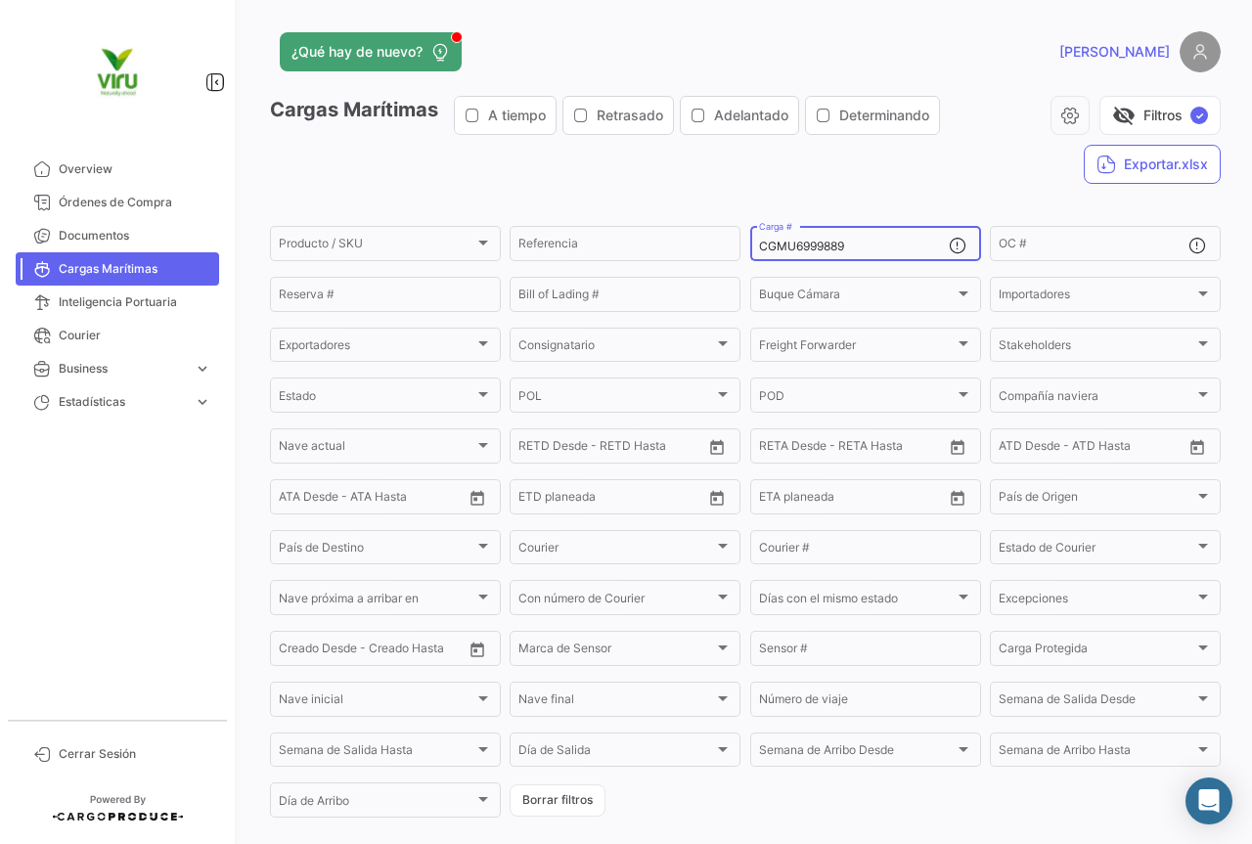
drag, startPoint x: 900, startPoint y: 248, endPoint x: 742, endPoint y: 248, distance: 157.4
click at [742, 248] on form "Producto / SKU Producto / SKU Referencia CGMU6999889 Carga # OC # Reserva # Bil…" at bounding box center [745, 521] width 951 height 597
paste input "06042"
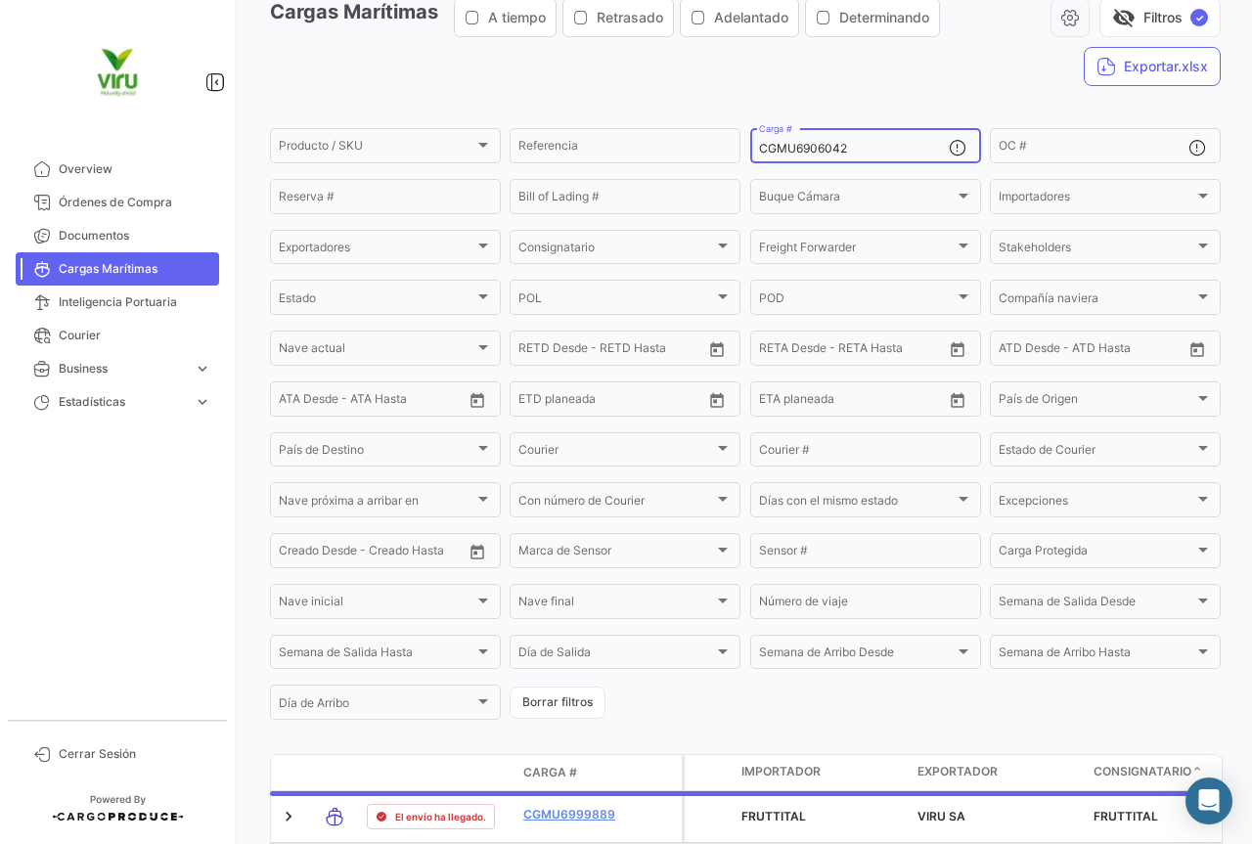
scroll to position [196, 0]
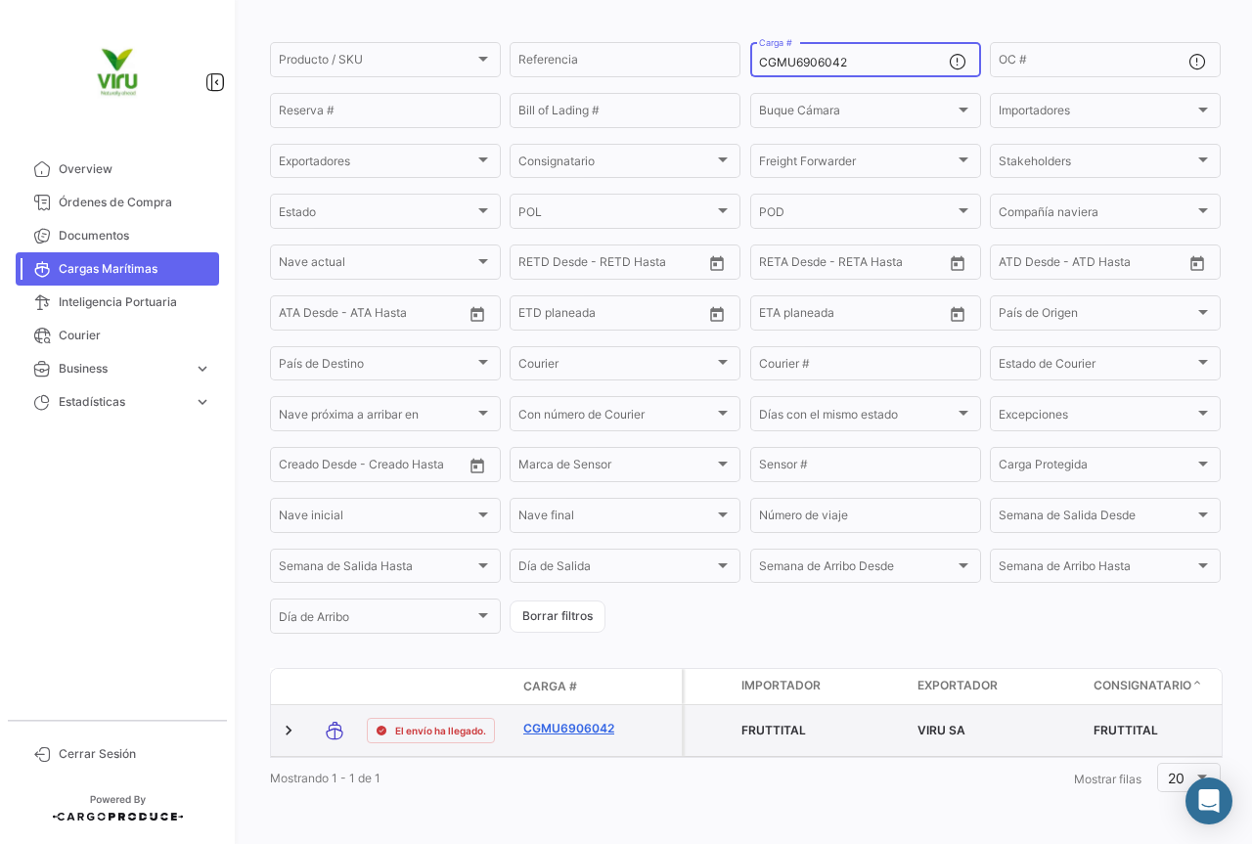
type input "CGMU6906042"
click at [582, 720] on link "CGMU6906042" at bounding box center [574, 729] width 102 height 18
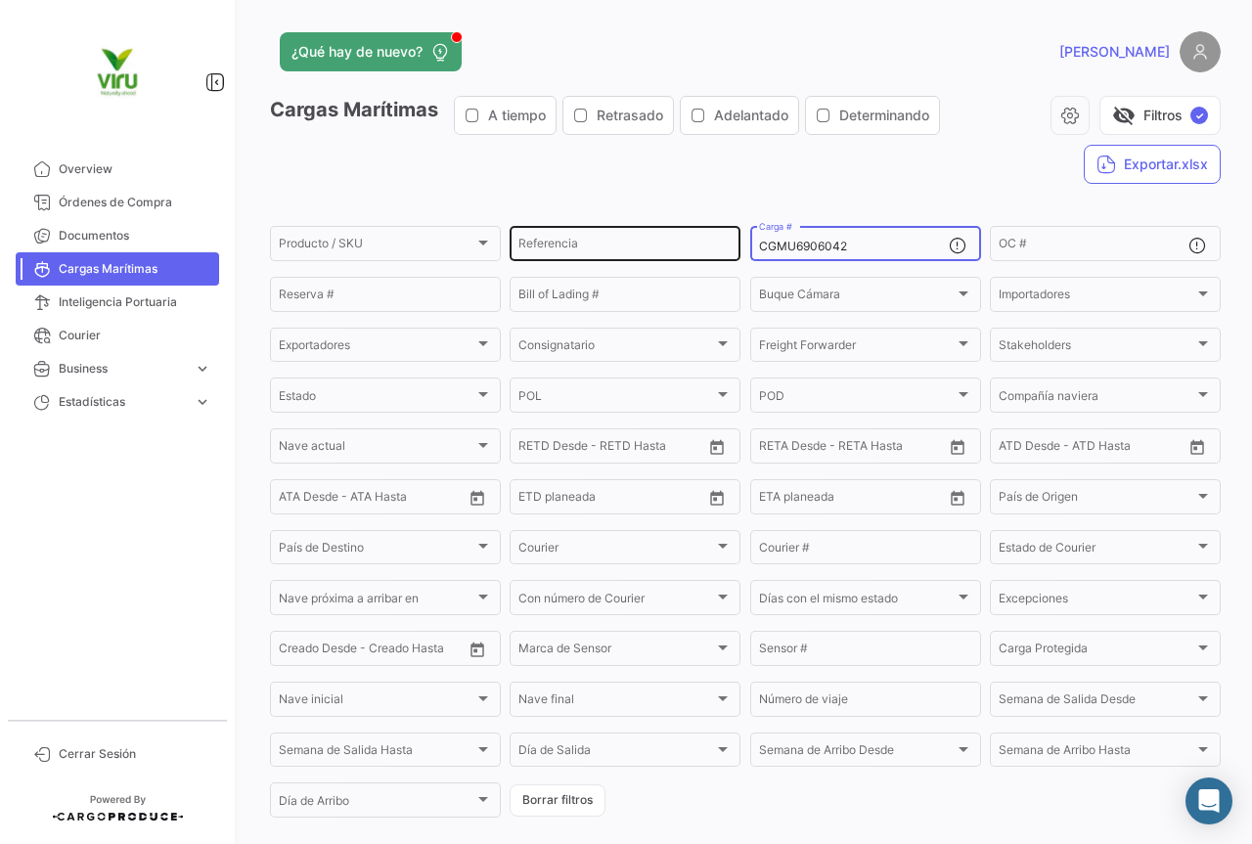
drag, startPoint x: 863, startPoint y: 246, endPoint x: 730, endPoint y: 248, distance: 133.0
click at [0, 0] on div "Producto / SKU Producto / SKU Referencia CGMU6906042 Carga # OC # Reserva # Bil…" at bounding box center [0, 0] width 0 height 0
paste input "91450"
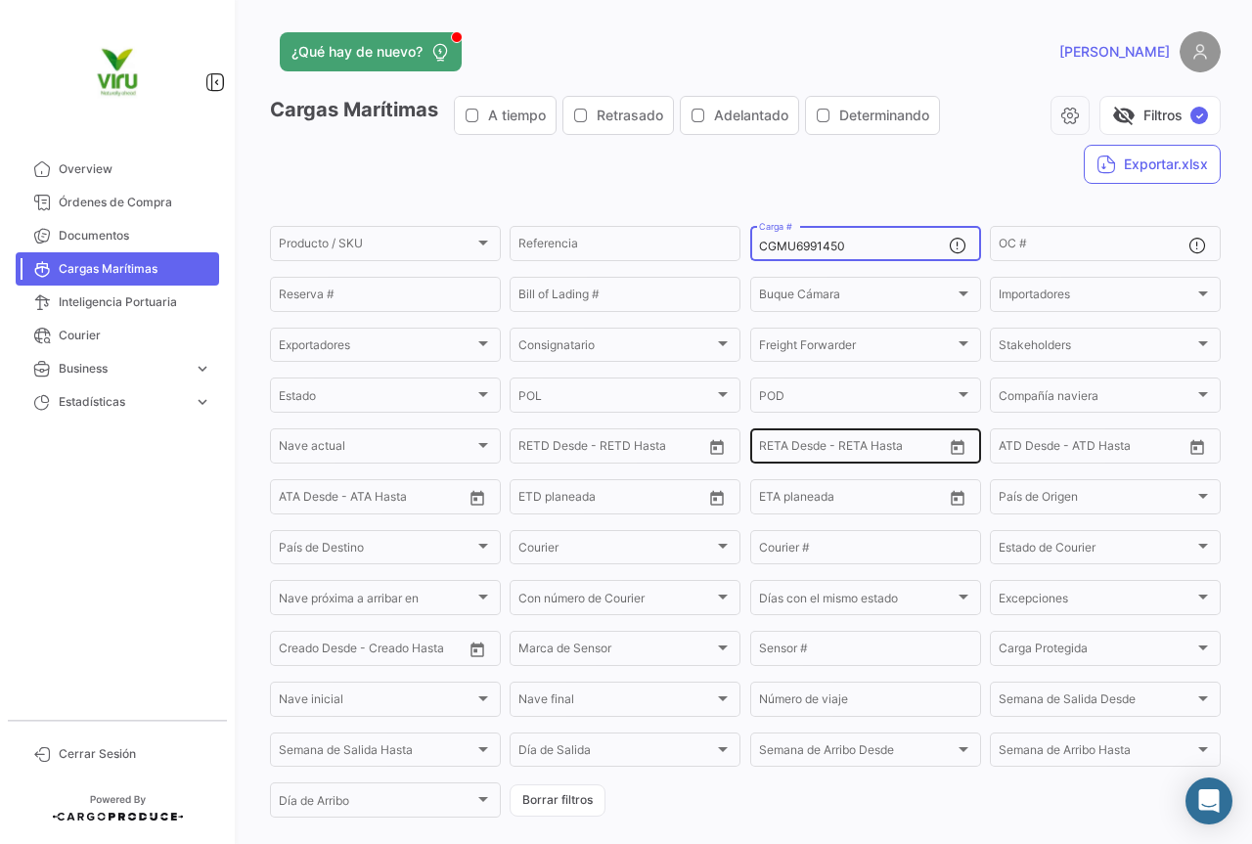
scroll to position [196, 0]
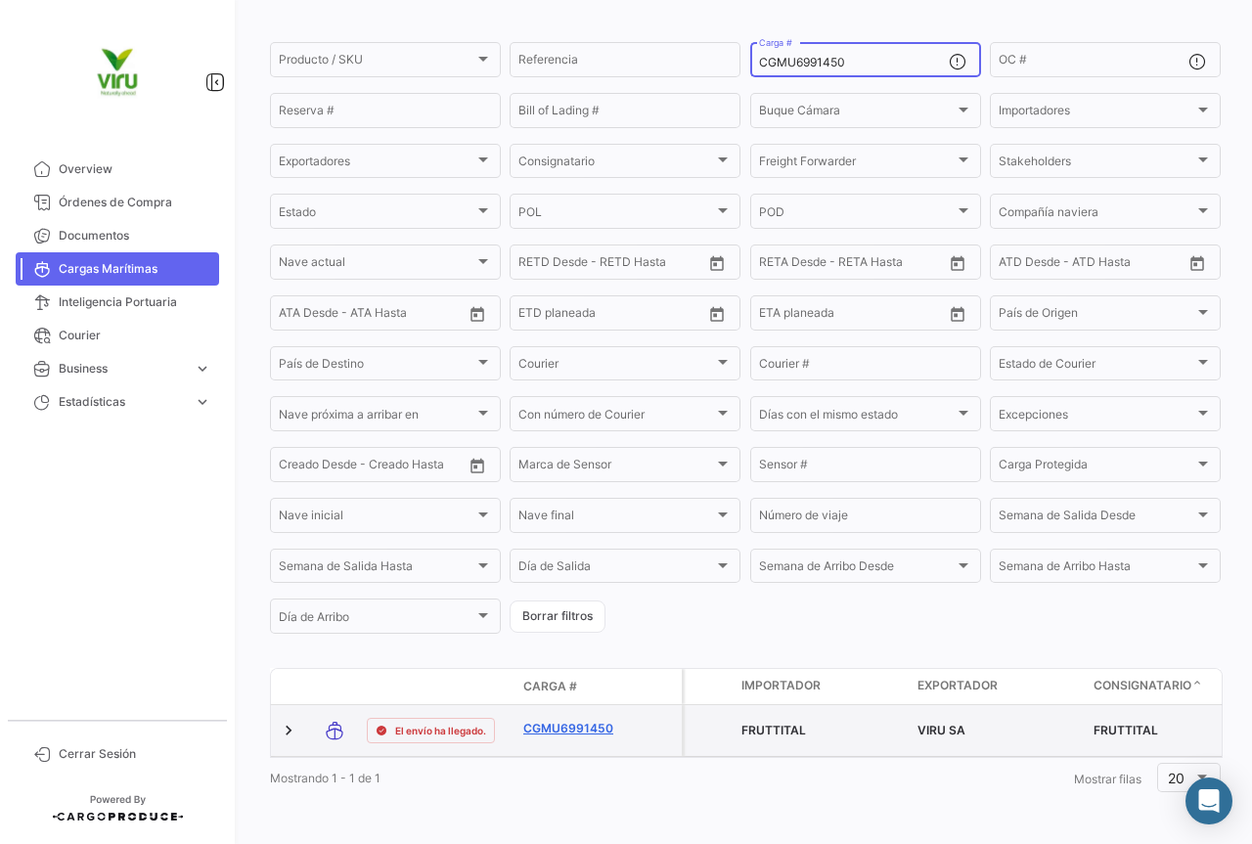
type input "CGMU6991450"
click at [573, 720] on link "CGMU6991450" at bounding box center [574, 729] width 102 height 18
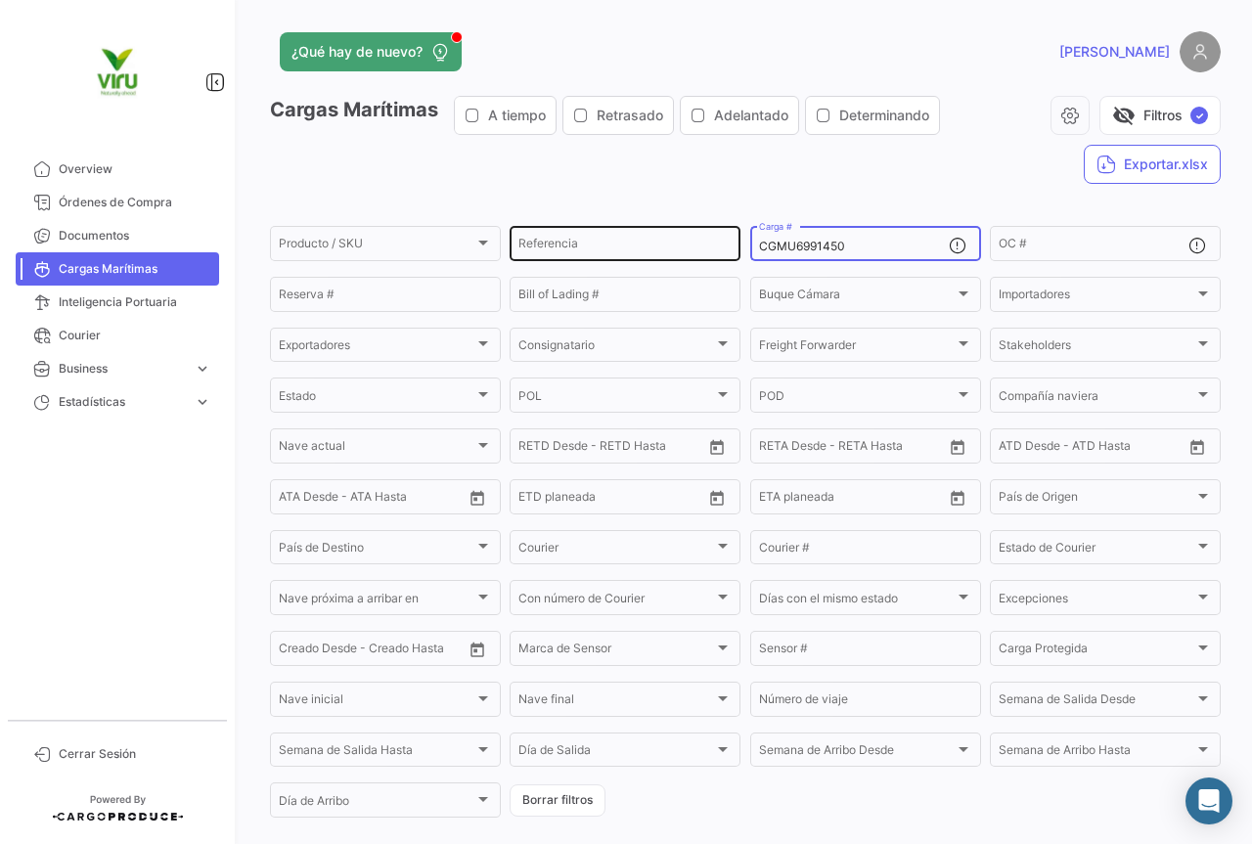
drag, startPoint x: 866, startPoint y: 243, endPoint x: 733, endPoint y: 243, distance: 133.0
click at [0, 0] on div "Producto / SKU Producto / SKU Referencia CGMU6991450 Carga # OC # Reserva # Bil…" at bounding box center [0, 0] width 0 height 0
paste input "TTNU8623828"
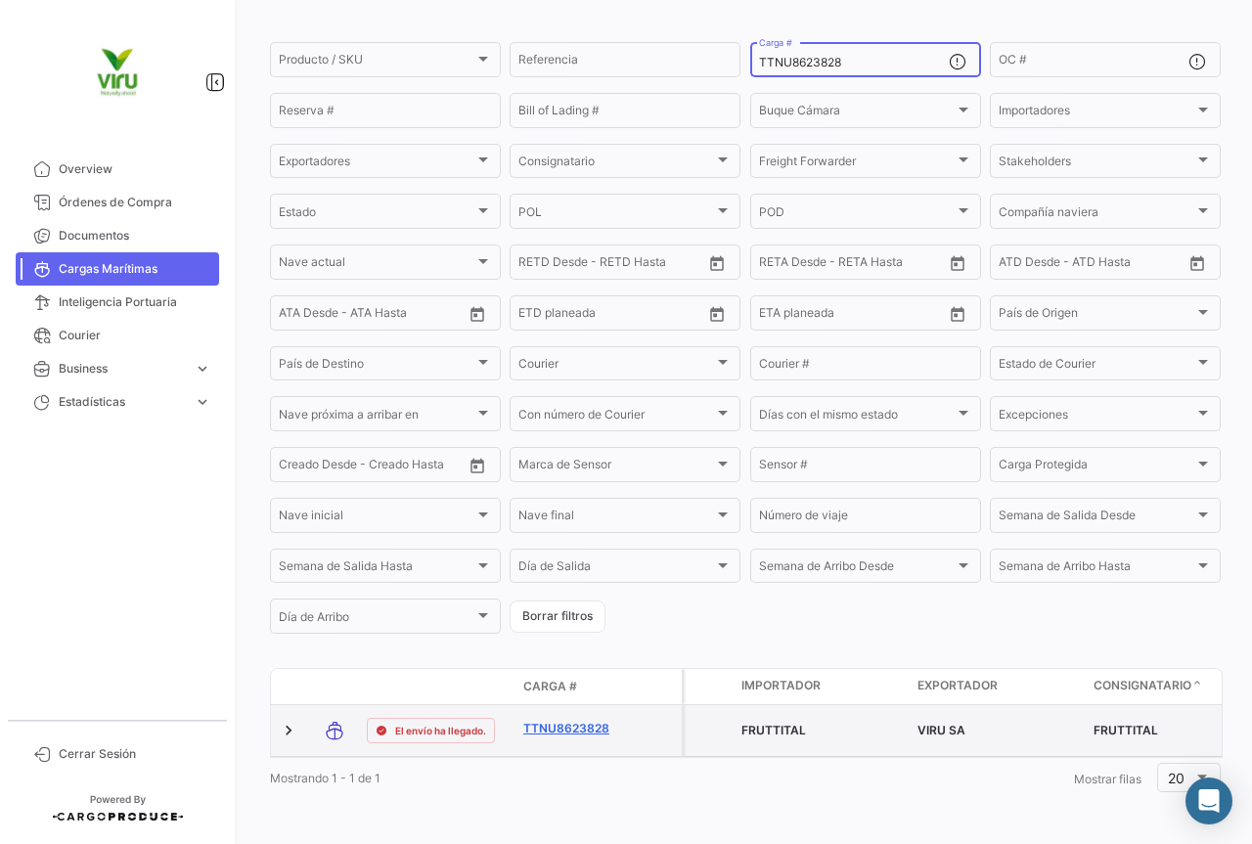
type input "TTNU8623828"
click at [591, 720] on link "TTNU8623828" at bounding box center [574, 729] width 102 height 18
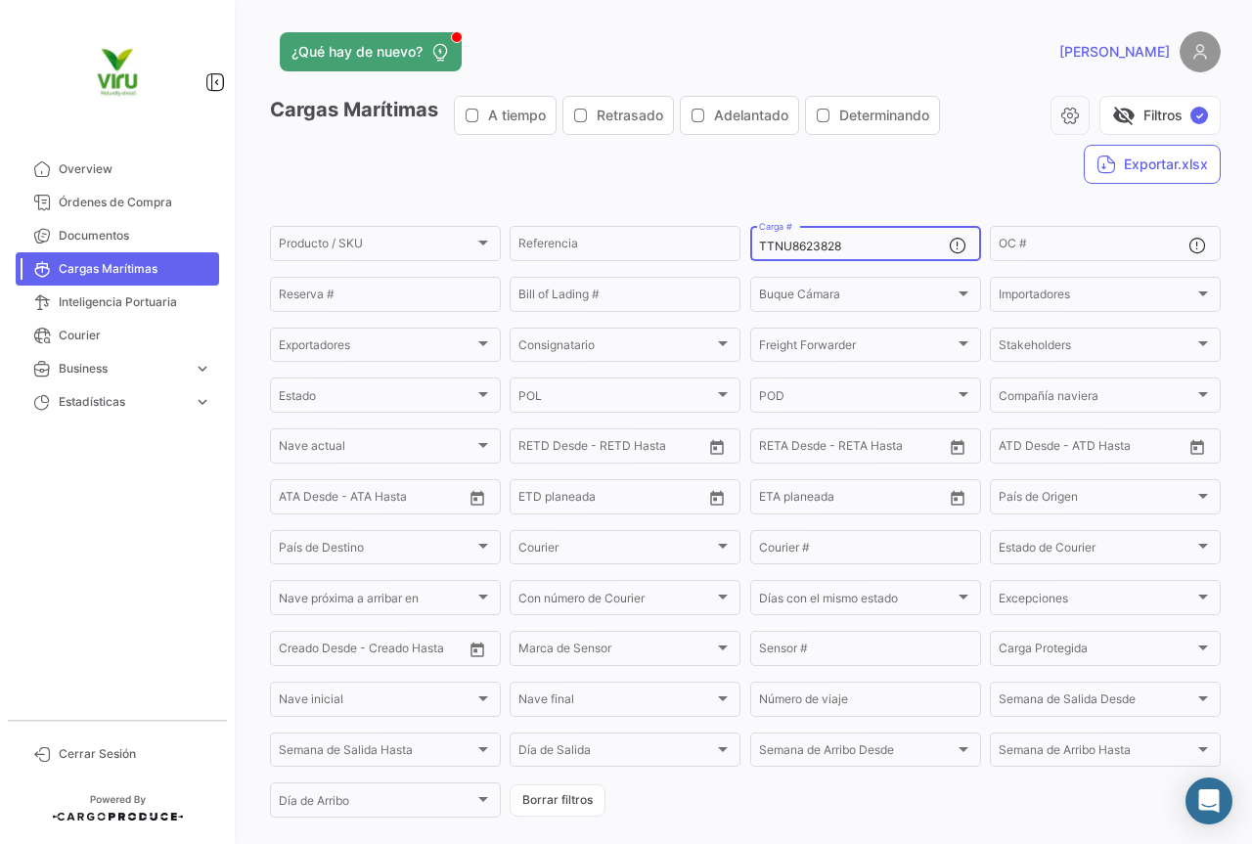
drag, startPoint x: 893, startPoint y: 243, endPoint x: 755, endPoint y: 241, distance: 137.9
click at [759, 241] on input "TTNU8623828" at bounding box center [854, 247] width 190 height 14
paste input "30719"
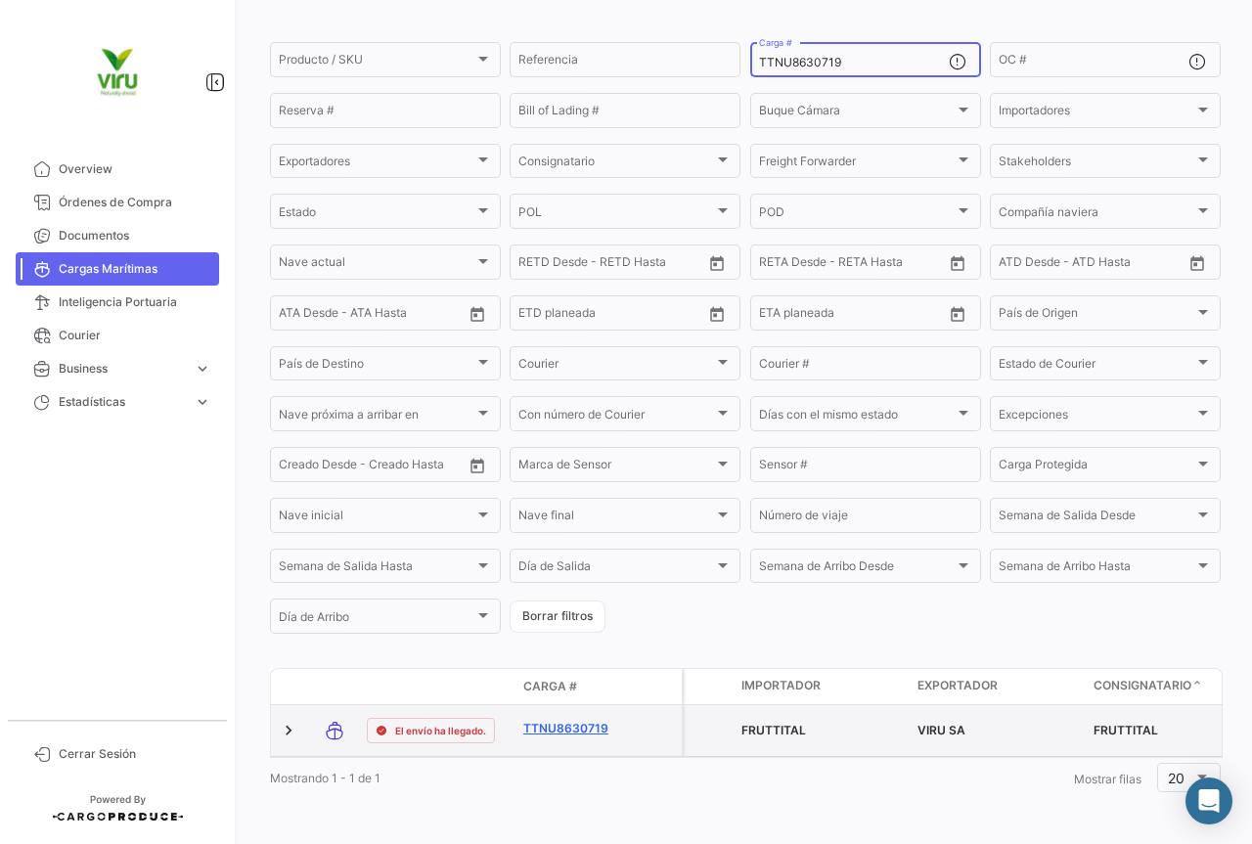
type input "TTNU8630719"
click at [564, 720] on link "TTNU8630719" at bounding box center [574, 729] width 102 height 18
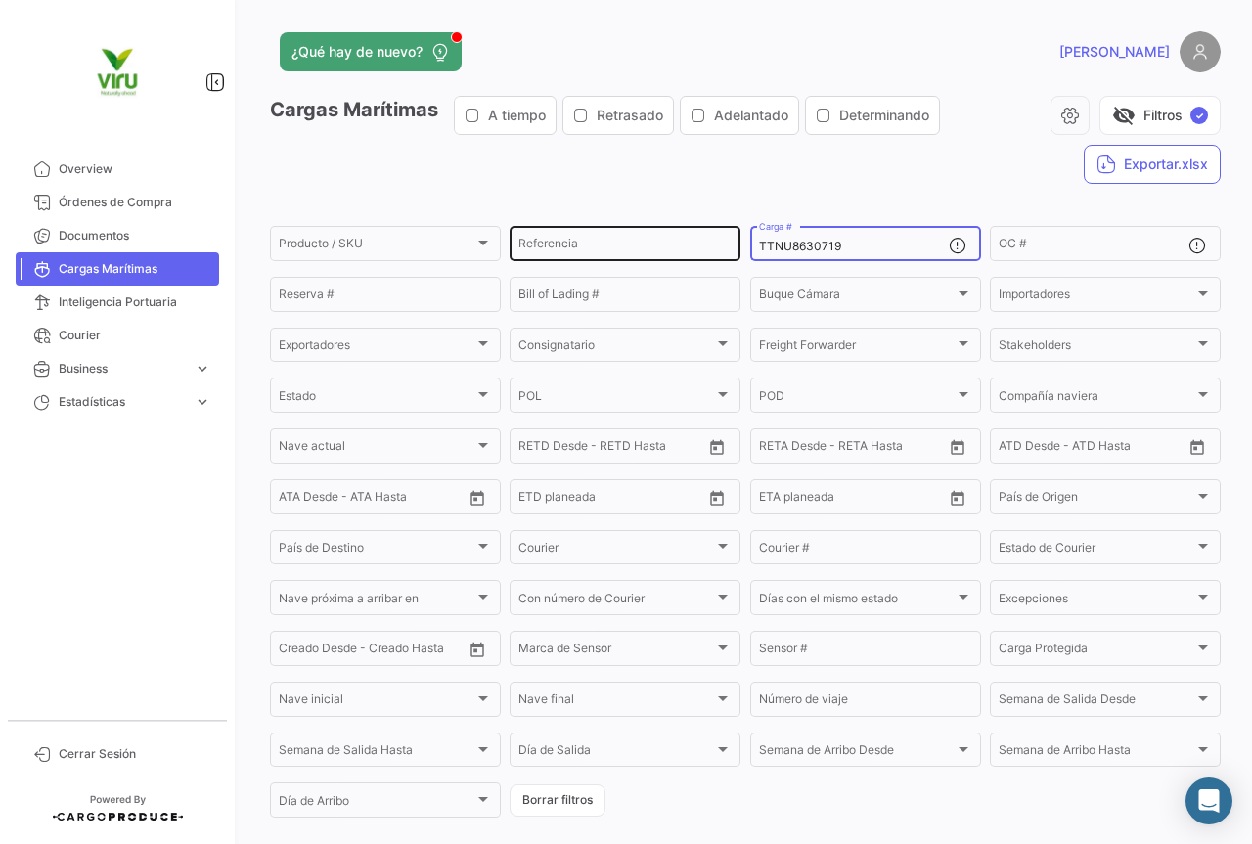
drag, startPoint x: 898, startPoint y: 251, endPoint x: 730, endPoint y: 255, distance: 168.2
click at [0, 0] on div "Producto / SKU Producto / SKU Referencia TTNU8630719 Carga # OC # Reserva # Bil…" at bounding box center [0, 0] width 0 height 0
paste input "CGMU6953337"
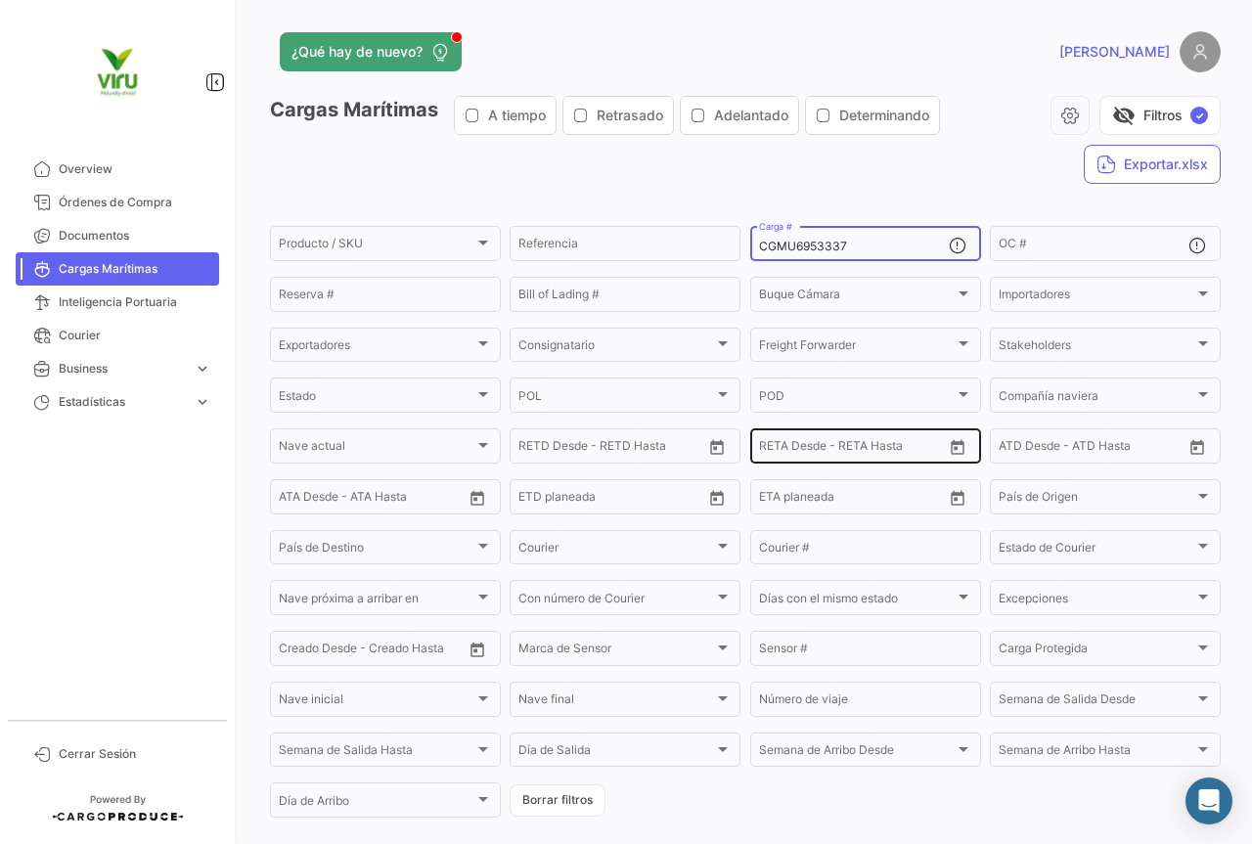
scroll to position [199, 0]
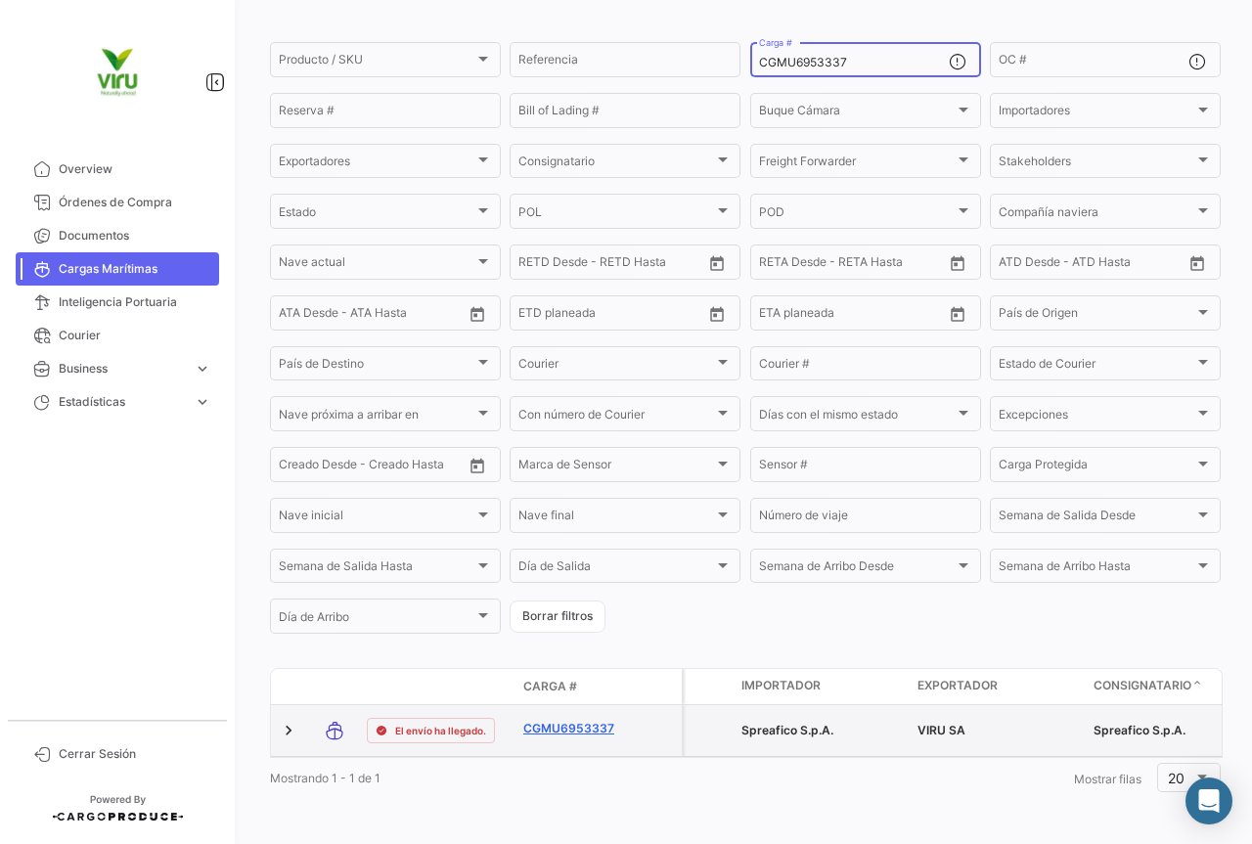
type input "CGMU6953337"
click at [589, 720] on link "CGMU6953337" at bounding box center [574, 729] width 102 height 18
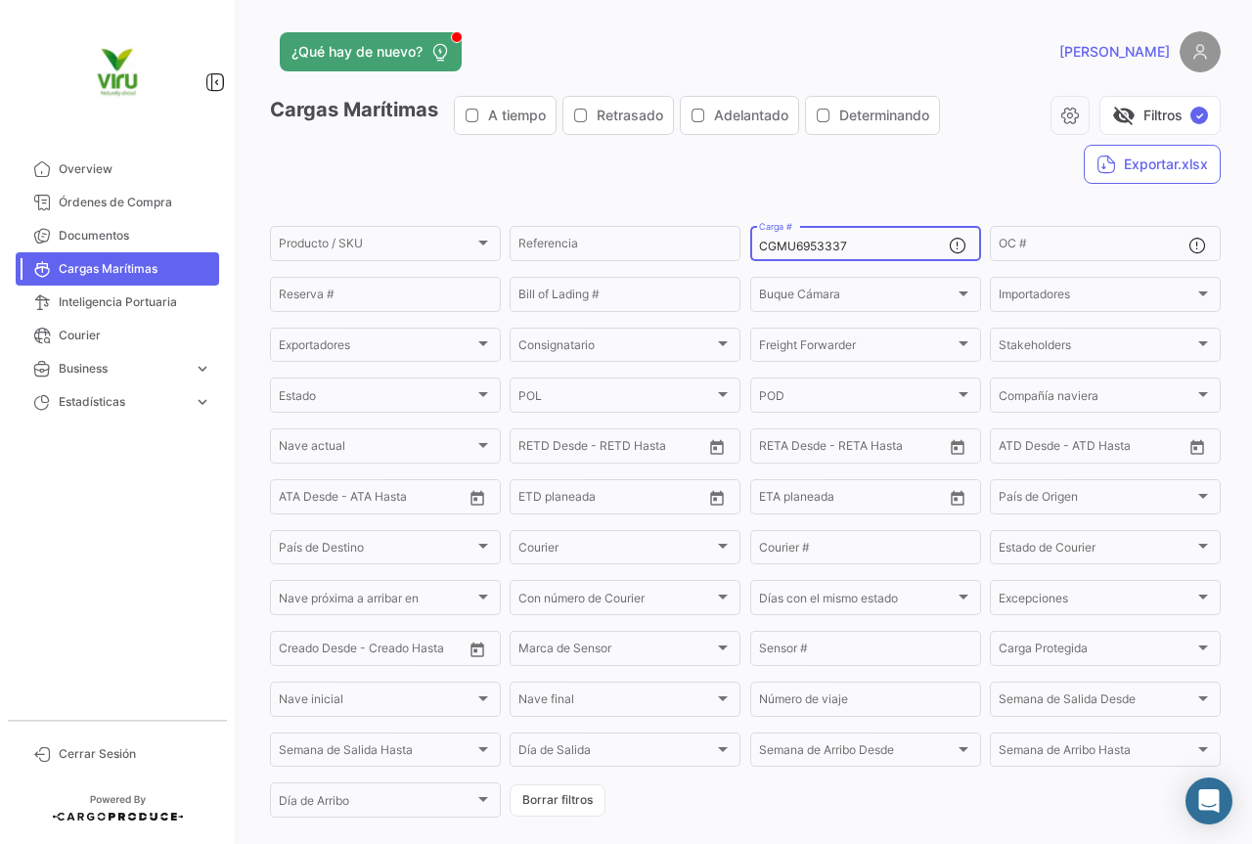
drag, startPoint x: 891, startPoint y: 245, endPoint x: 739, endPoint y: 243, distance: 151.6
click at [739, 243] on form "Producto / SKU Producto / SKU Referencia CGMU6953337 Carga # OC # Reserva # Bil…" at bounding box center [745, 521] width 951 height 597
paste input "SEGU9116583"
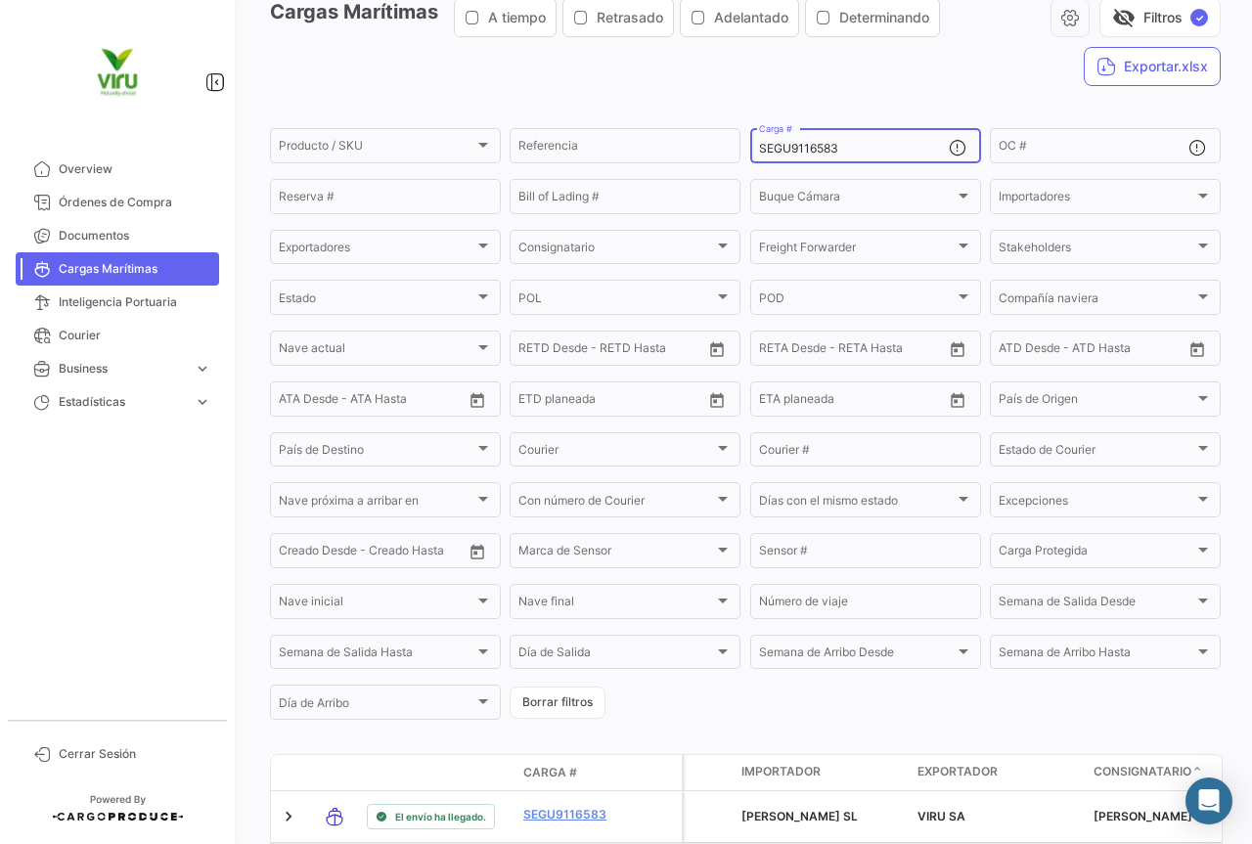
scroll to position [196, 0]
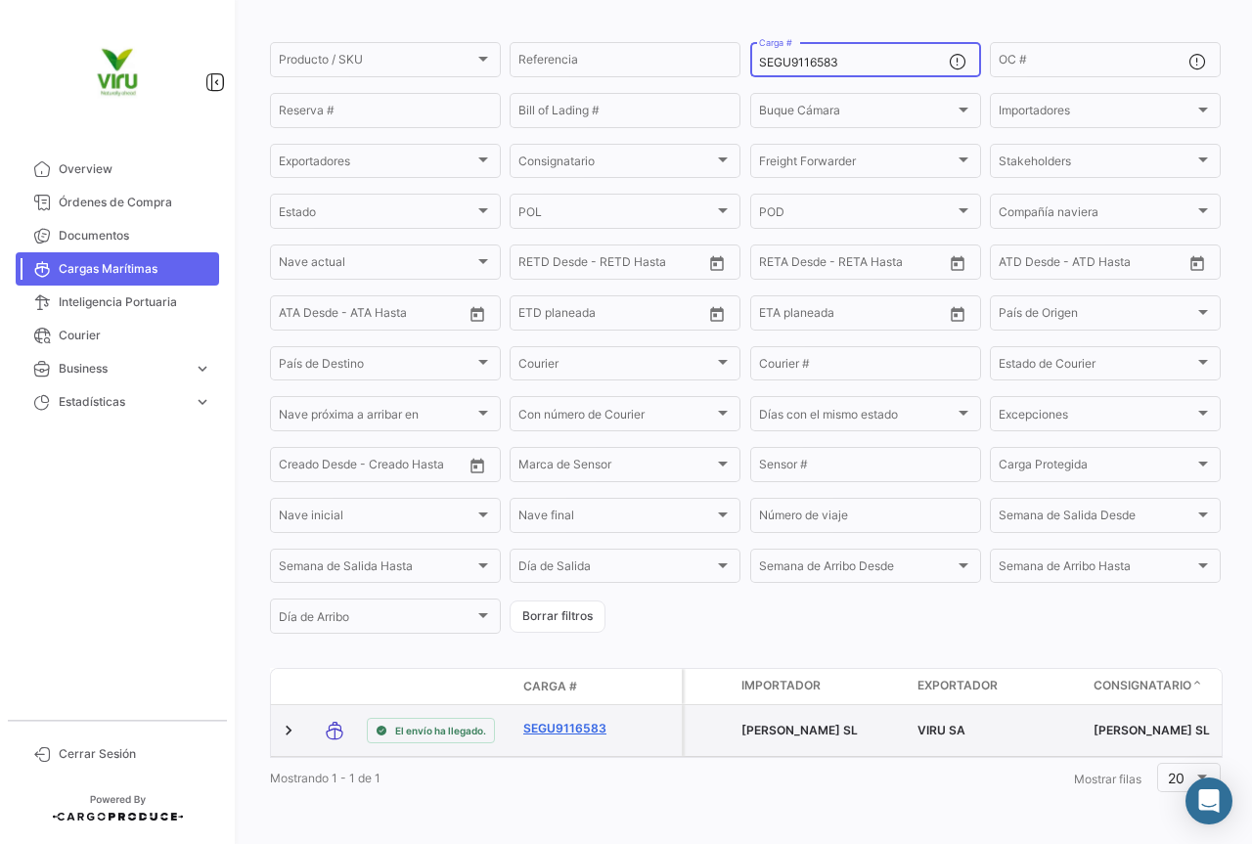
type input "SEGU9116583"
click at [562, 720] on link "SEGU9116583" at bounding box center [574, 729] width 102 height 18
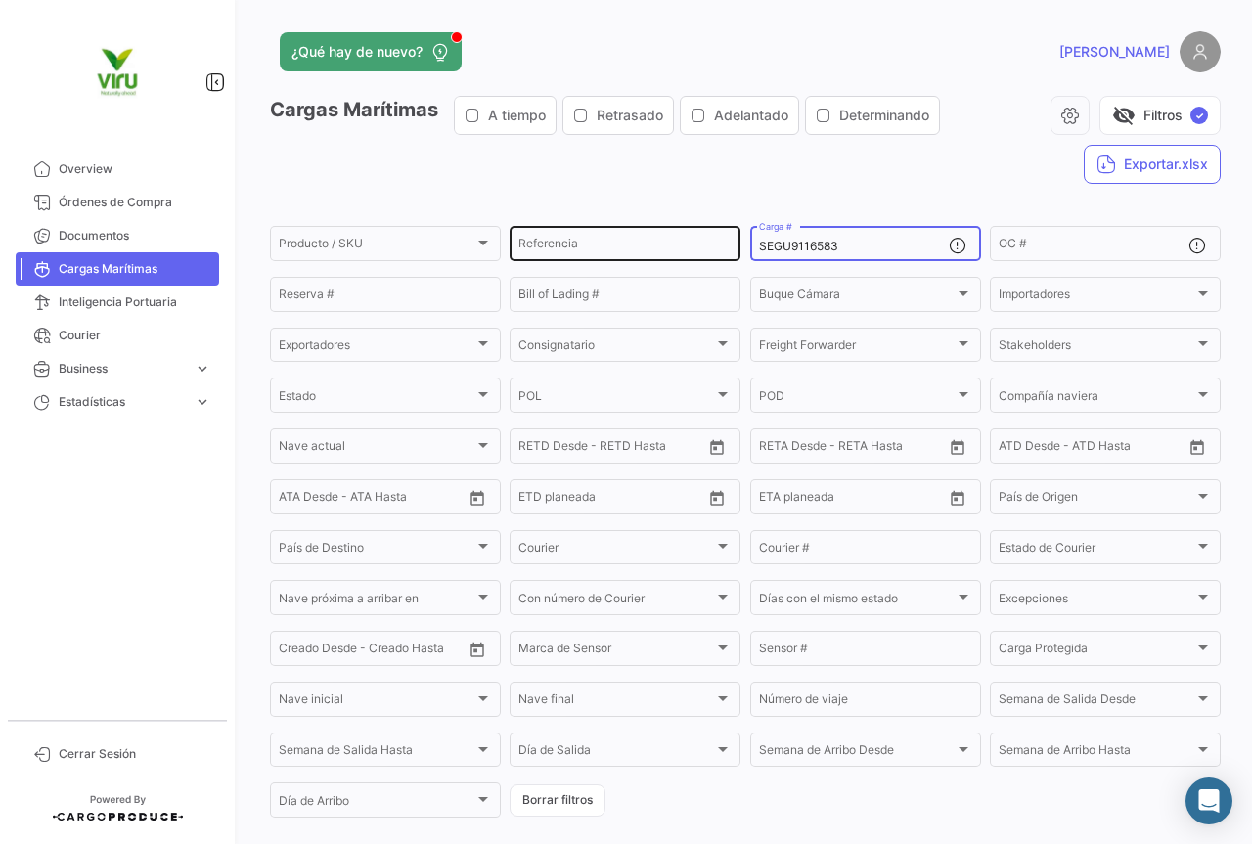
drag, startPoint x: 849, startPoint y: 248, endPoint x: 722, endPoint y: 245, distance: 127.2
click at [0, 0] on div "Producto / SKU Producto / SKU Referencia SEGU9116583 Carga # OC # Reserva # Bil…" at bounding box center [0, 0] width 0 height 0
paste input "HLBU9823149"
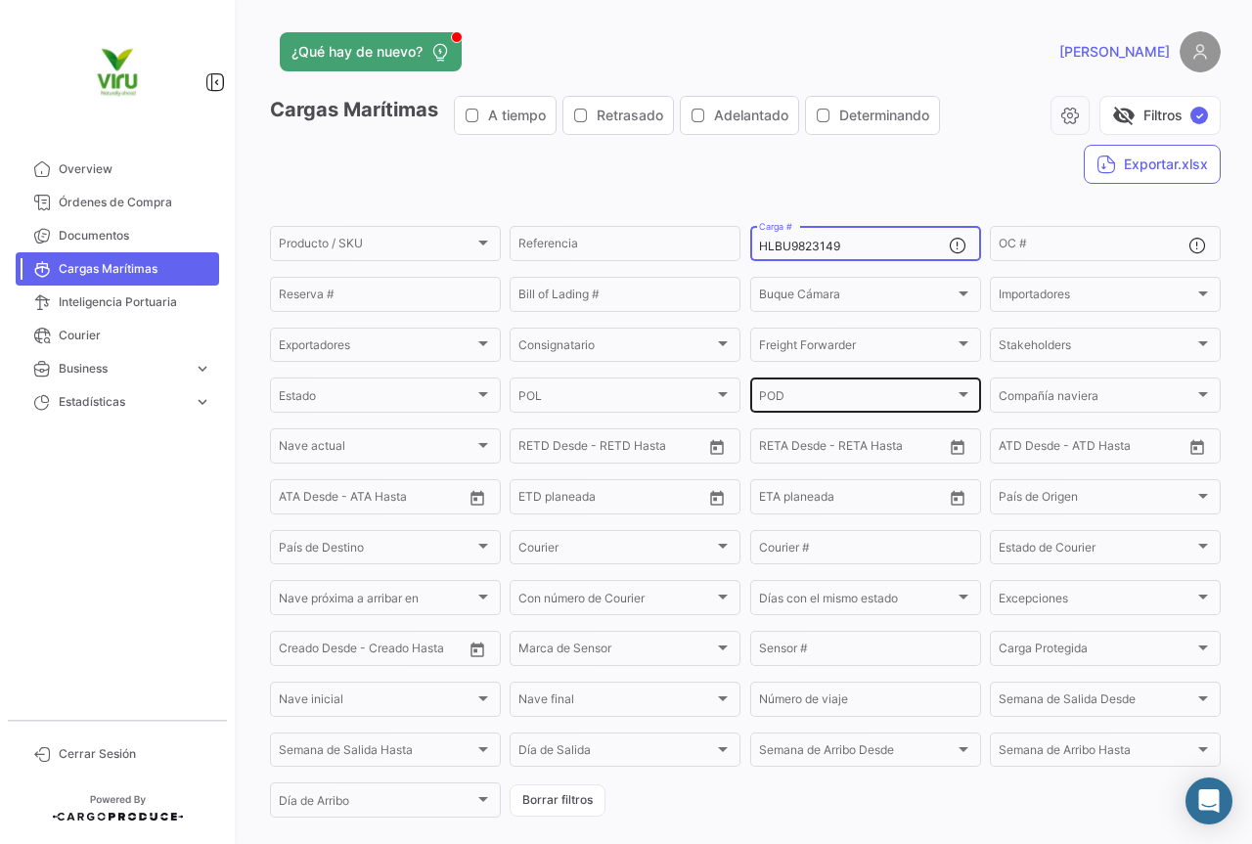
scroll to position [199, 0]
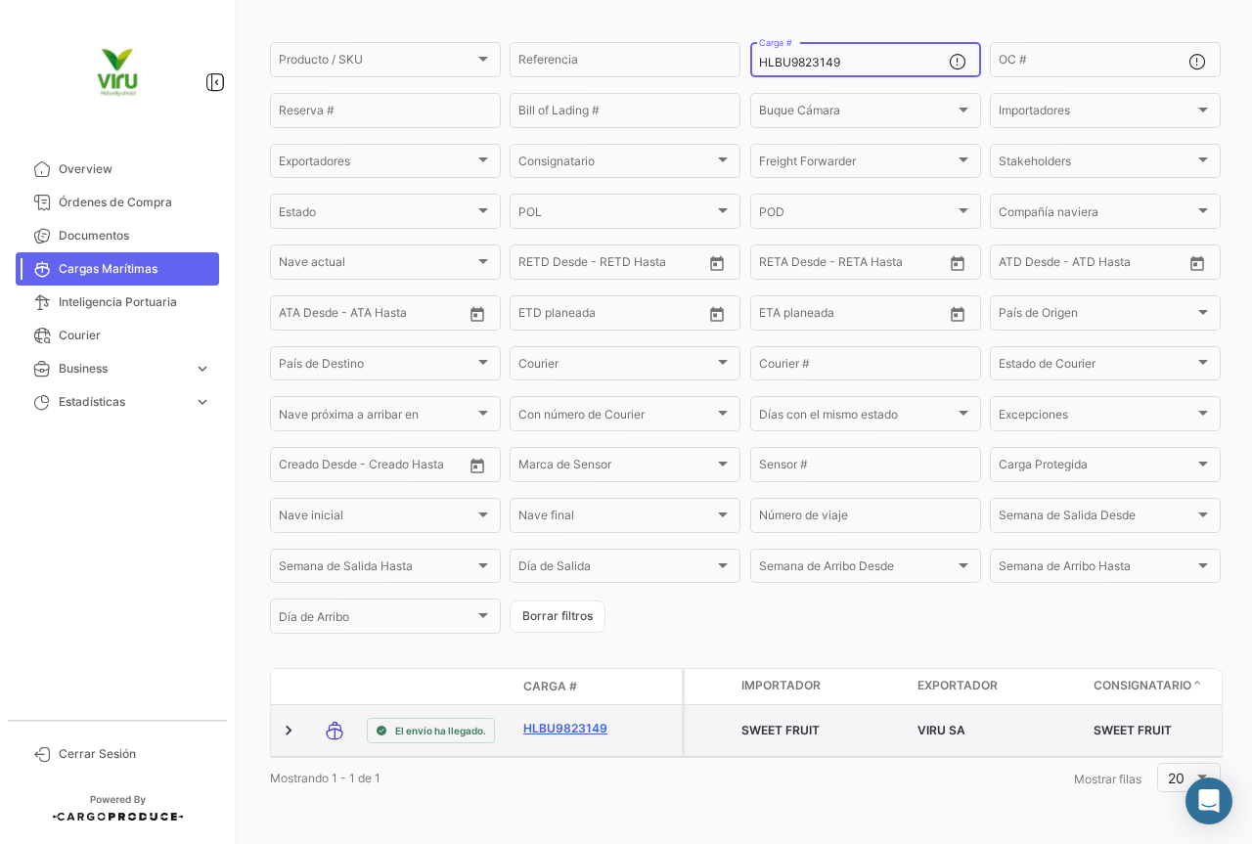
type input "HLBU9823149"
click at [590, 720] on link "HLBU9823149" at bounding box center [574, 729] width 102 height 18
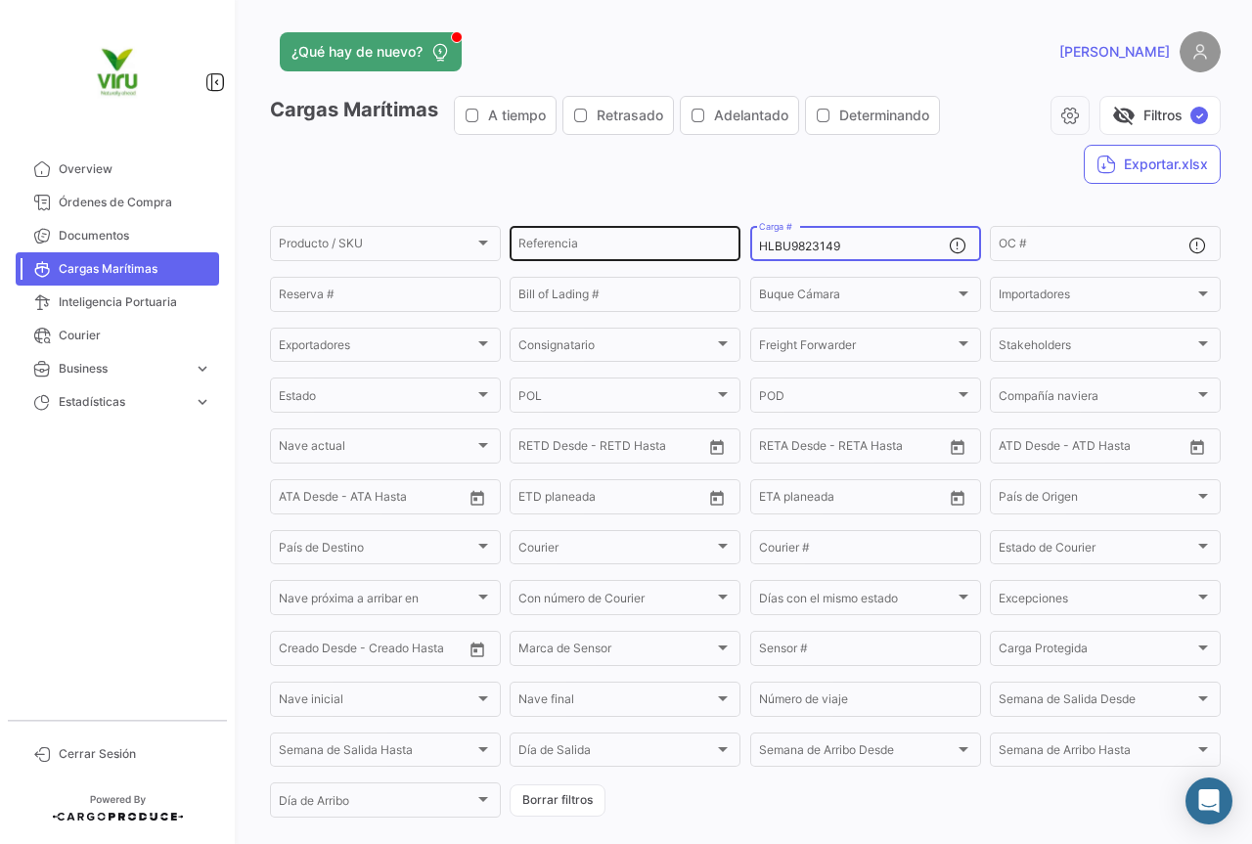
drag, startPoint x: 875, startPoint y: 246, endPoint x: 730, endPoint y: 239, distance: 144.9
click at [0, 0] on div "Producto / SKU Producto / SKU Referencia HLBU9823149 Carga # OC # Reserva # Bil…" at bounding box center [0, 0] width 0 height 0
paste input "973236"
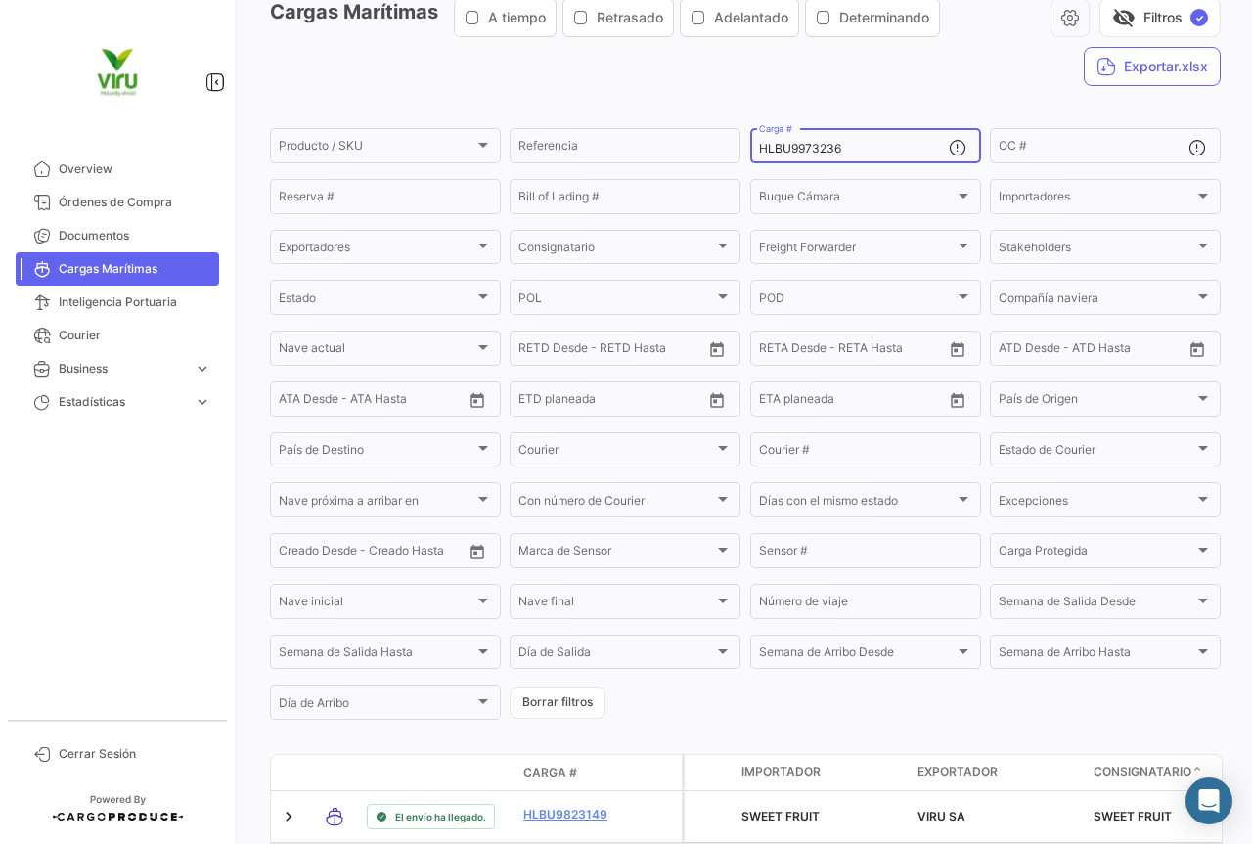
scroll to position [196, 0]
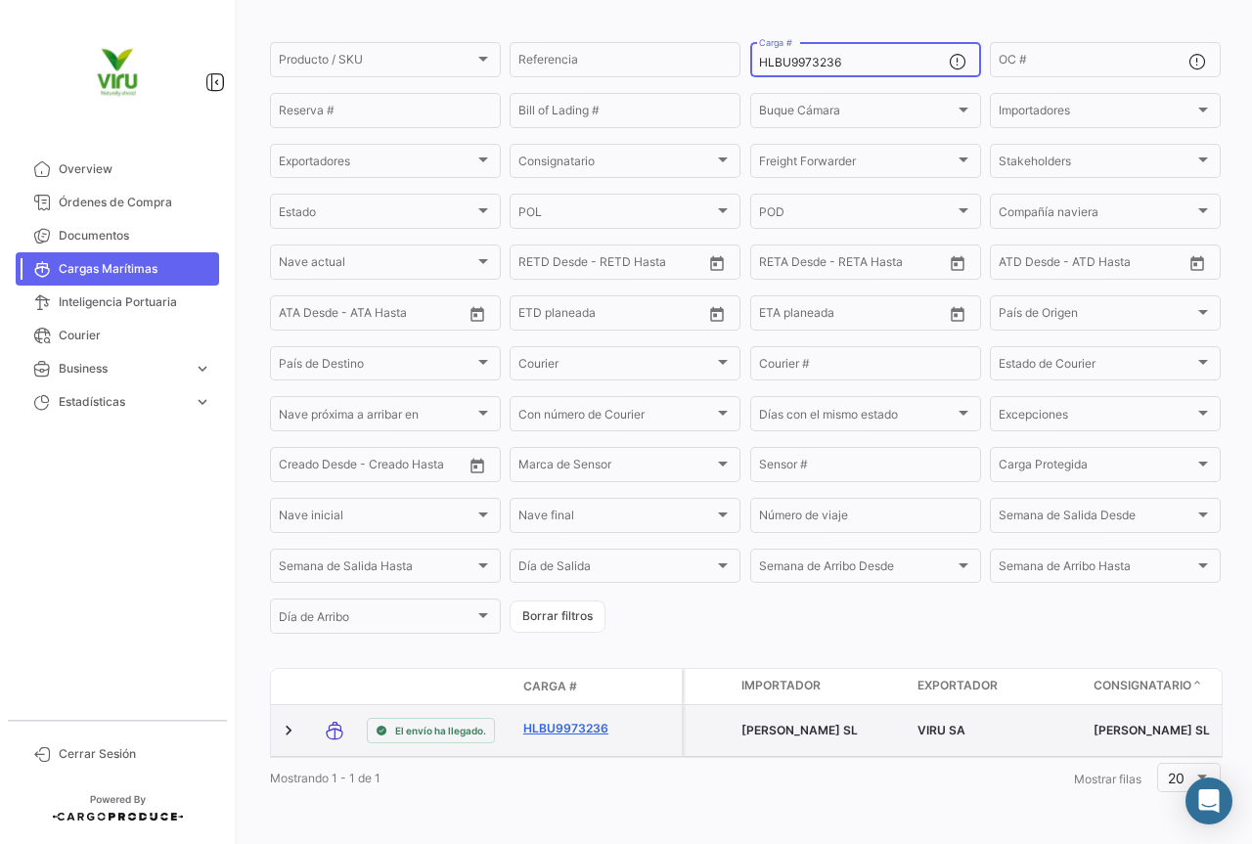
type input "HLBU9973236"
click at [573, 720] on link "HLBU9973236" at bounding box center [574, 729] width 102 height 18
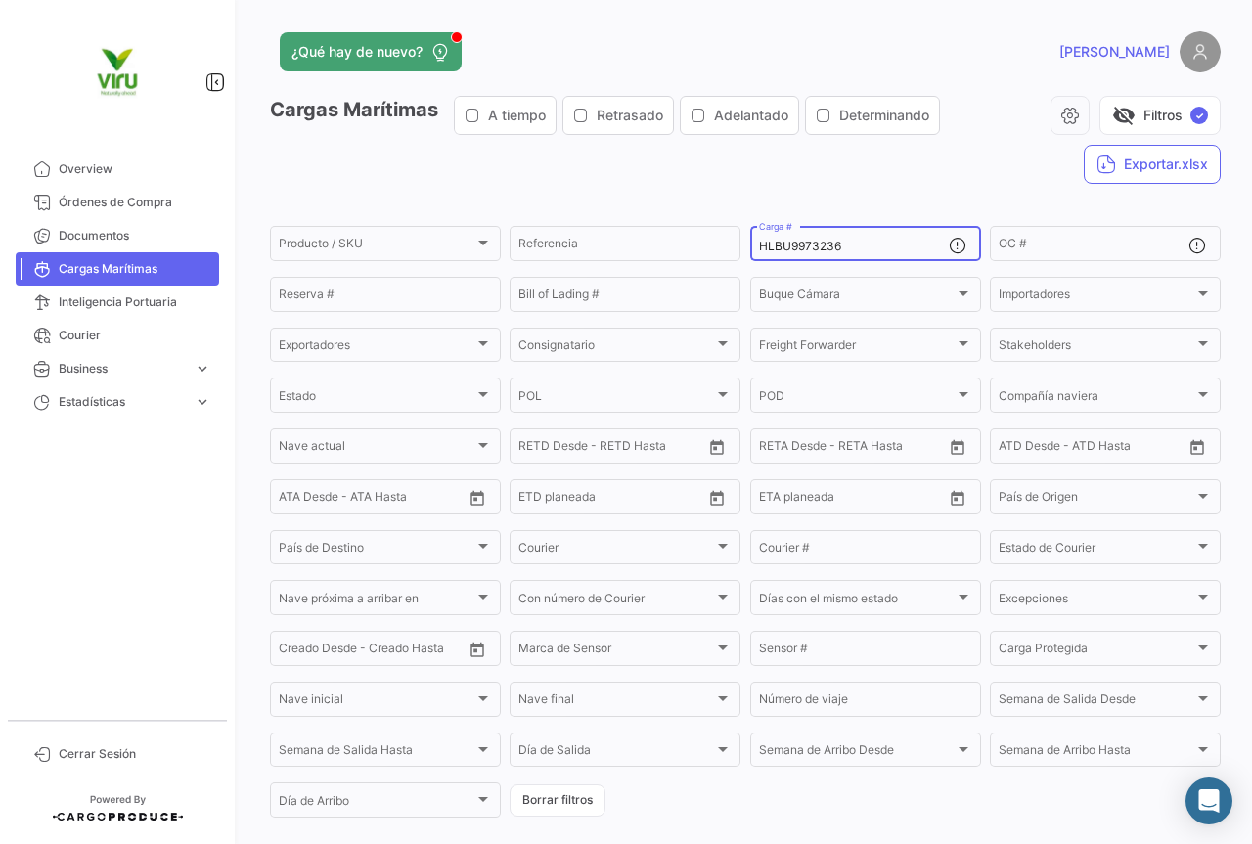
drag, startPoint x: 865, startPoint y: 248, endPoint x: 758, endPoint y: 248, distance: 107.6
click at [759, 248] on input "HLBU9973236" at bounding box center [854, 247] width 190 height 14
paste input "610831"
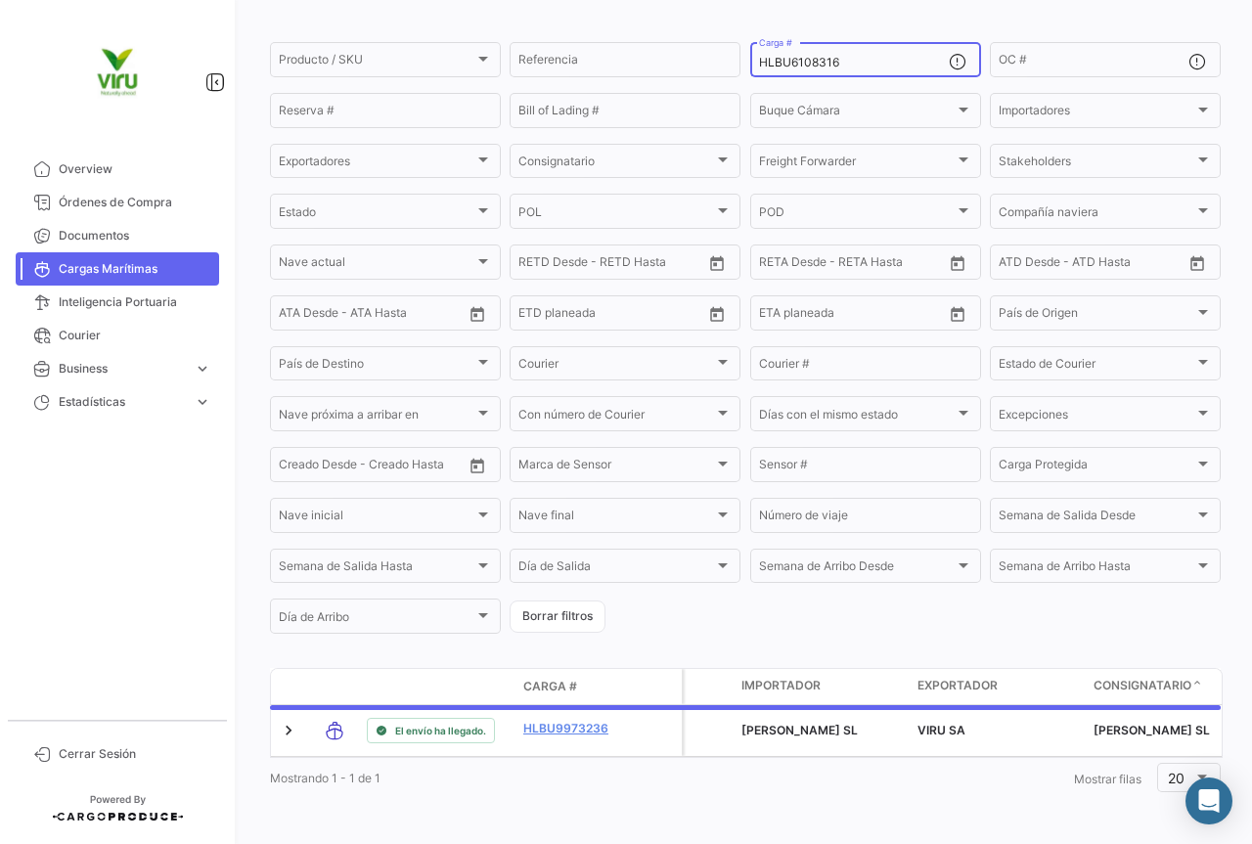
scroll to position [199, 0]
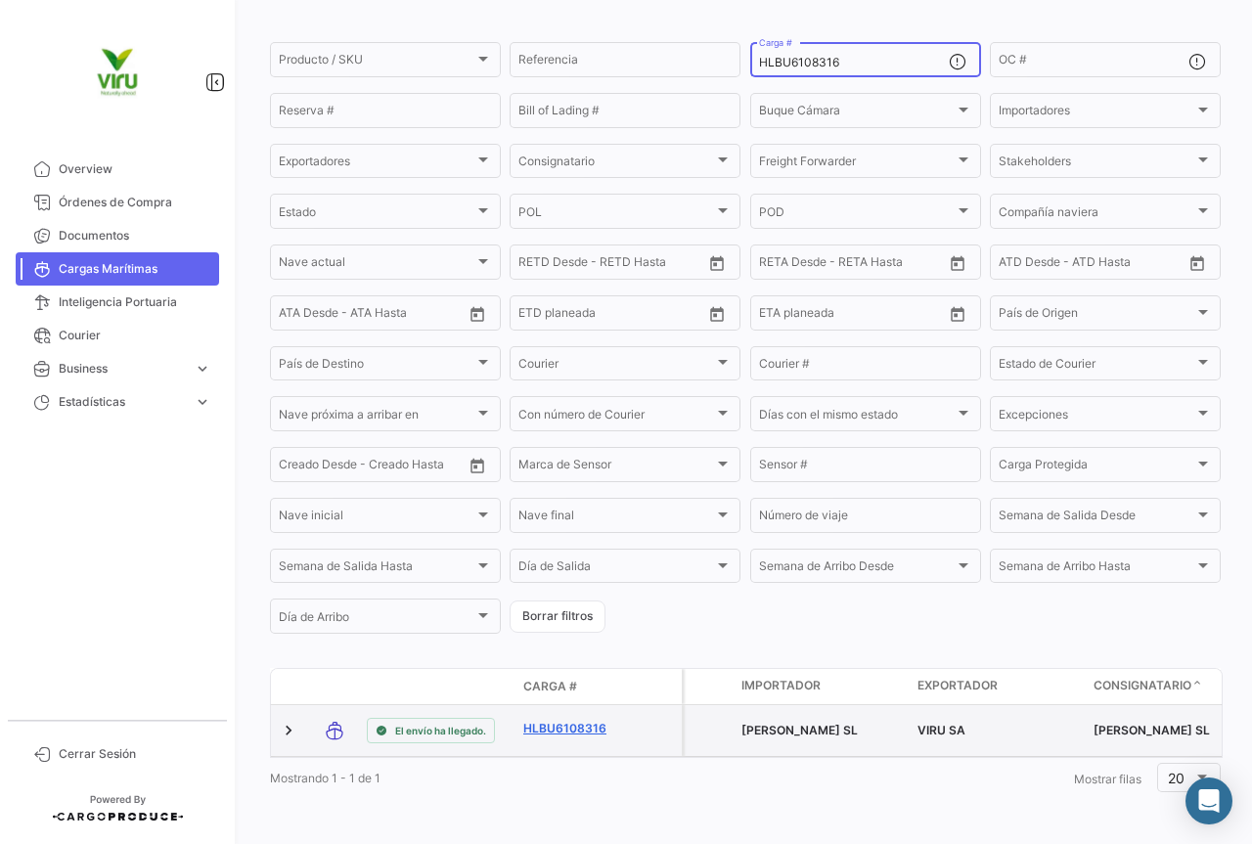
type input "HLBU6108316"
click at [584, 720] on link "HLBU6108316" at bounding box center [574, 729] width 102 height 18
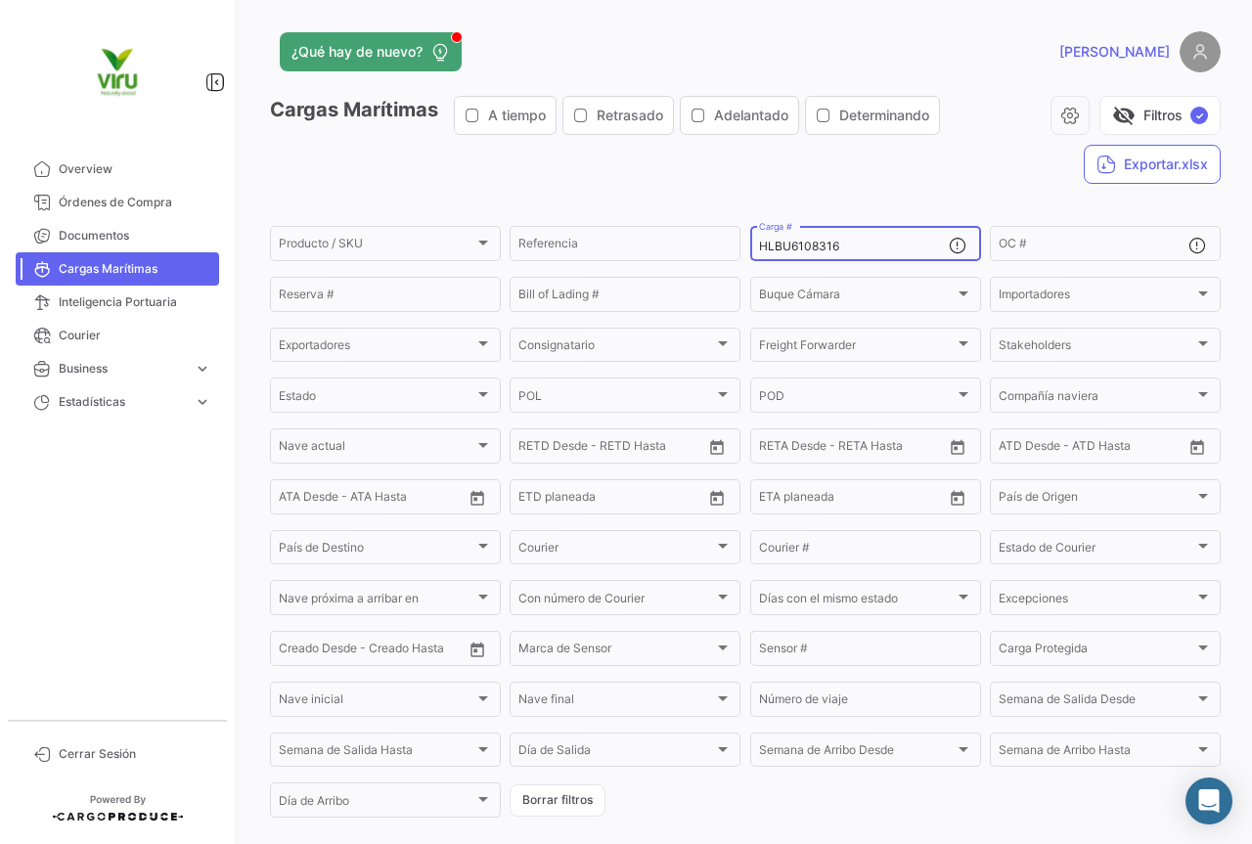
drag, startPoint x: 844, startPoint y: 245, endPoint x: 753, endPoint y: 248, distance: 91.0
click at [759, 248] on input "HLBU6108316" at bounding box center [854, 247] width 190 height 14
paste input "21797"
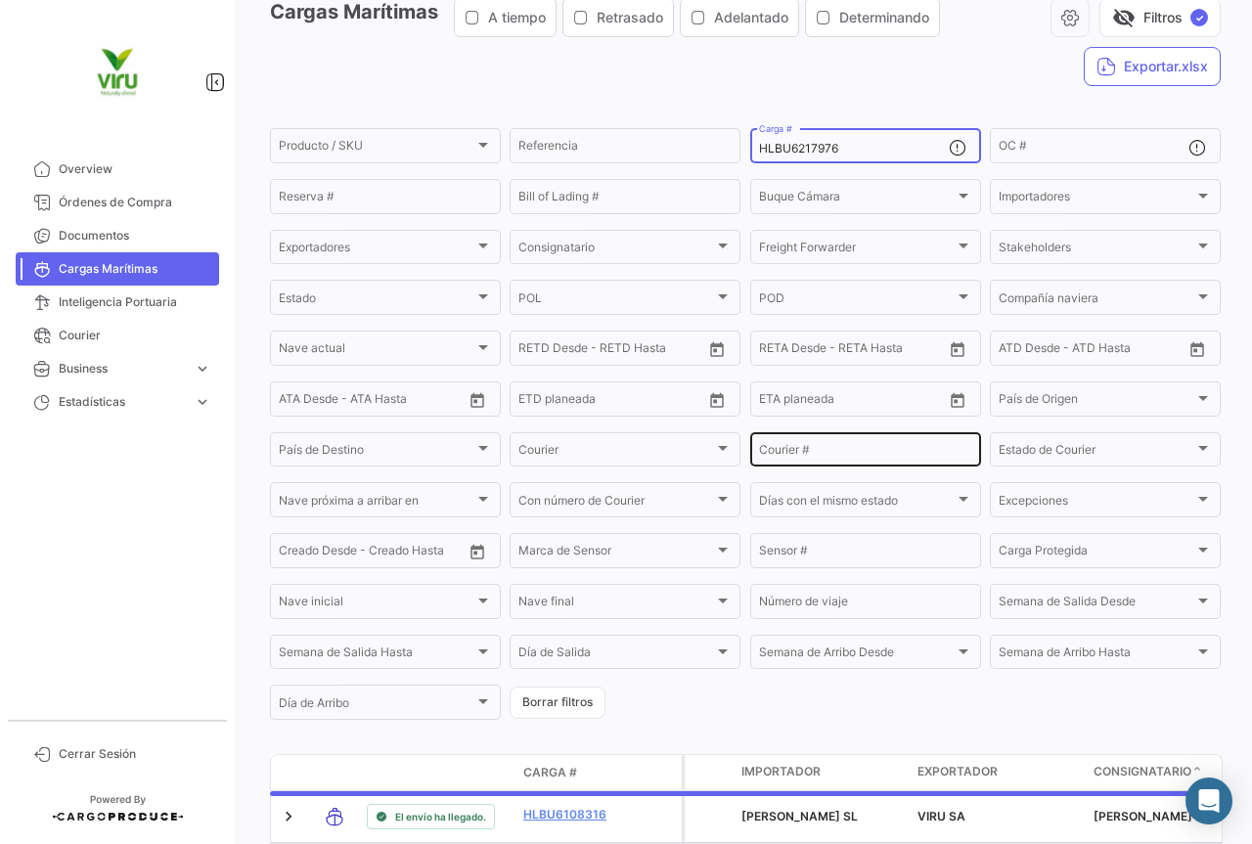
scroll to position [196, 0]
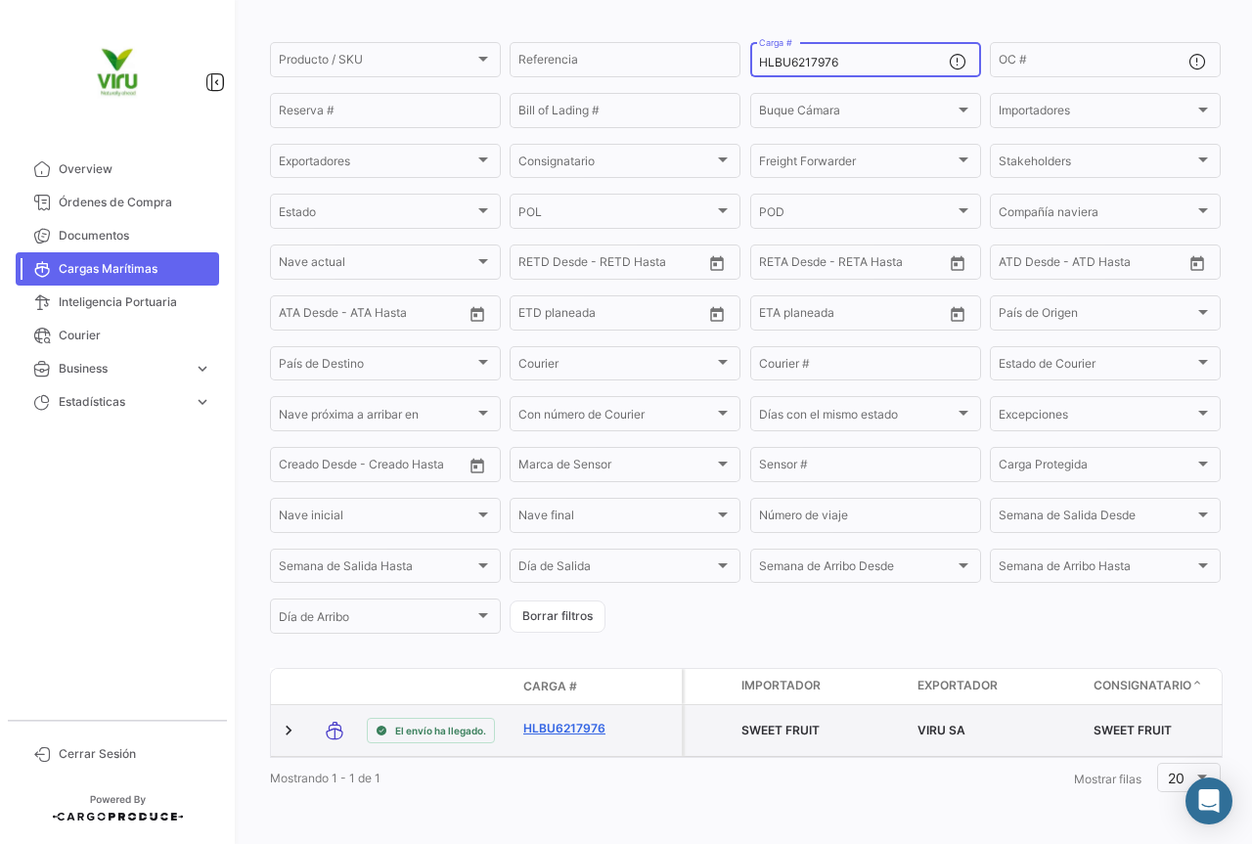
type input "HLBU6217976"
click at [577, 720] on link "HLBU6217976" at bounding box center [574, 729] width 102 height 18
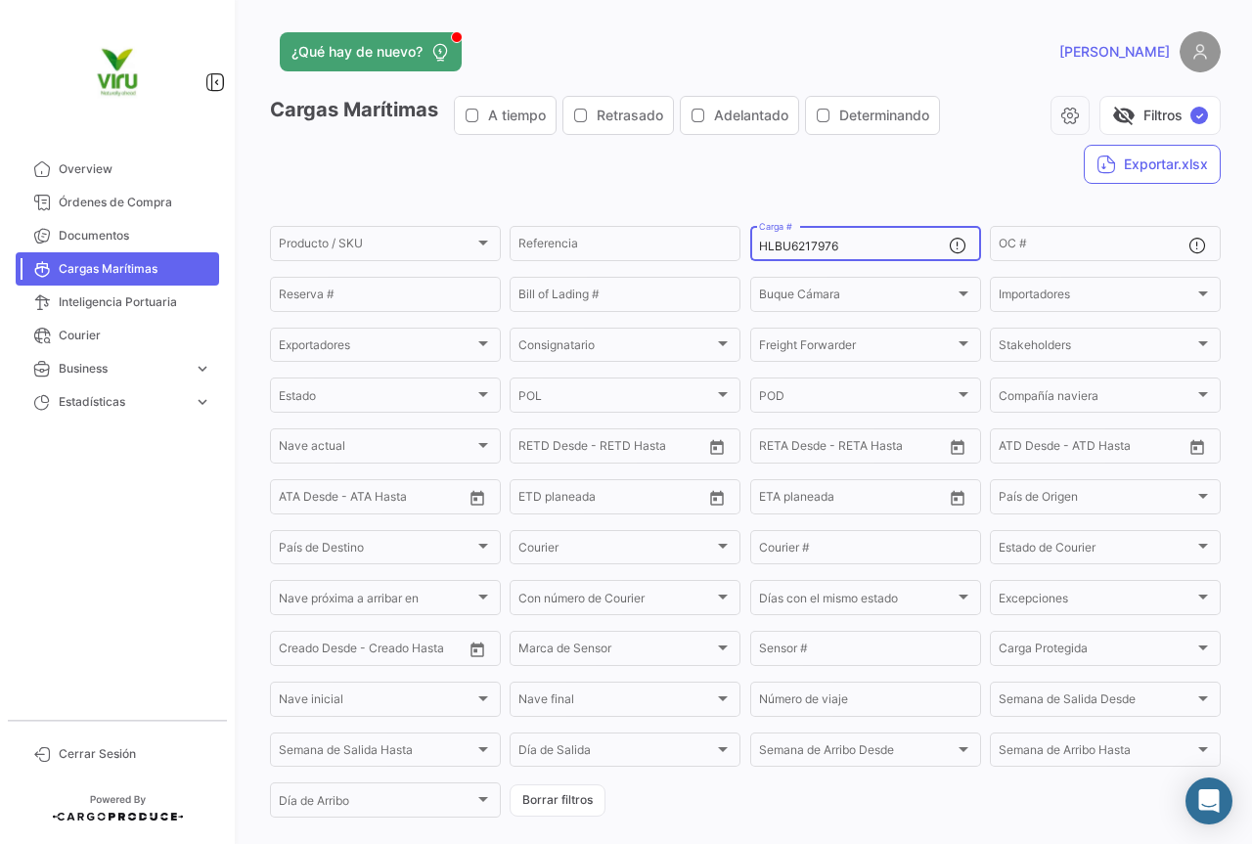
drag, startPoint x: 883, startPoint y: 246, endPoint x: 747, endPoint y: 236, distance: 136.4
click at [750, 236] on div "HLBU6217976 Carga #" at bounding box center [865, 242] width 231 height 38
paste input "9644740"
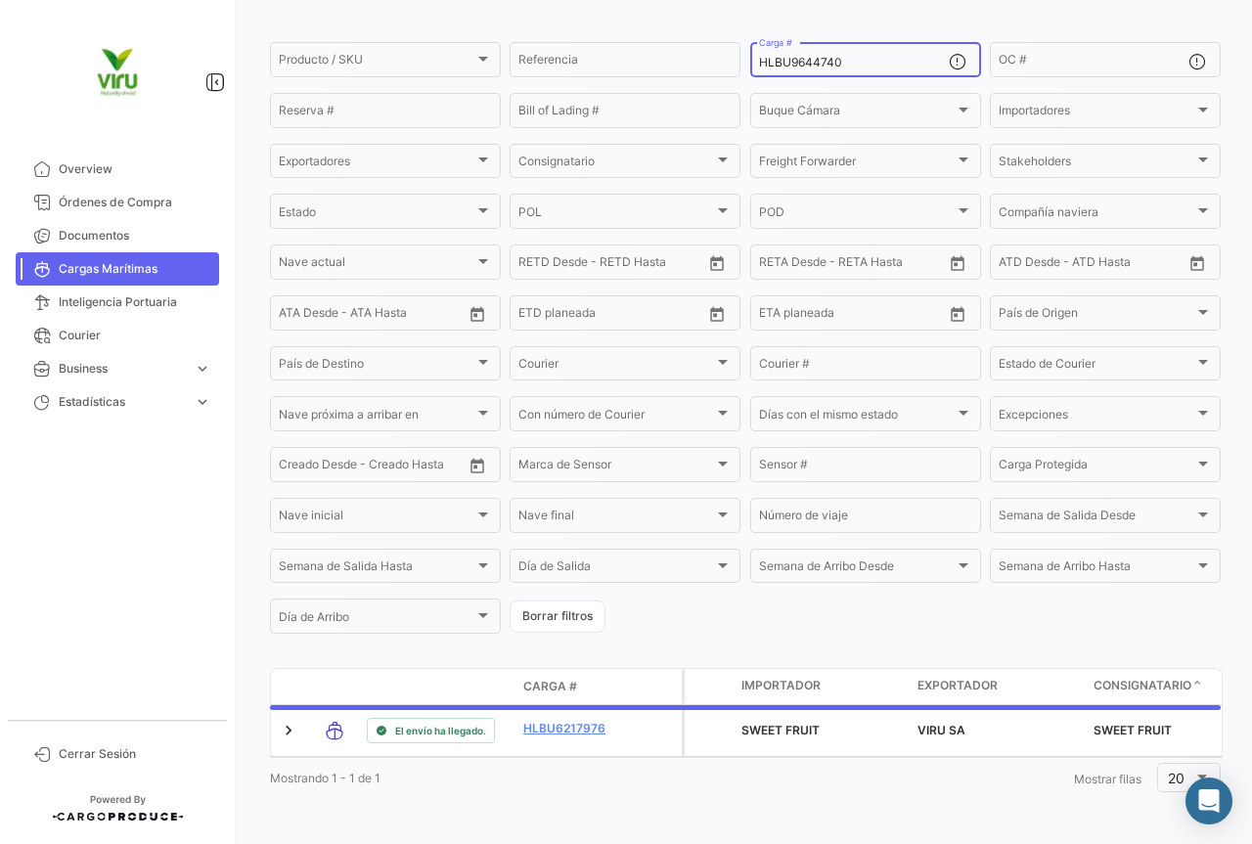
scroll to position [199, 0]
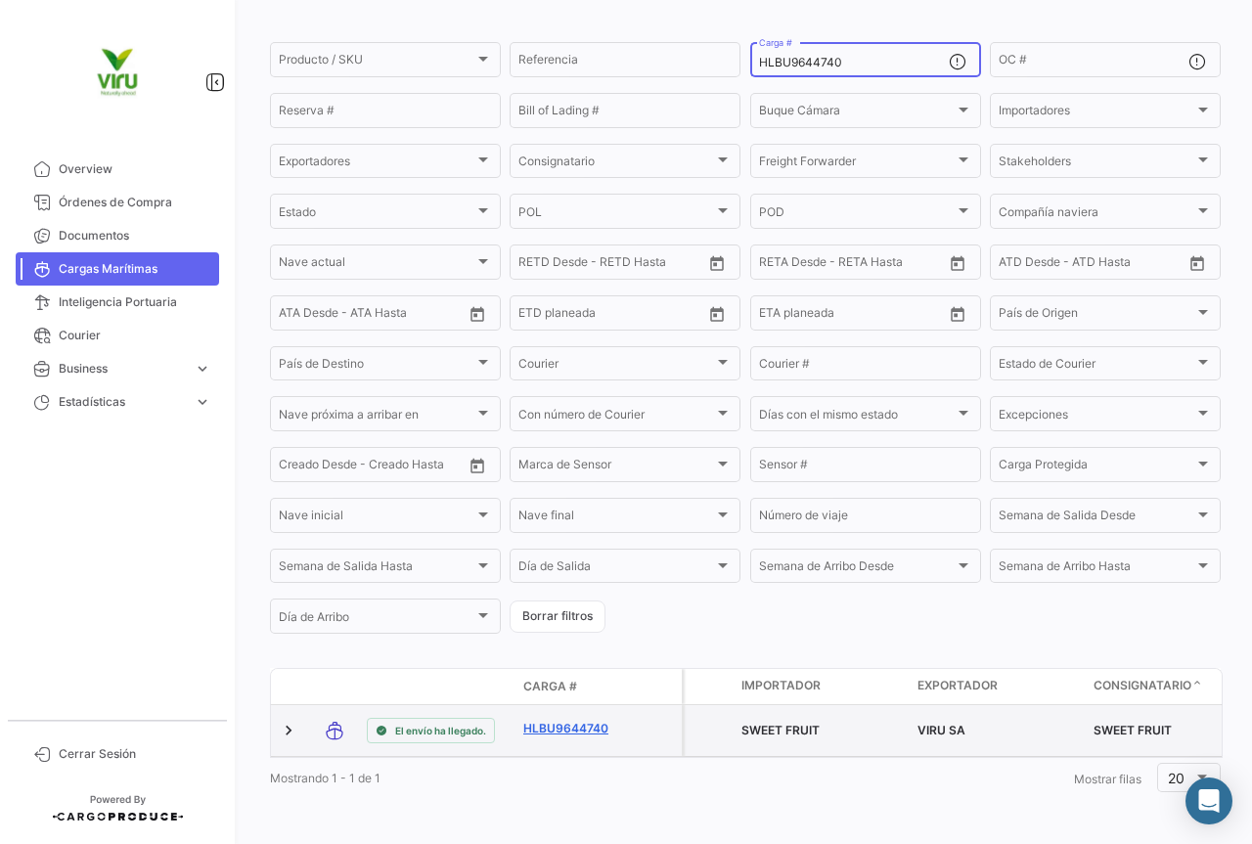
type input "HLBU9644740"
click at [570, 720] on link "HLBU9644740" at bounding box center [574, 729] width 102 height 18
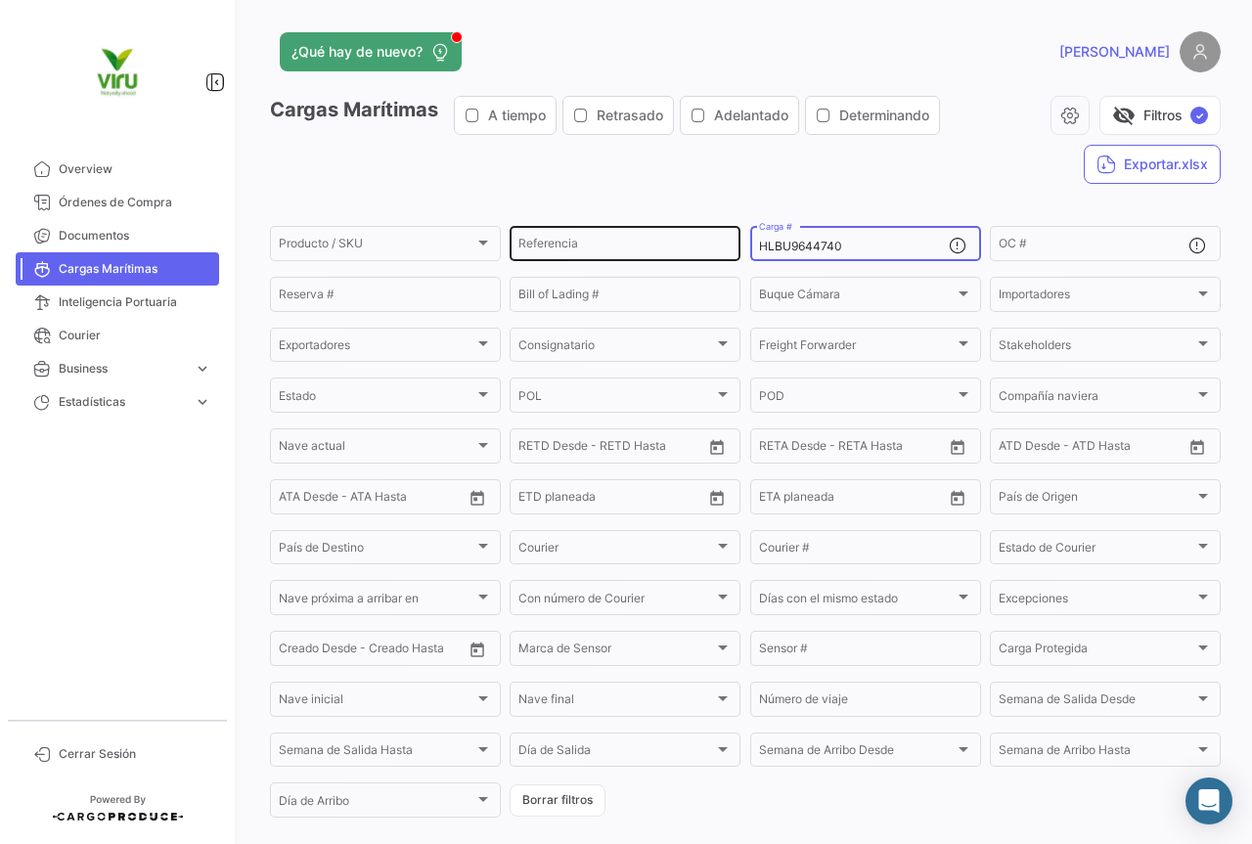
drag, startPoint x: 856, startPoint y: 249, endPoint x: 735, endPoint y: 248, distance: 120.3
click at [0, 0] on div "Producto / SKU Producto / SKU Referencia HLBU9644740 Carga # OC # Reserva # Bil…" at bounding box center [0, 0] width 0 height 0
paste input "6218247"
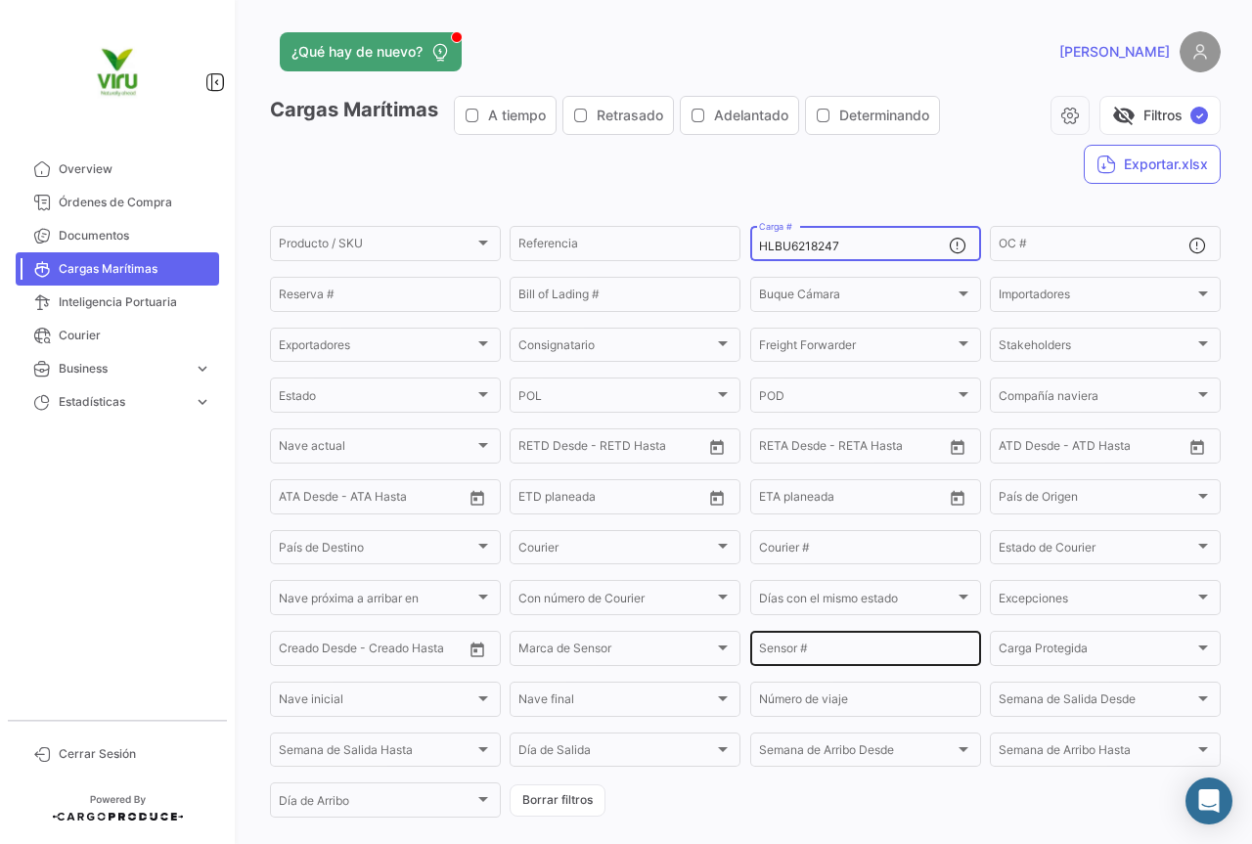
scroll to position [199, 0]
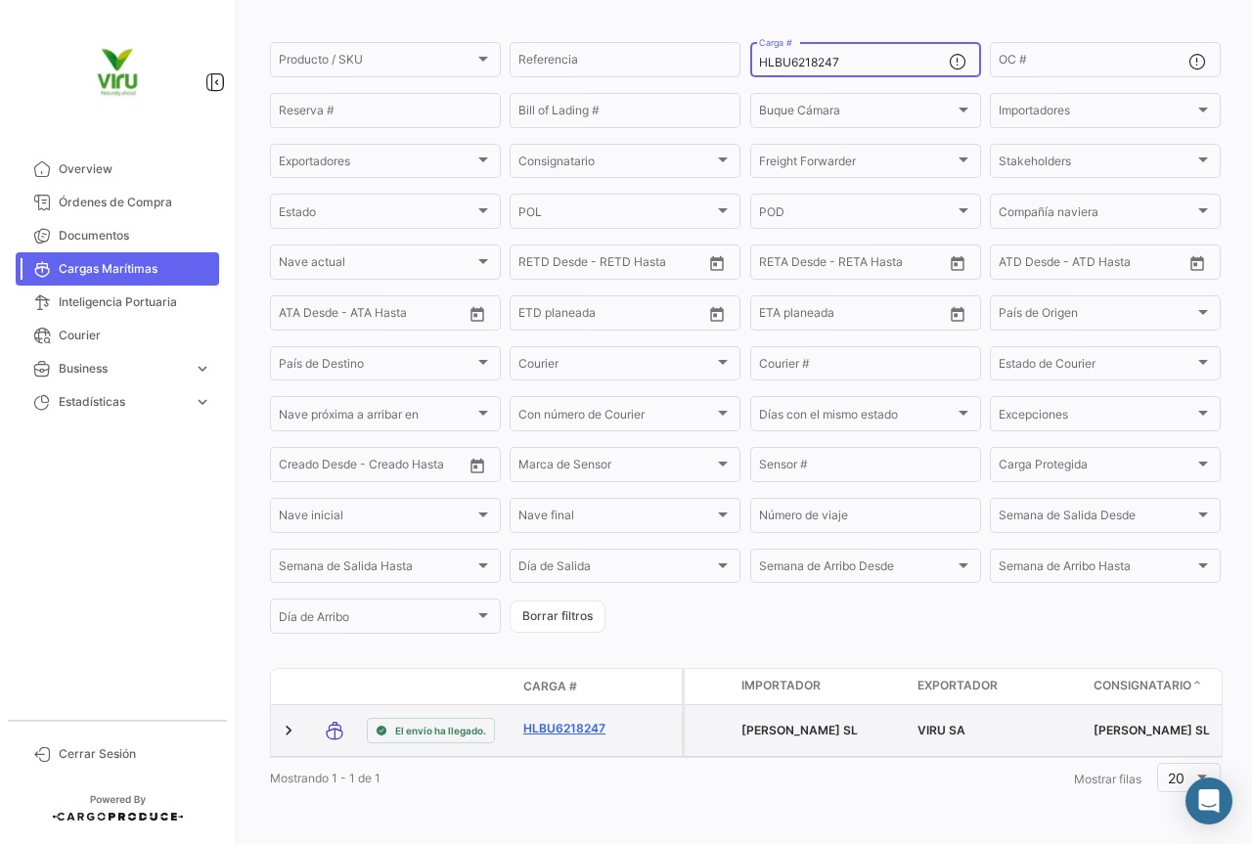
type input "HLBU6218247"
click at [585, 720] on link "HLBU6218247" at bounding box center [574, 729] width 102 height 18
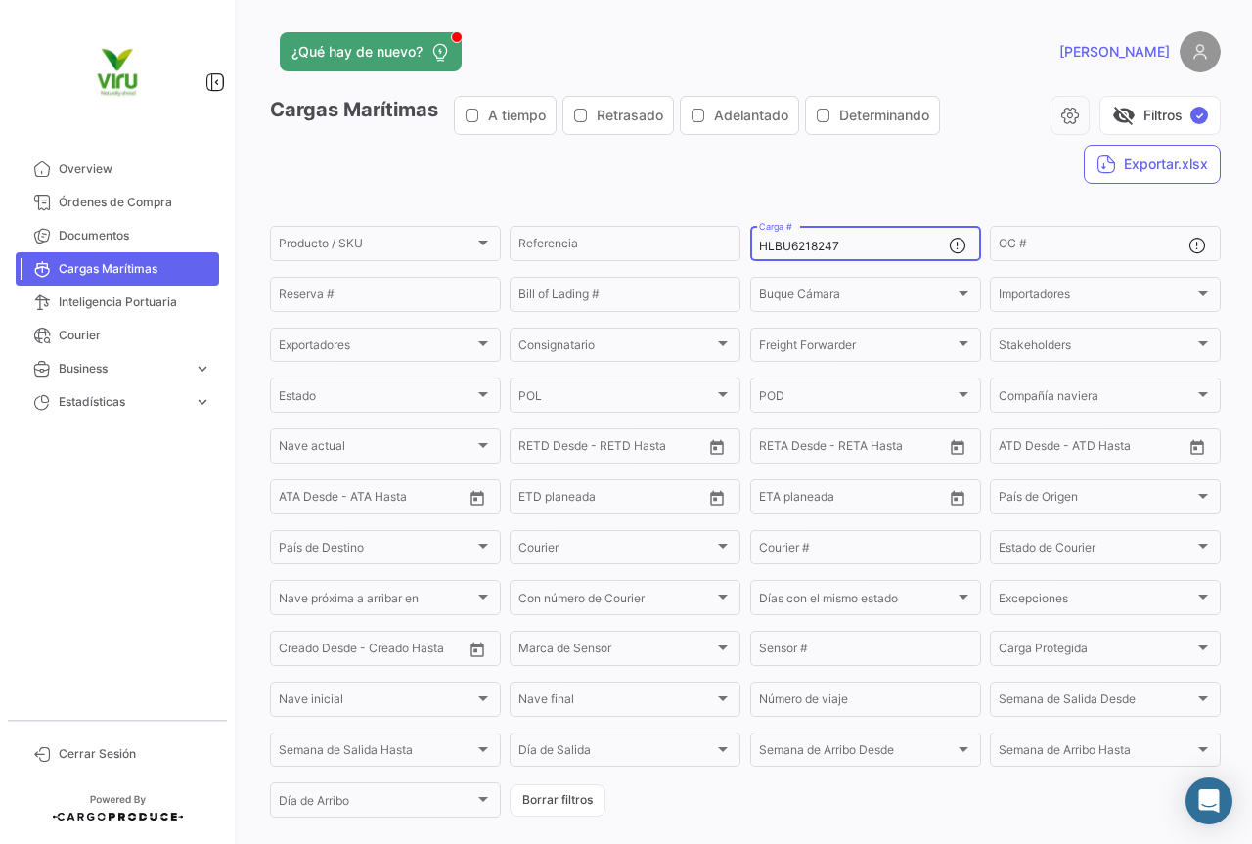
drag, startPoint x: 850, startPoint y: 250, endPoint x: 745, endPoint y: 241, distance: 105.1
click at [750, 241] on div "HLBU6218247 Carga #" at bounding box center [865, 242] width 231 height 38
paste input "9643851"
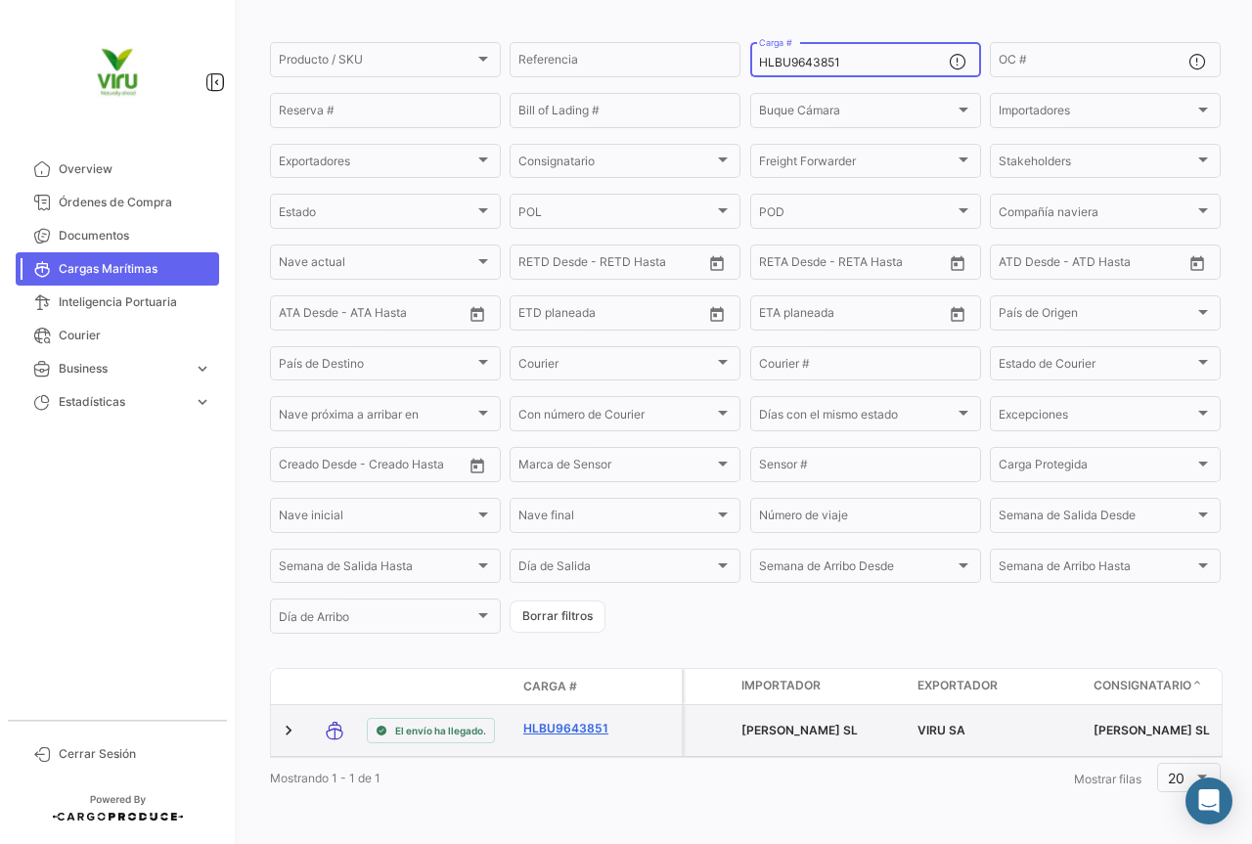
type input "HLBU9643851"
click at [565, 720] on link "HLBU9643851" at bounding box center [574, 729] width 102 height 18
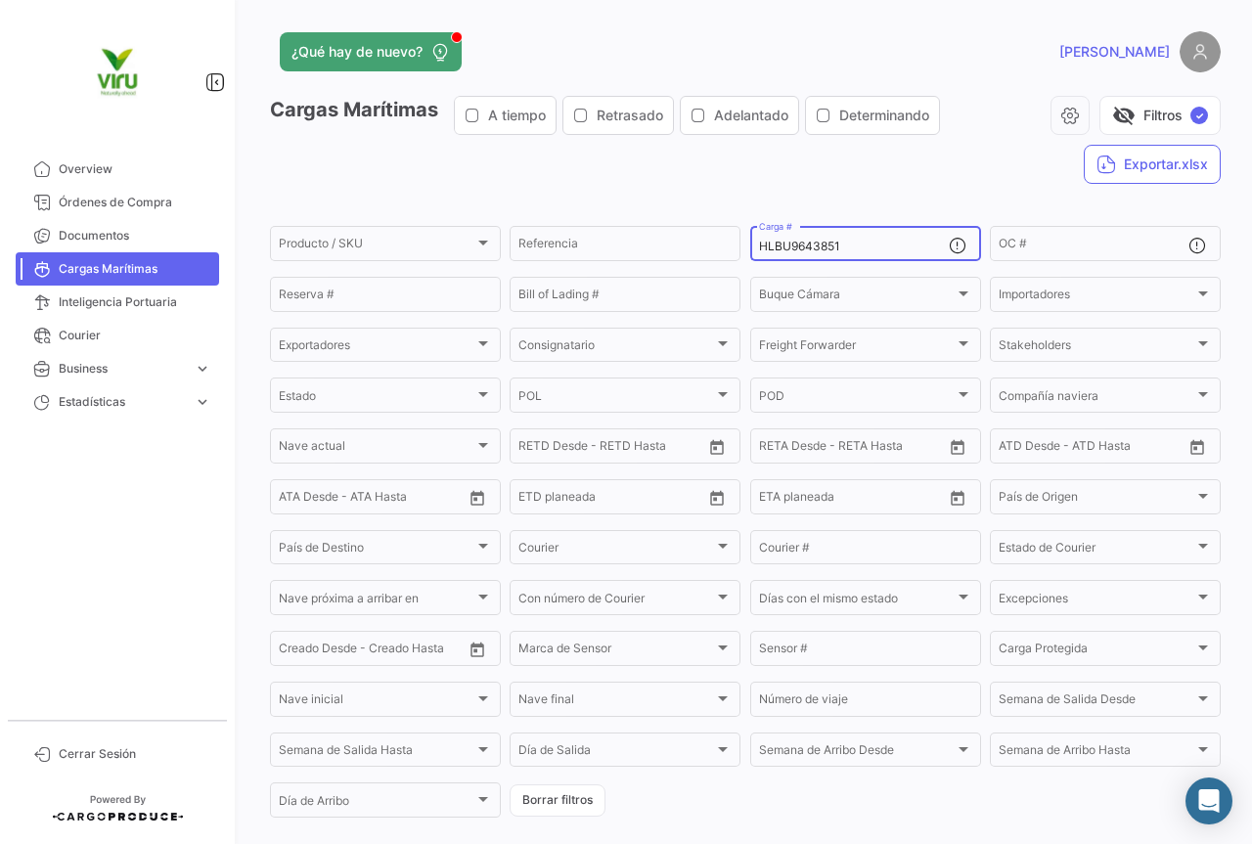
drag, startPoint x: 837, startPoint y: 248, endPoint x: 755, endPoint y: 243, distance: 82.3
click at [759, 243] on input "HLBU9643851" at bounding box center [854, 247] width 190 height 14
paste input "6214220"
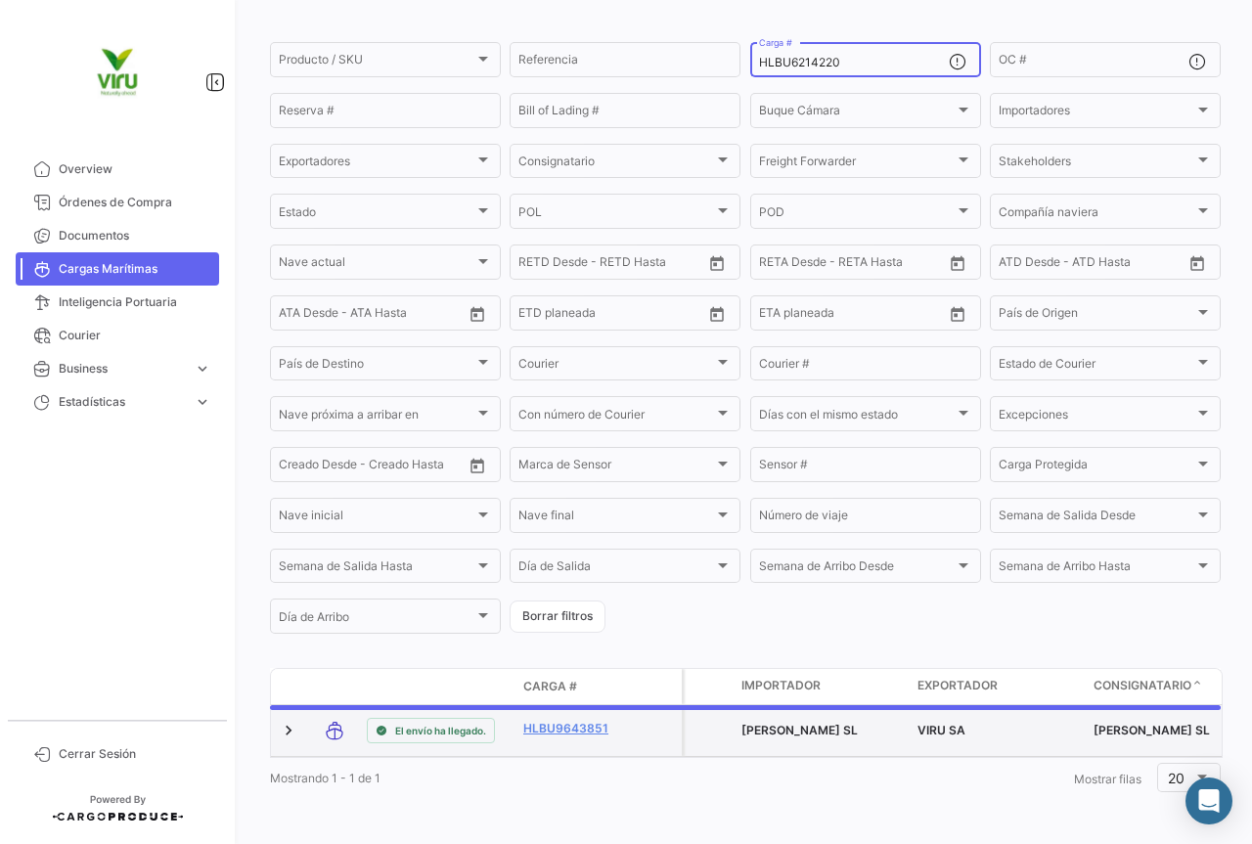
scroll to position [199, 0]
type input "HLBU6214220"
click at [594, 720] on link "HLBU6214220" at bounding box center [574, 729] width 102 height 18
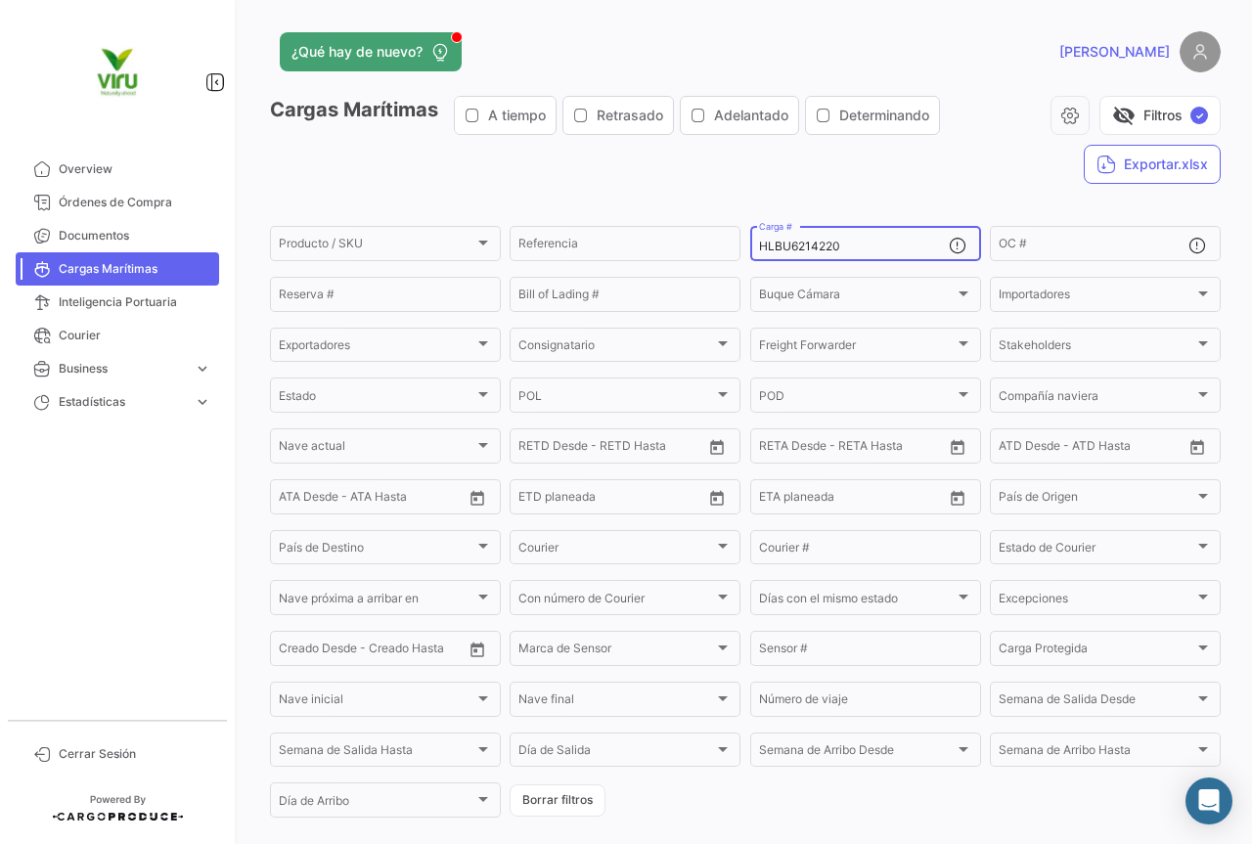
drag, startPoint x: 851, startPoint y: 251, endPoint x: 740, endPoint y: 246, distance: 110.6
click at [740, 246] on form "Producto / SKU Producto / SKU Referencia HLBU6214220 Carga # OC # Reserva # Bil…" at bounding box center [745, 521] width 951 height 597
paste input "SILU7034628"
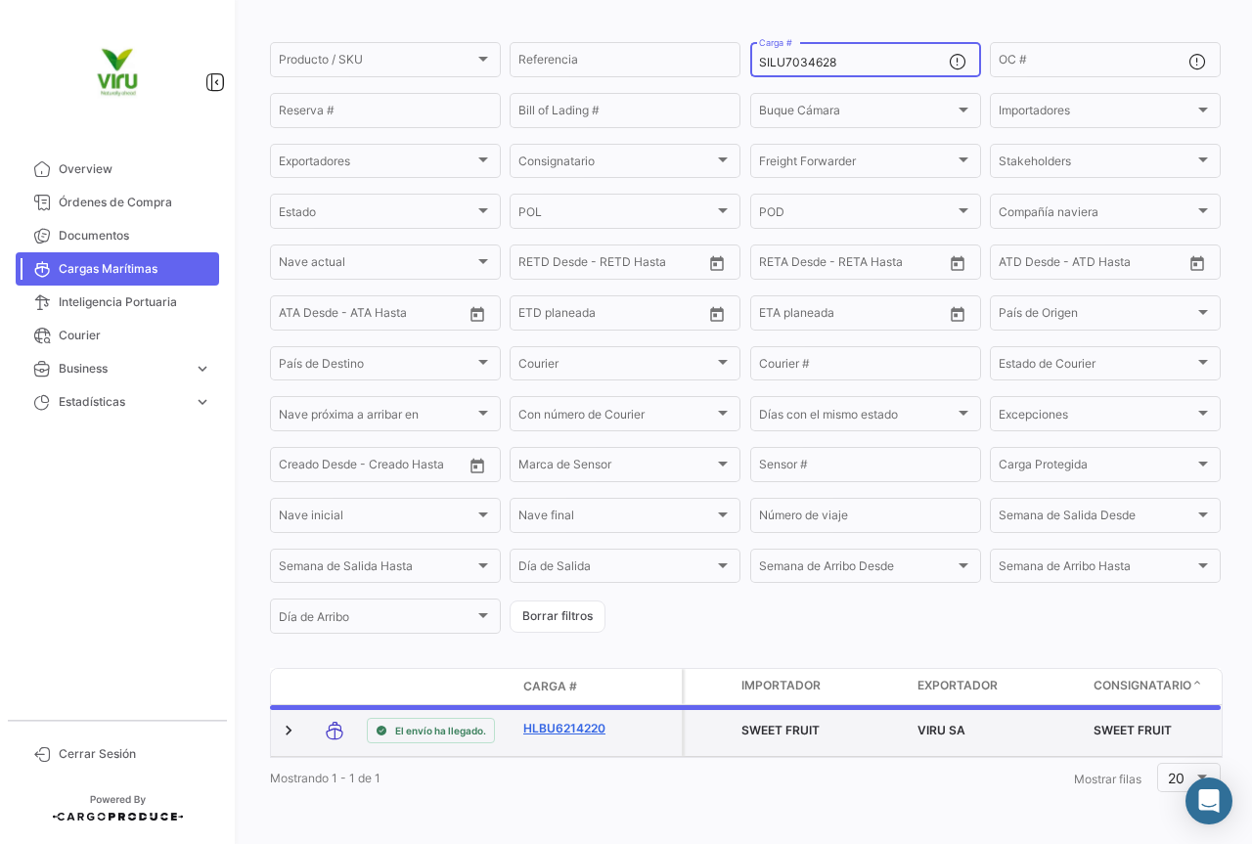
scroll to position [191, 0]
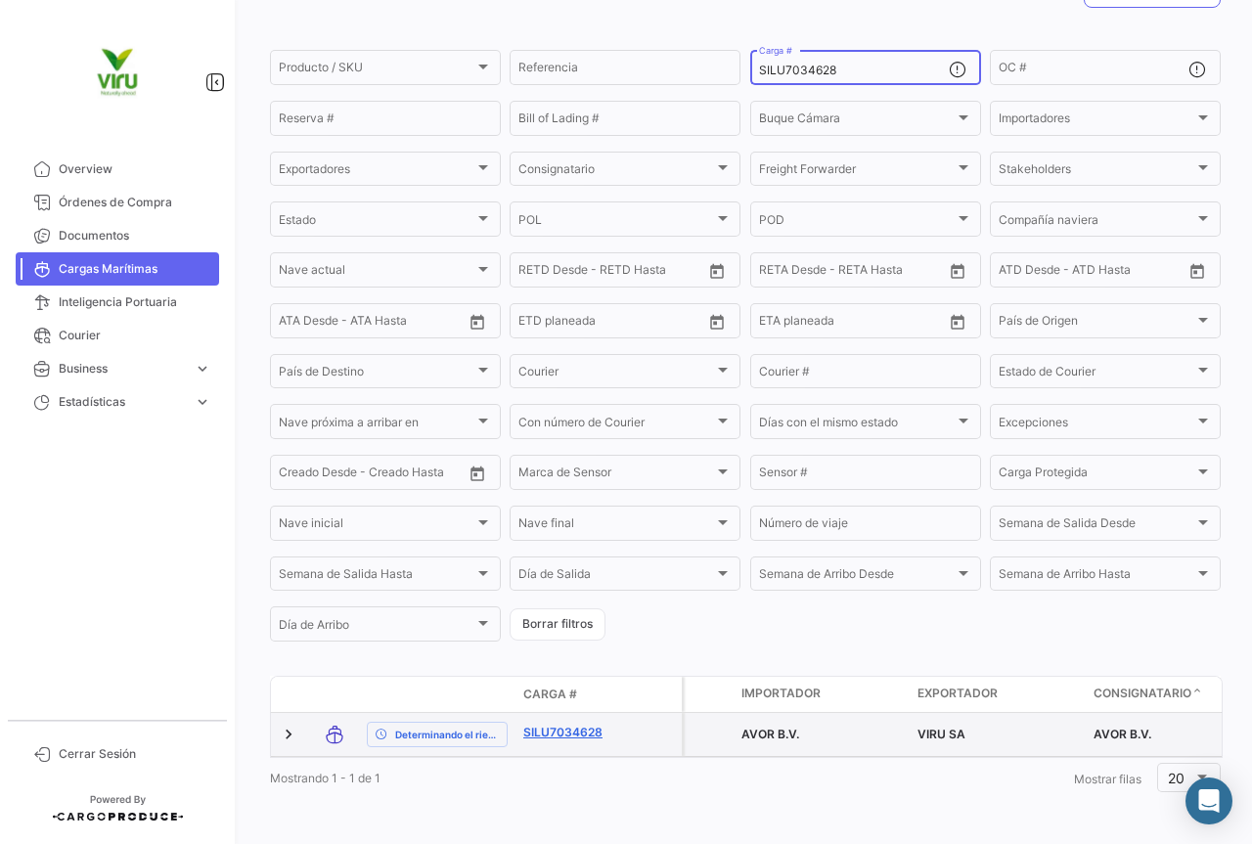
type input "SILU7034628"
click at [591, 724] on link "SILU7034628" at bounding box center [574, 733] width 102 height 18
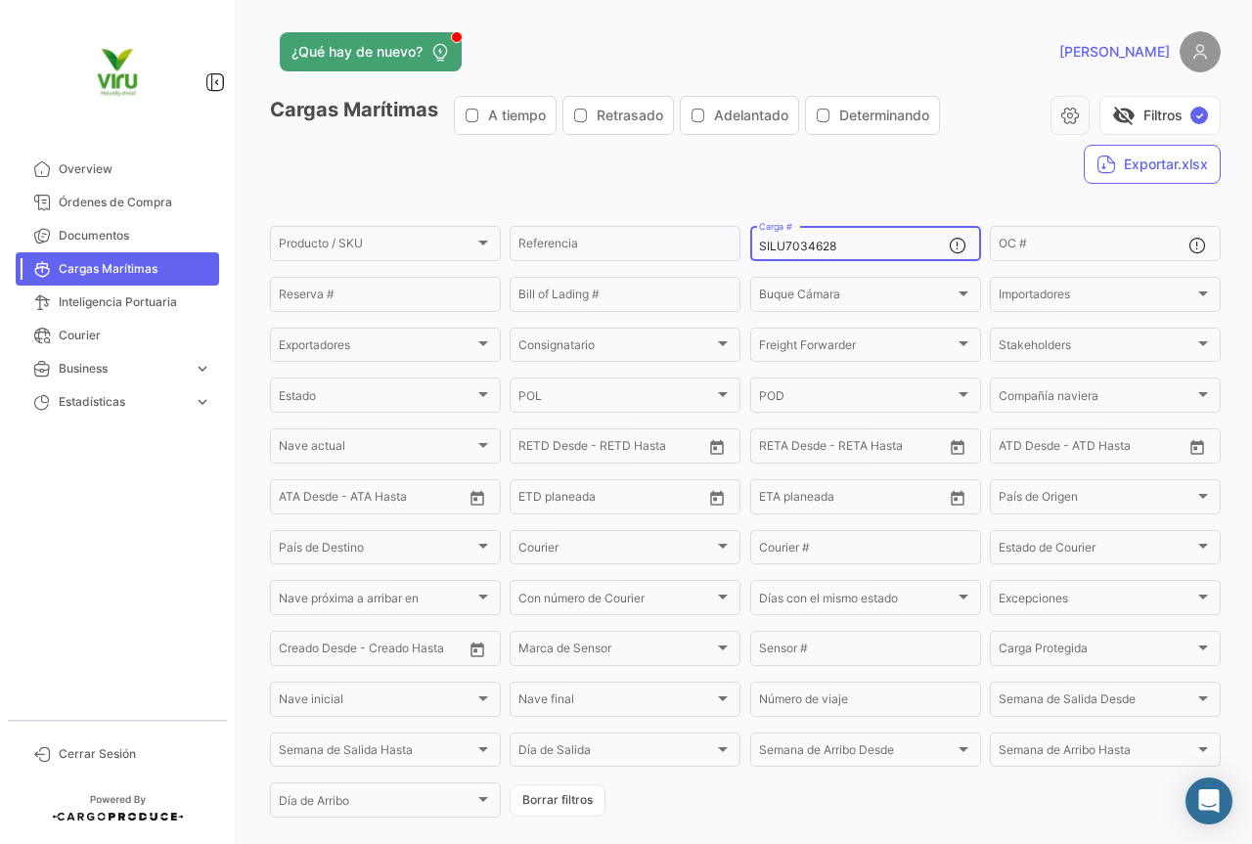
drag, startPoint x: 861, startPoint y: 248, endPoint x: 746, endPoint y: 252, distance: 114.5
click at [750, 252] on div "SILU7034628 Carga #" at bounding box center [865, 242] width 231 height 38
paste input "CGMU6922167"
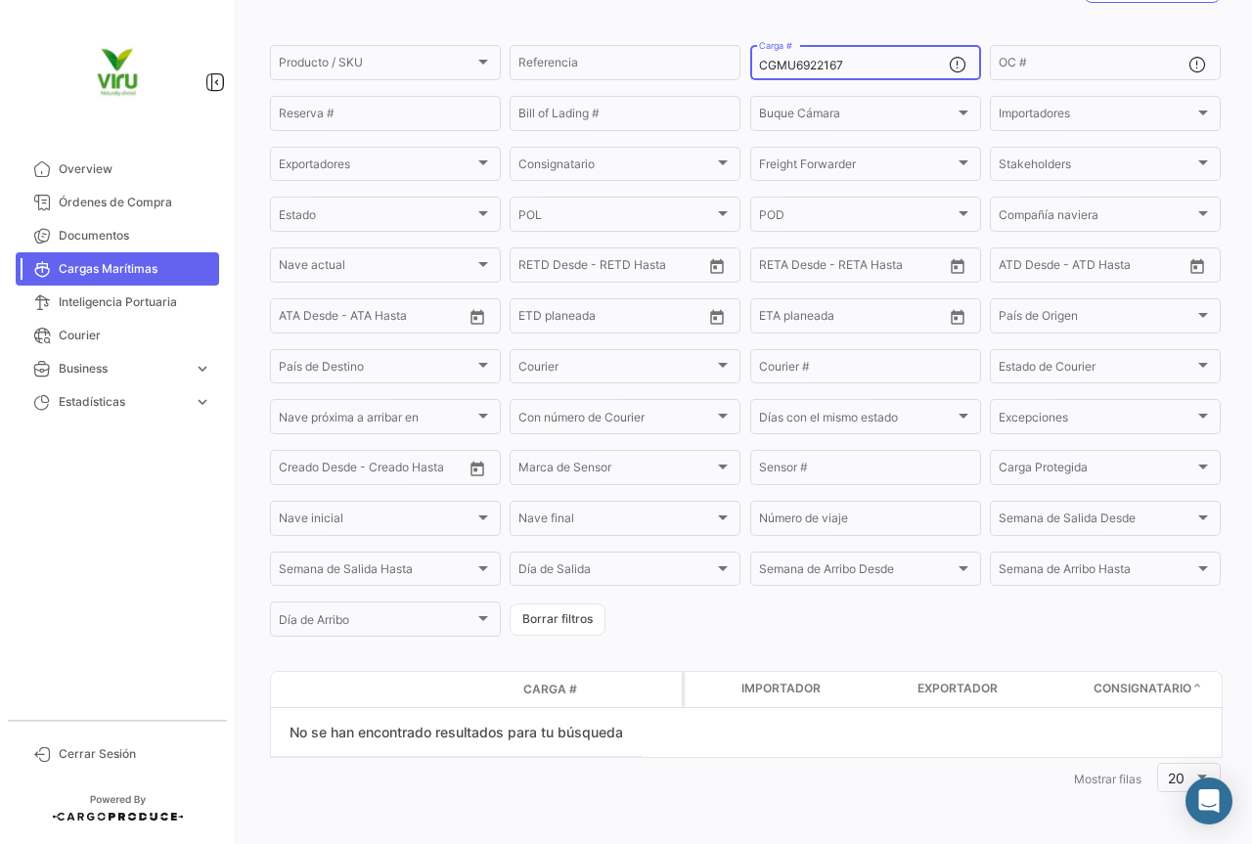
scroll to position [181, 0]
type input "CGMU6922167"
click at [1015, 65] on input "OC #" at bounding box center [1093, 66] width 190 height 14
paste input "20079823"
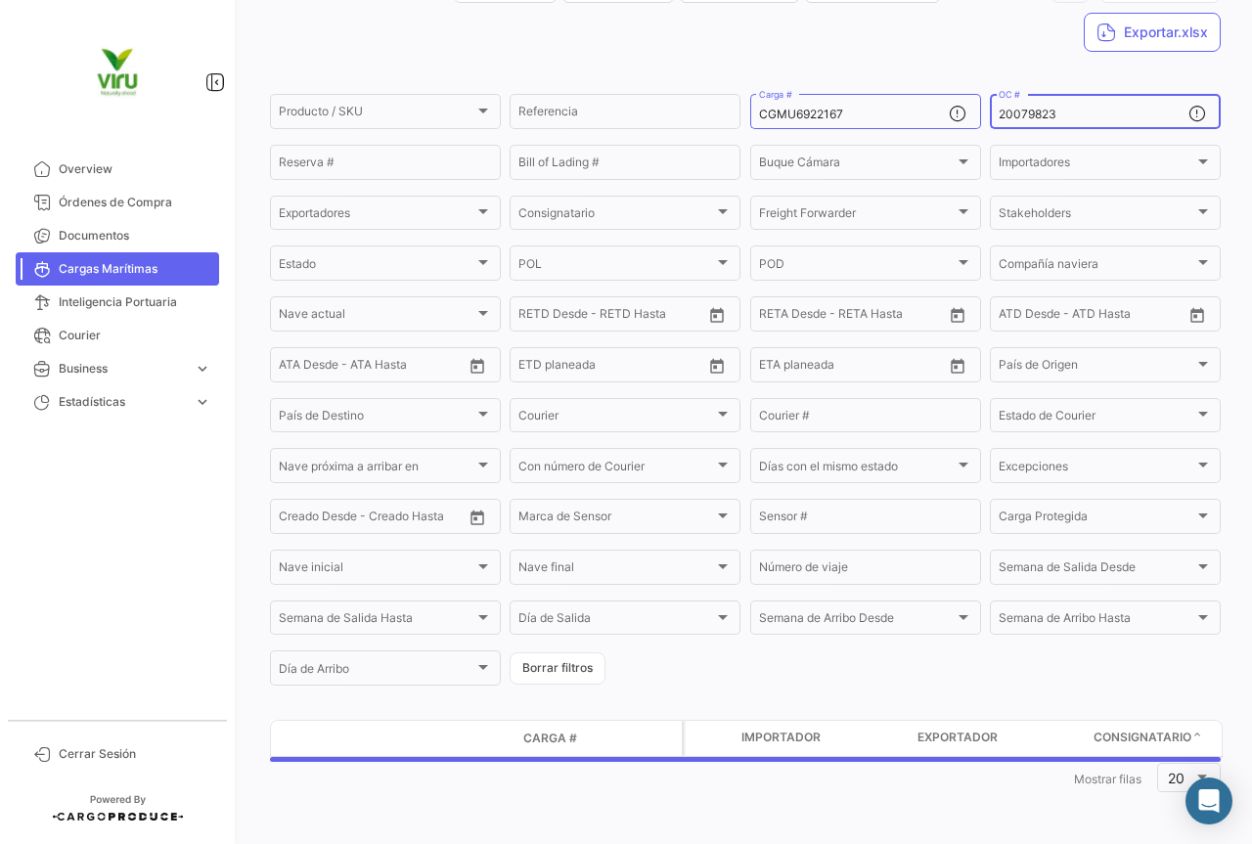
scroll to position [132, 0]
type input "20079823"
drag, startPoint x: 871, startPoint y: 113, endPoint x: 736, endPoint y: 110, distance: 135.0
click at [736, 110] on form "Producto / SKU Producto / SKU Referencia CGMU6922167 Carga # 20079823 OC # Rese…" at bounding box center [745, 389] width 951 height 597
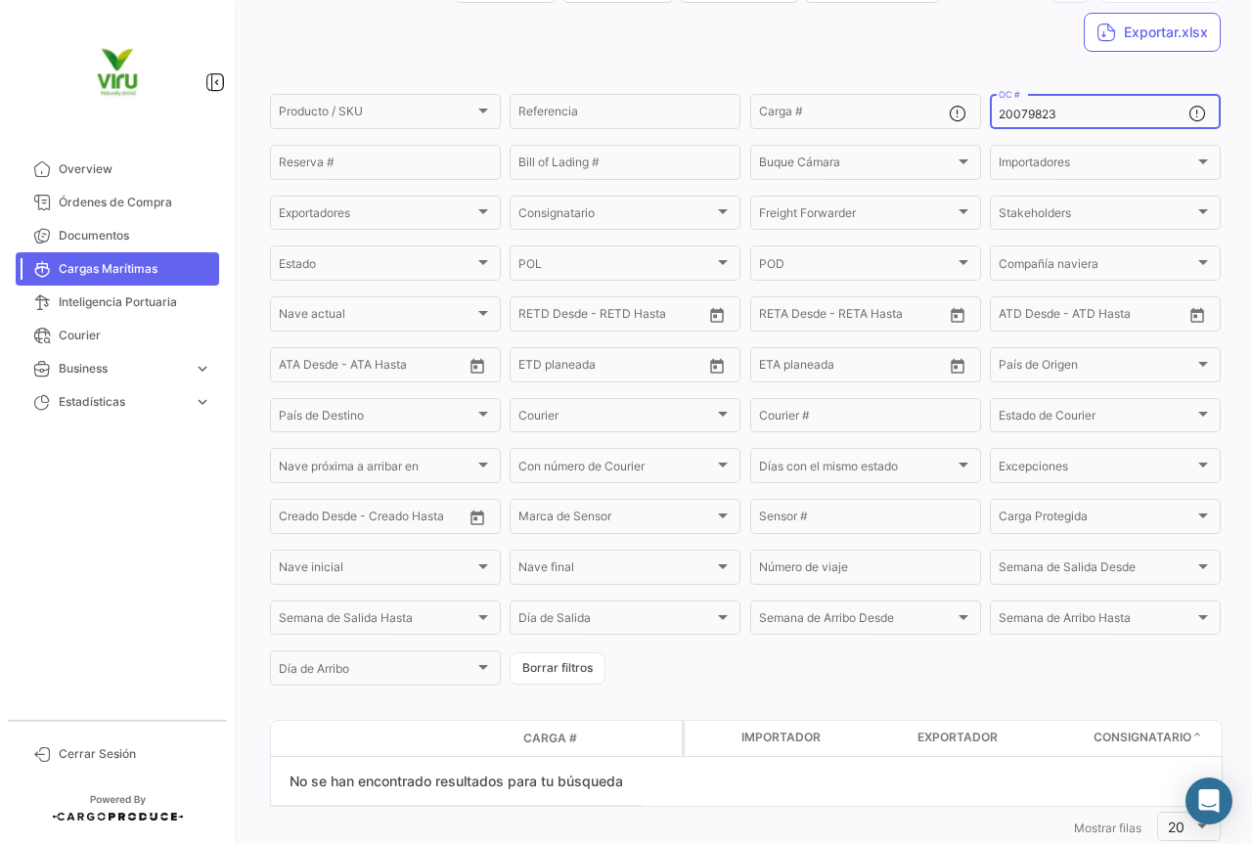
drag, startPoint x: 1070, startPoint y: 112, endPoint x: 976, endPoint y: 110, distance: 93.9
click at [976, 110] on form "Producto / SKU Producto / SKU Referencia Carga # 20079823 OC # Reserva # Bill o…" at bounding box center [745, 389] width 951 height 597
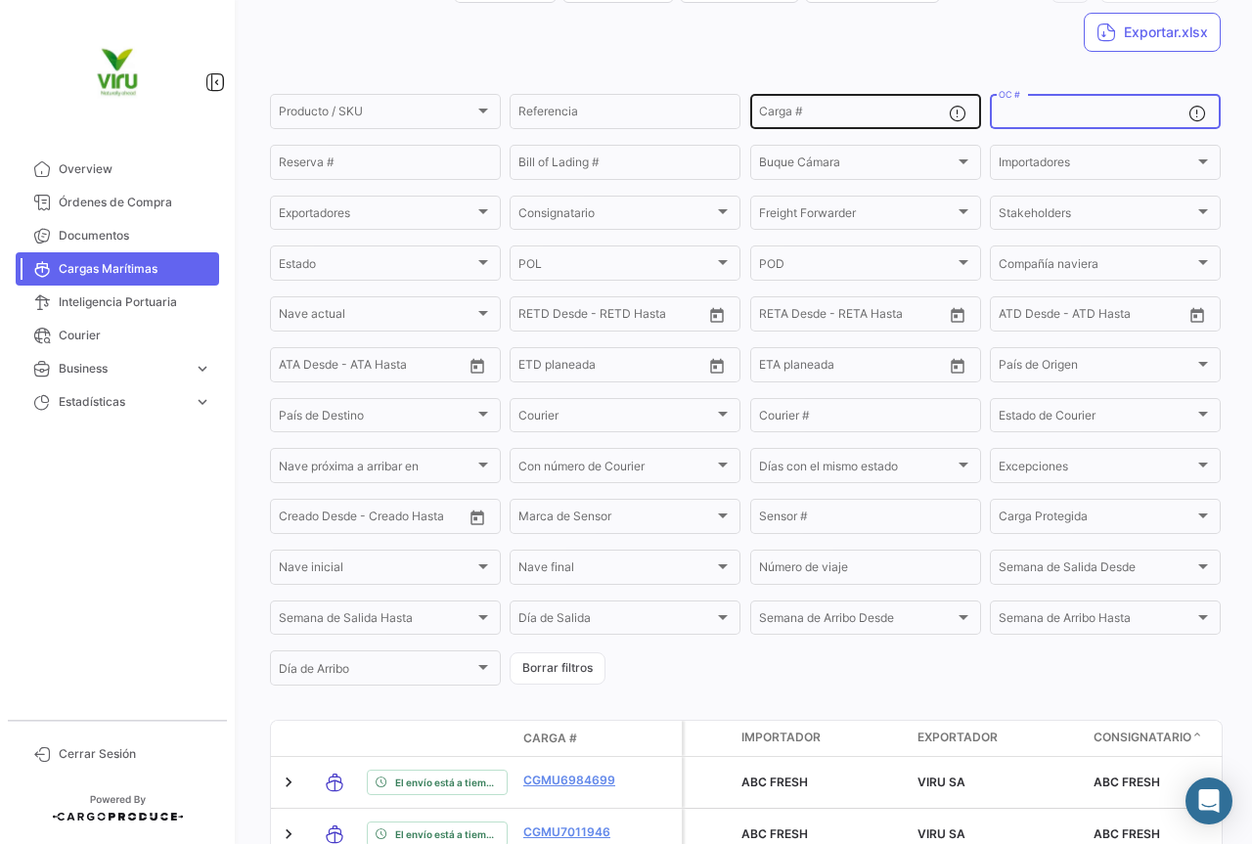
click at [837, 120] on input "Carga #" at bounding box center [854, 115] width 190 height 14
click at [820, 108] on input "Carga #" at bounding box center [854, 115] width 190 height 14
paste input "MMAU1434135"
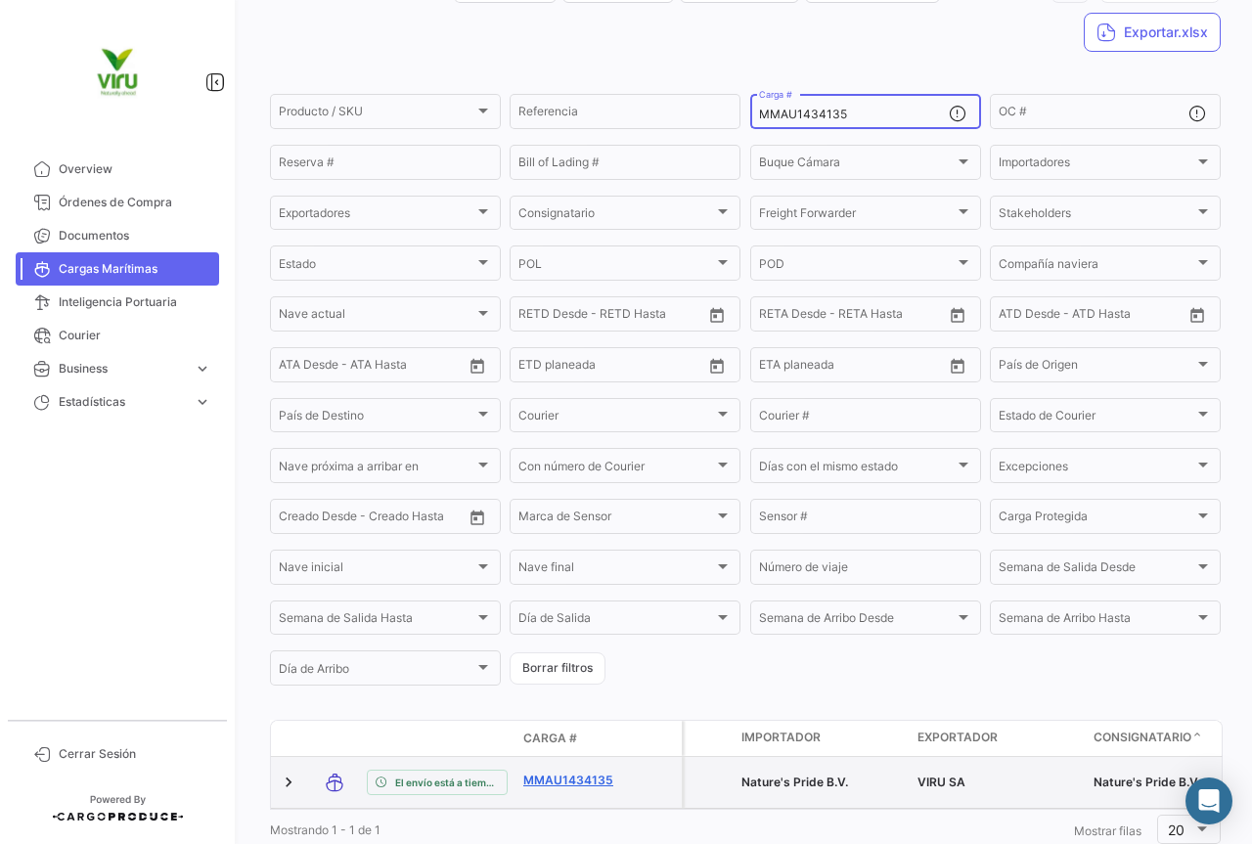
type input "MMAU1434135"
click at [556, 781] on link "MMAU1434135" at bounding box center [574, 781] width 102 height 18
